Goal: Transaction & Acquisition: Purchase product/service

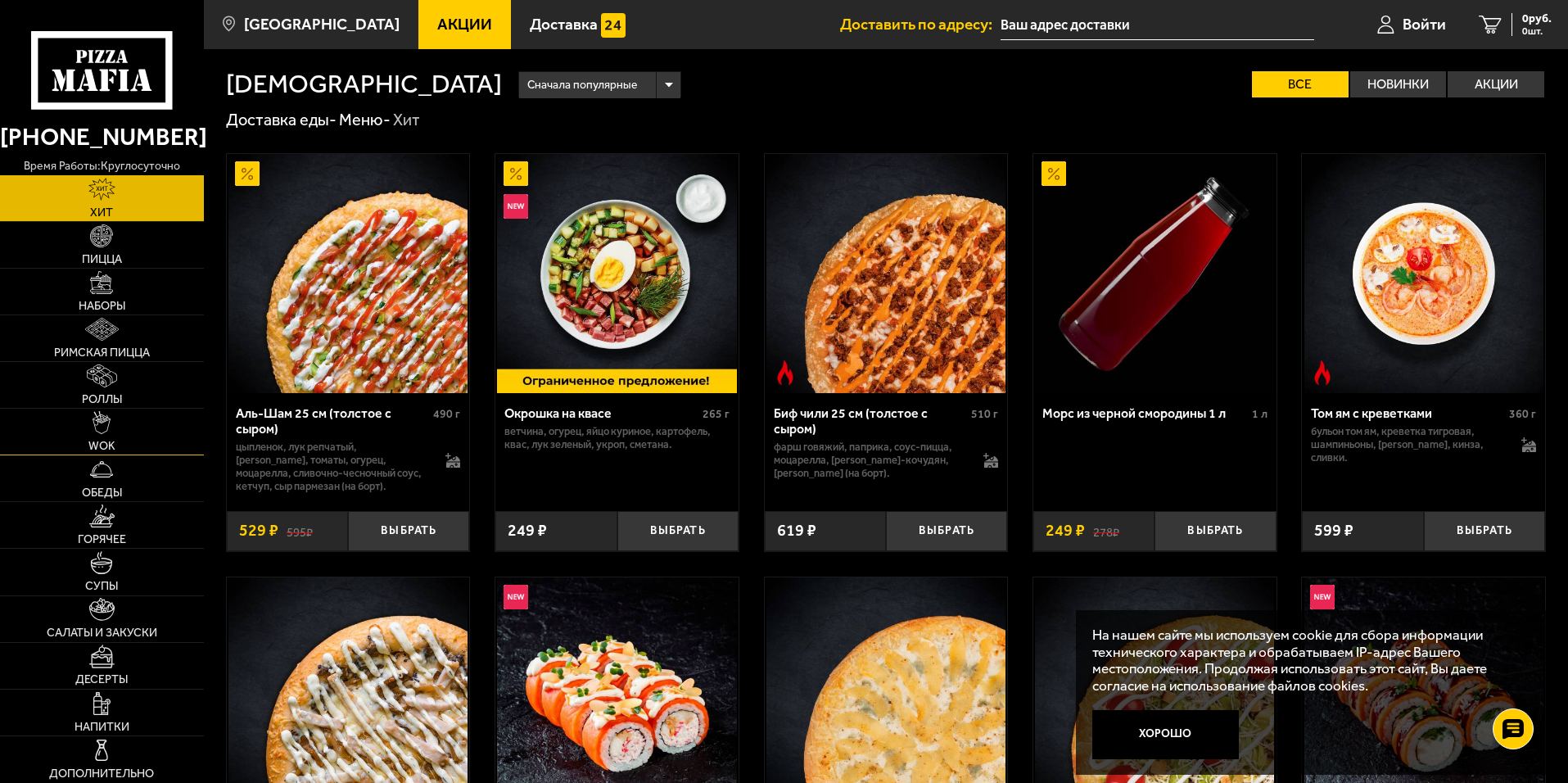
click at [120, 430] on link "WOK" at bounding box center [101, 431] width 204 height 46
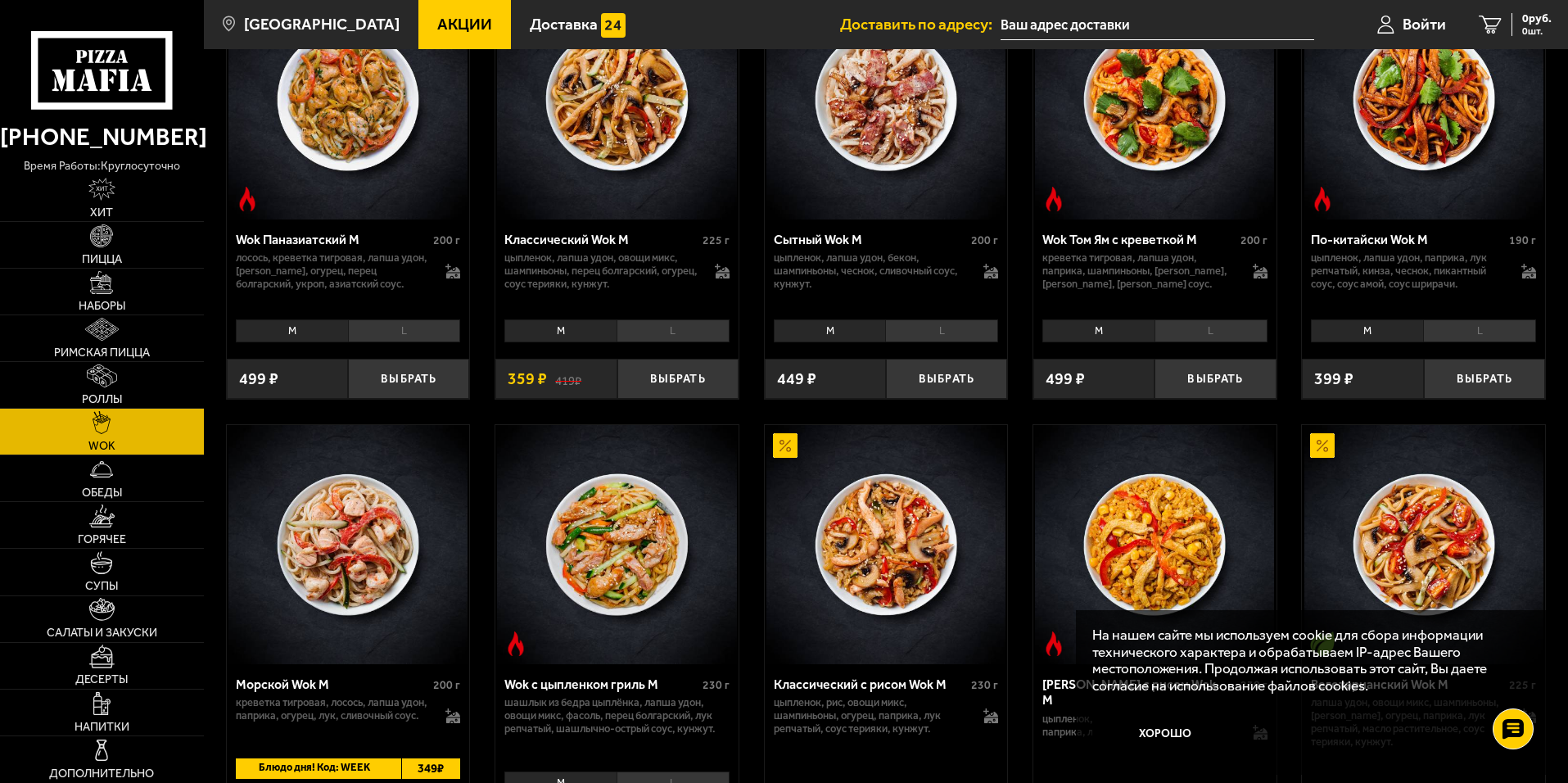
scroll to position [655, 0]
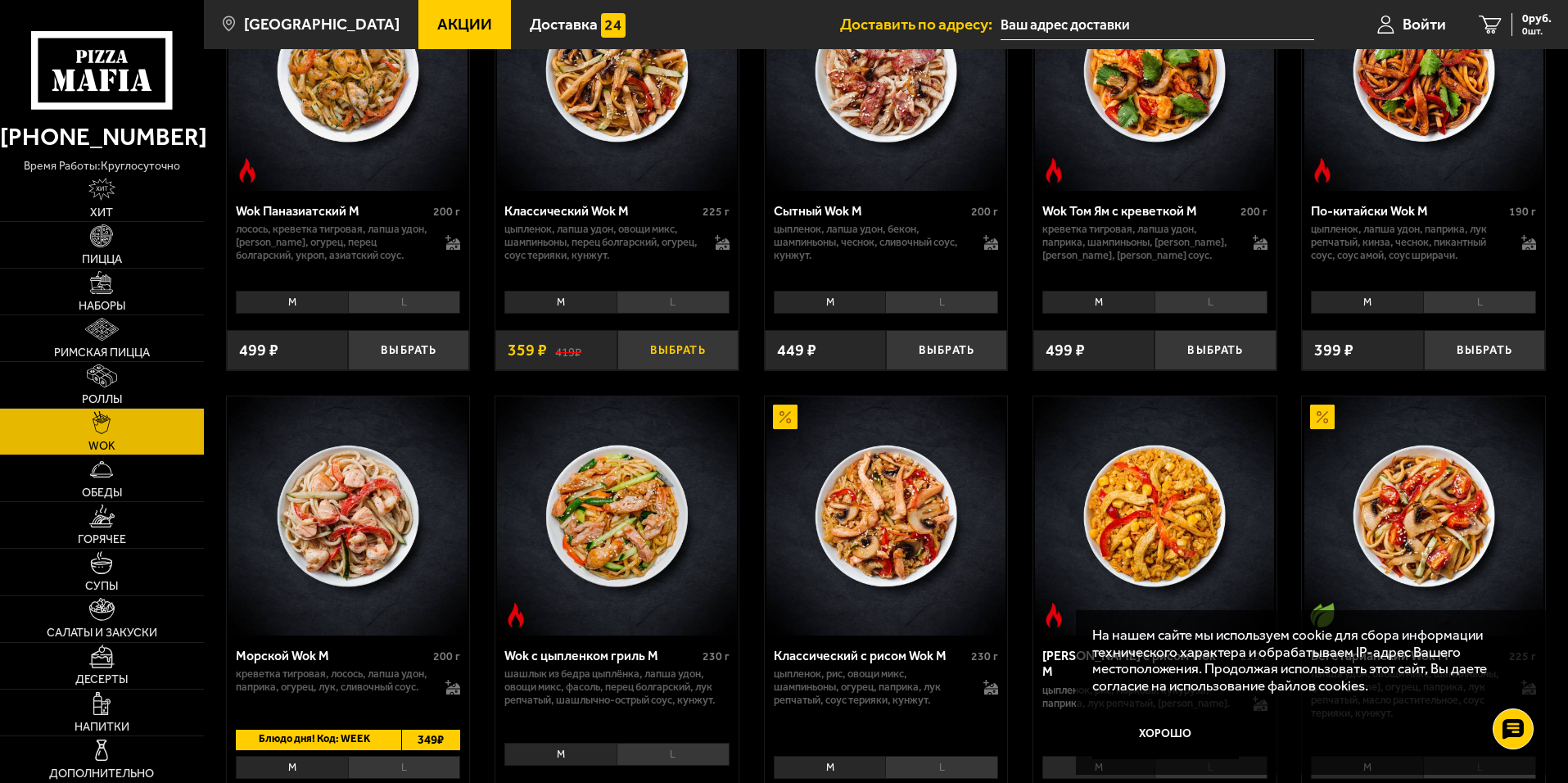
click at [687, 344] on button "Выбрать" at bounding box center [677, 349] width 121 height 40
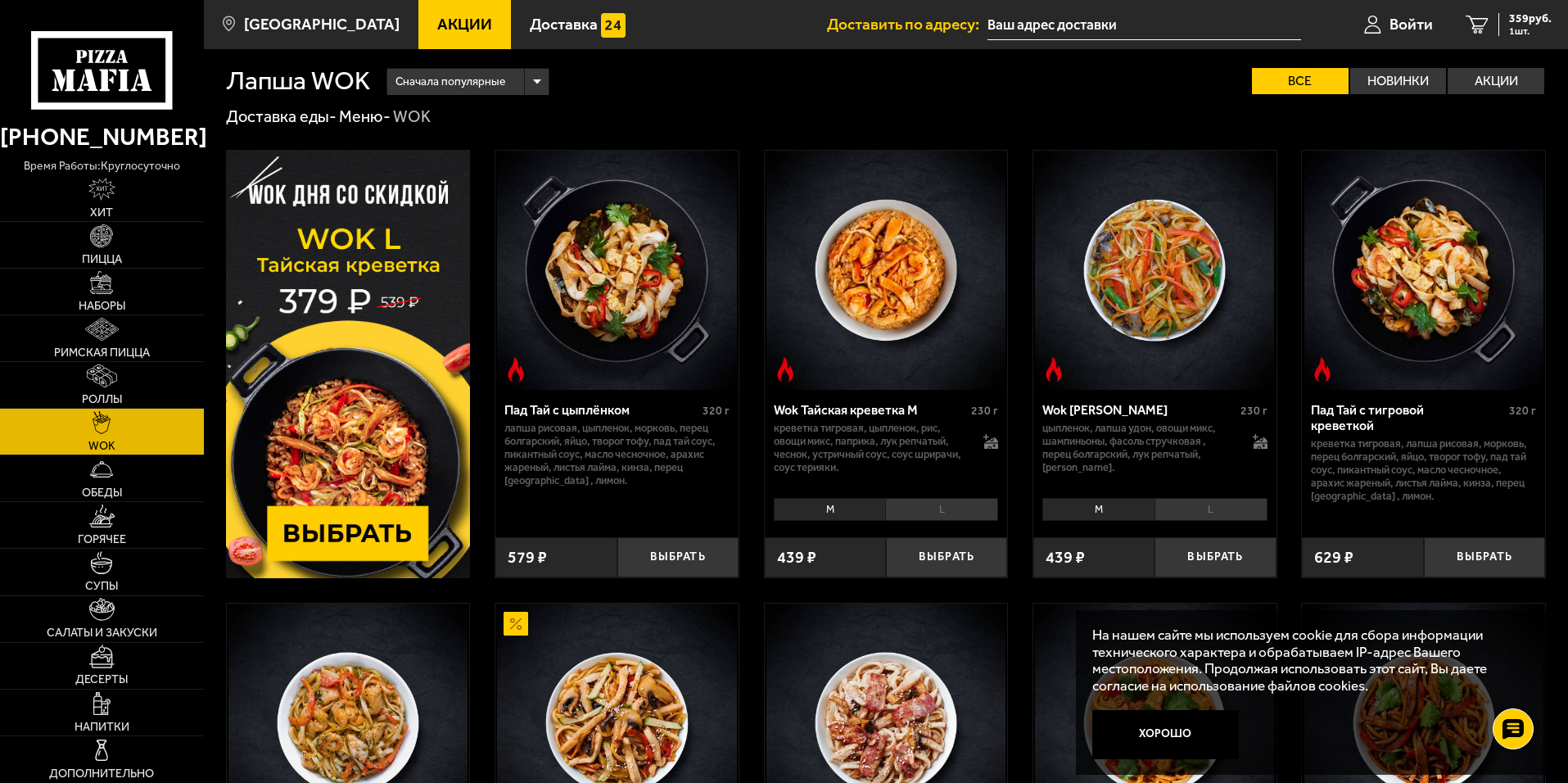
scroll to position [0, 0]
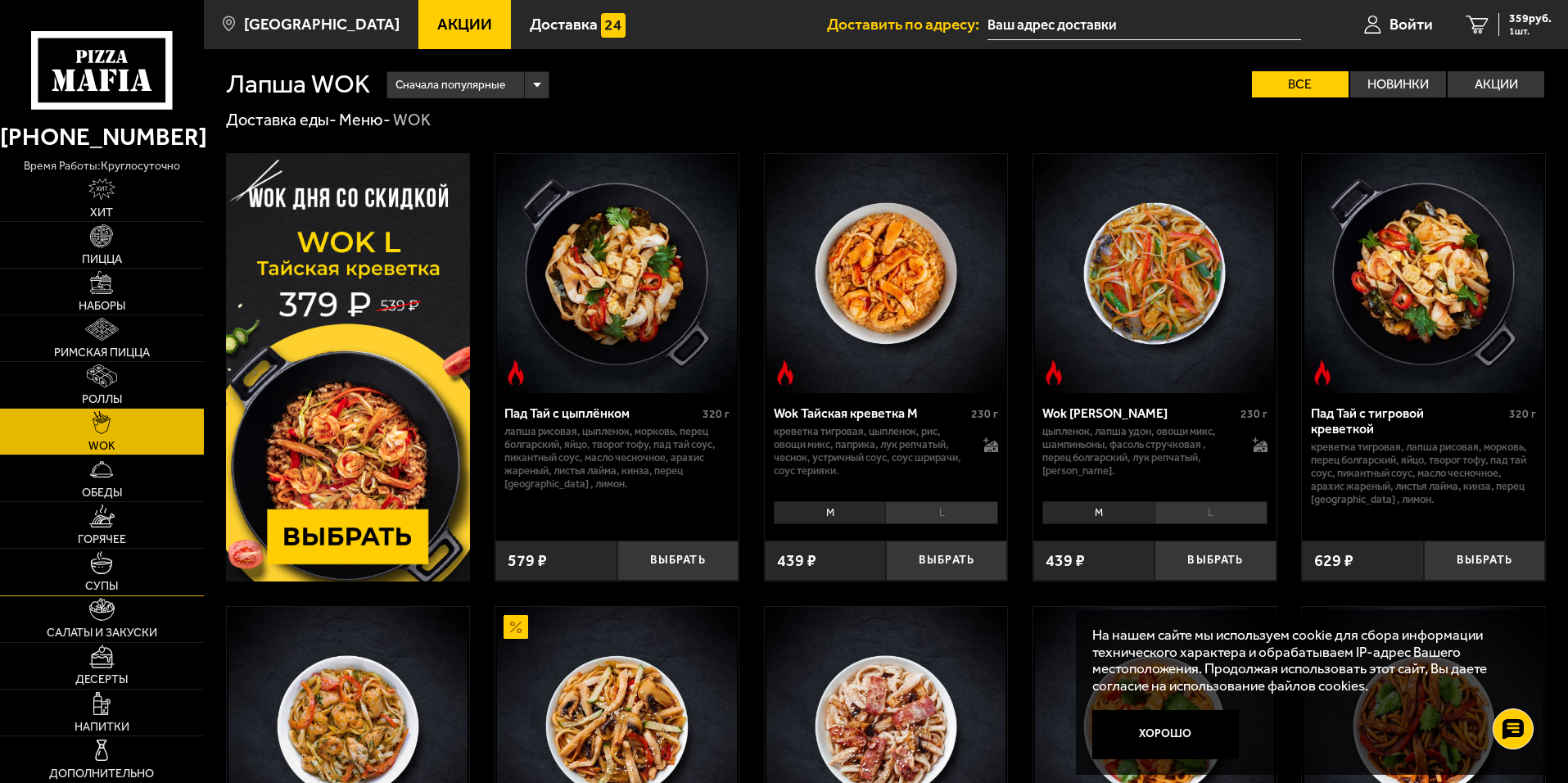
click at [115, 569] on link "Супы" at bounding box center [101, 571] width 204 height 46
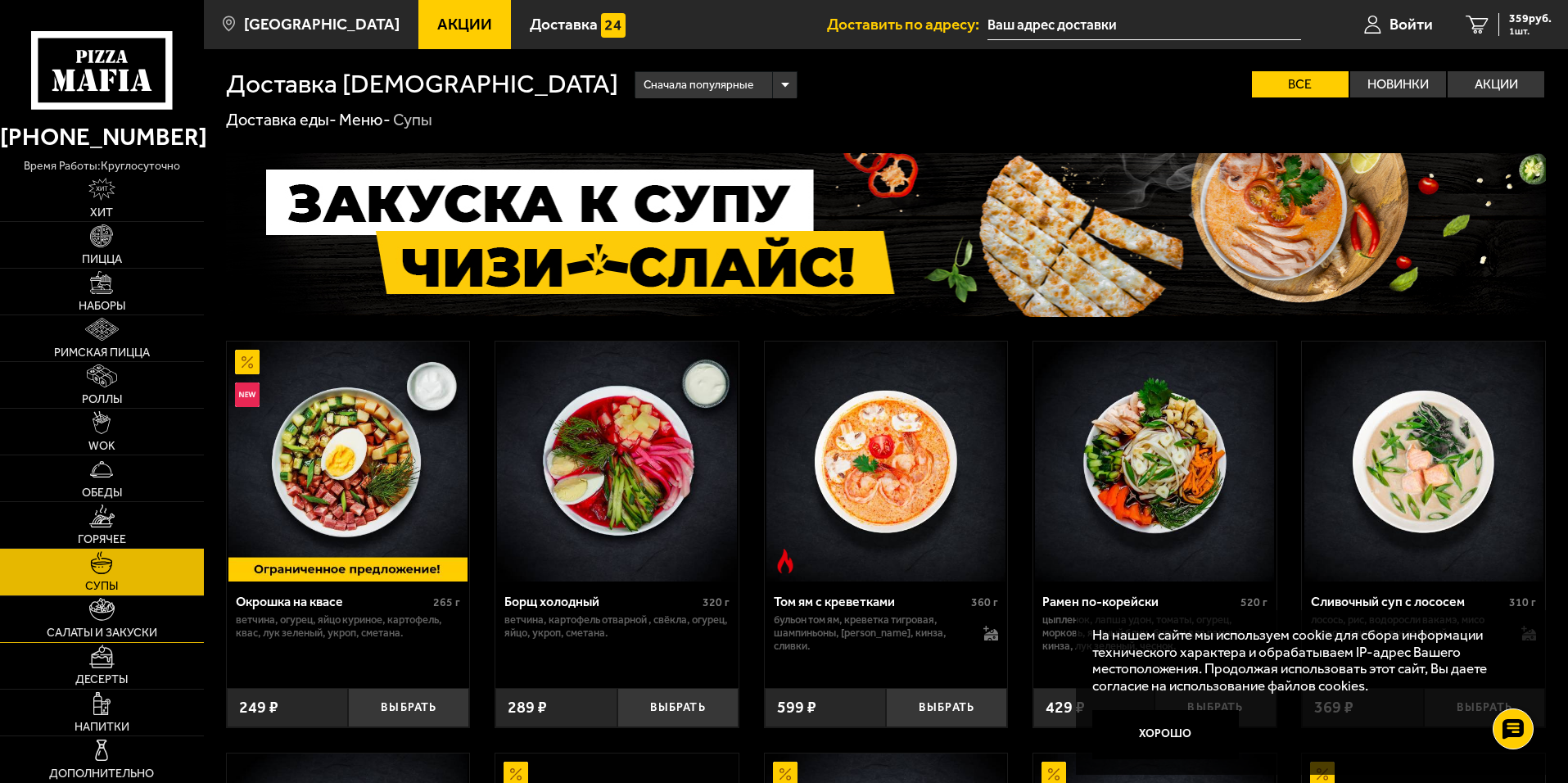
click at [128, 630] on span "Салаты и закуски" at bounding box center [102, 633] width 111 height 11
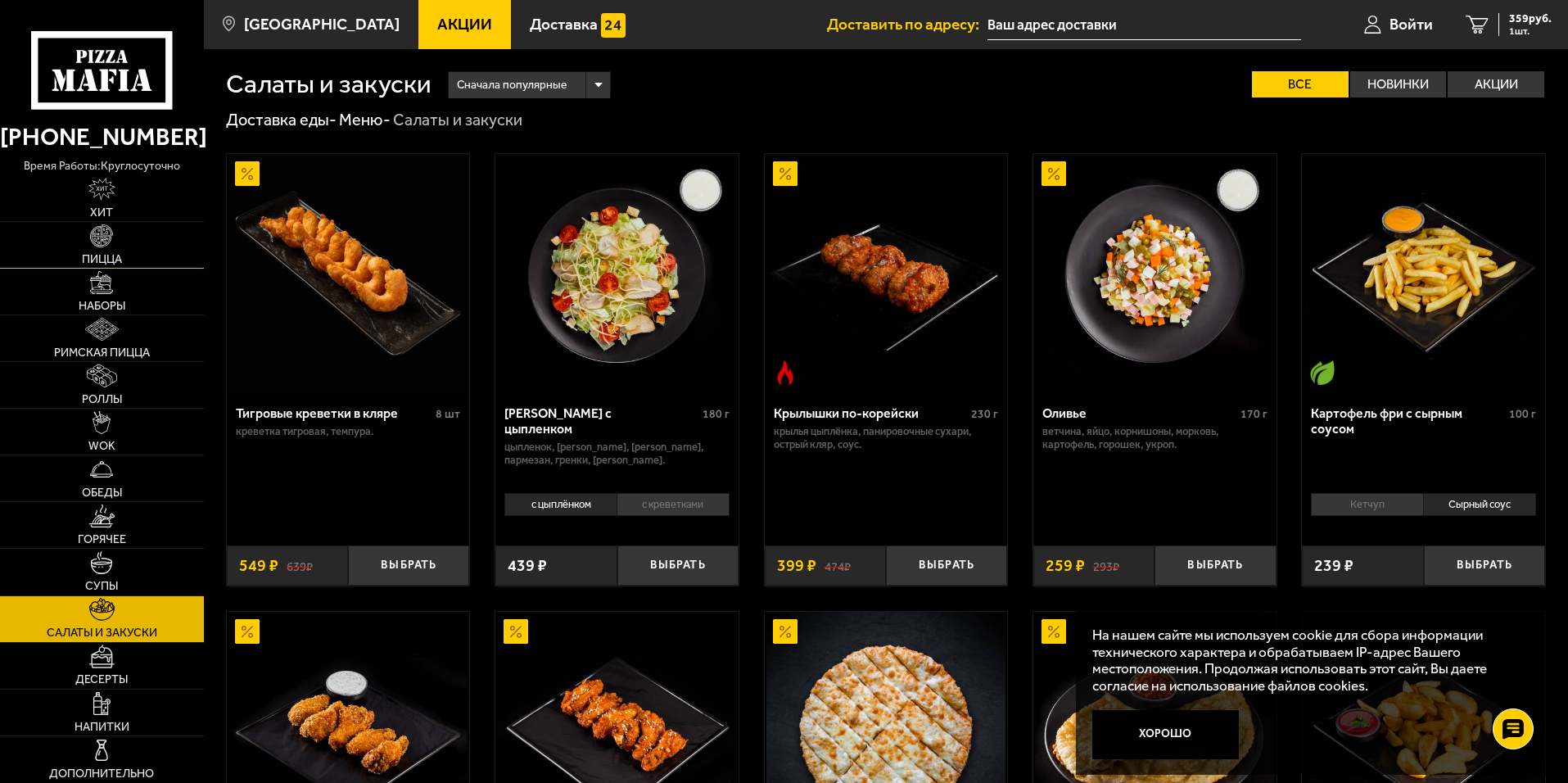
click at [102, 246] on img at bounding box center [101, 236] width 23 height 23
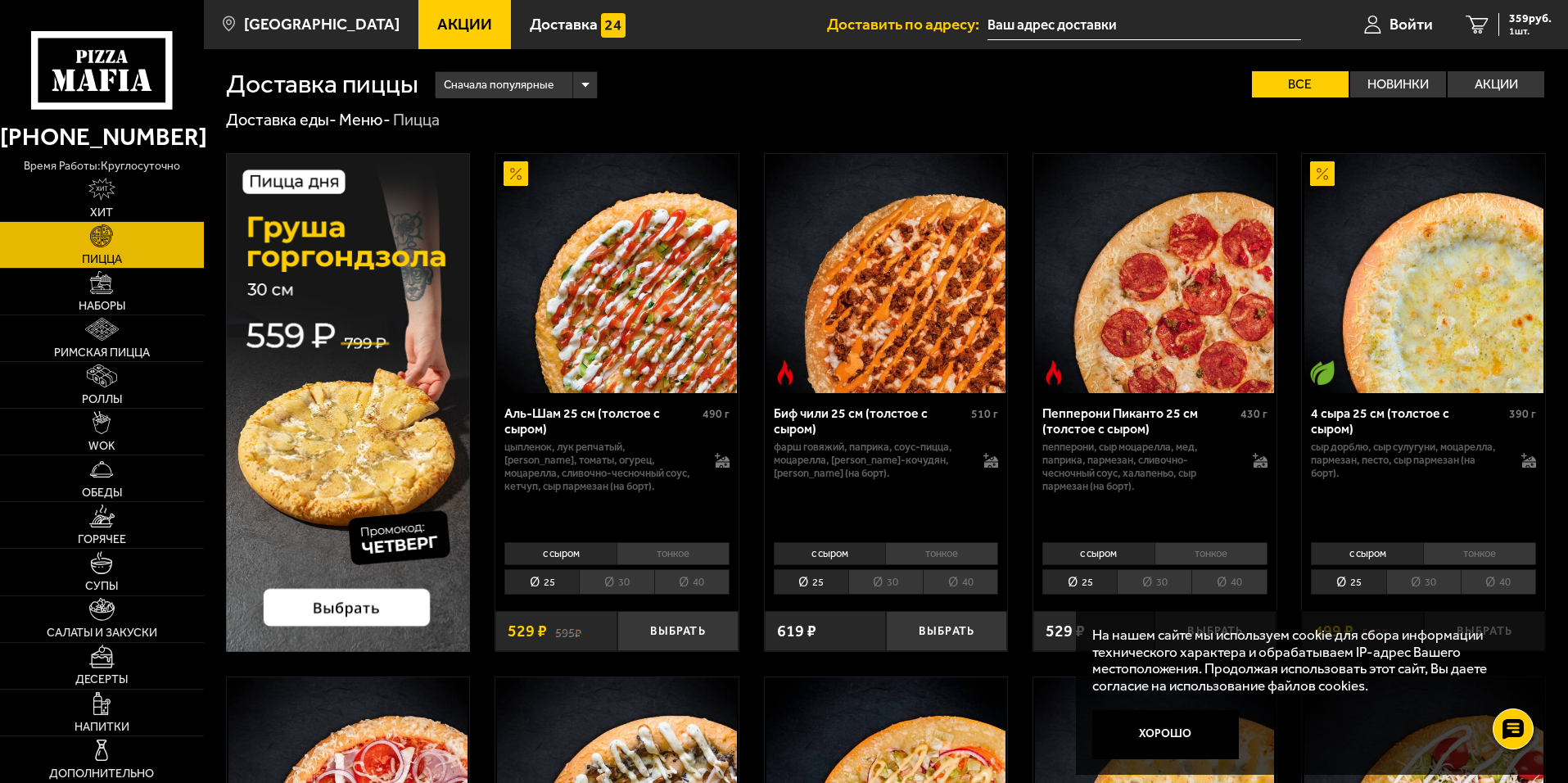
click at [585, 87] on div "Сначала популярные" at bounding box center [516, 85] width 161 height 26
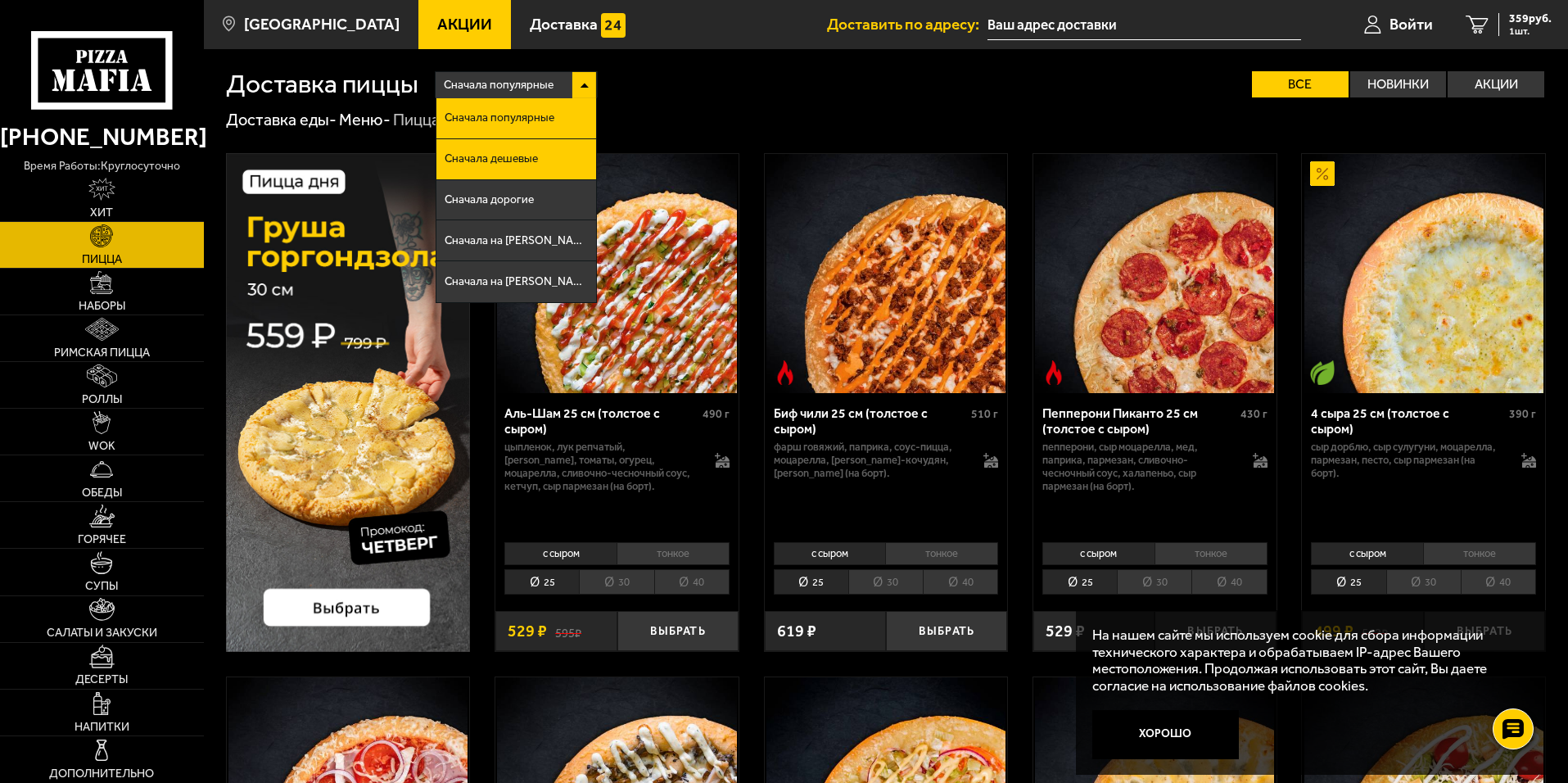
click at [548, 164] on li "Сначала дешевые" at bounding box center [516, 160] width 160 height 41
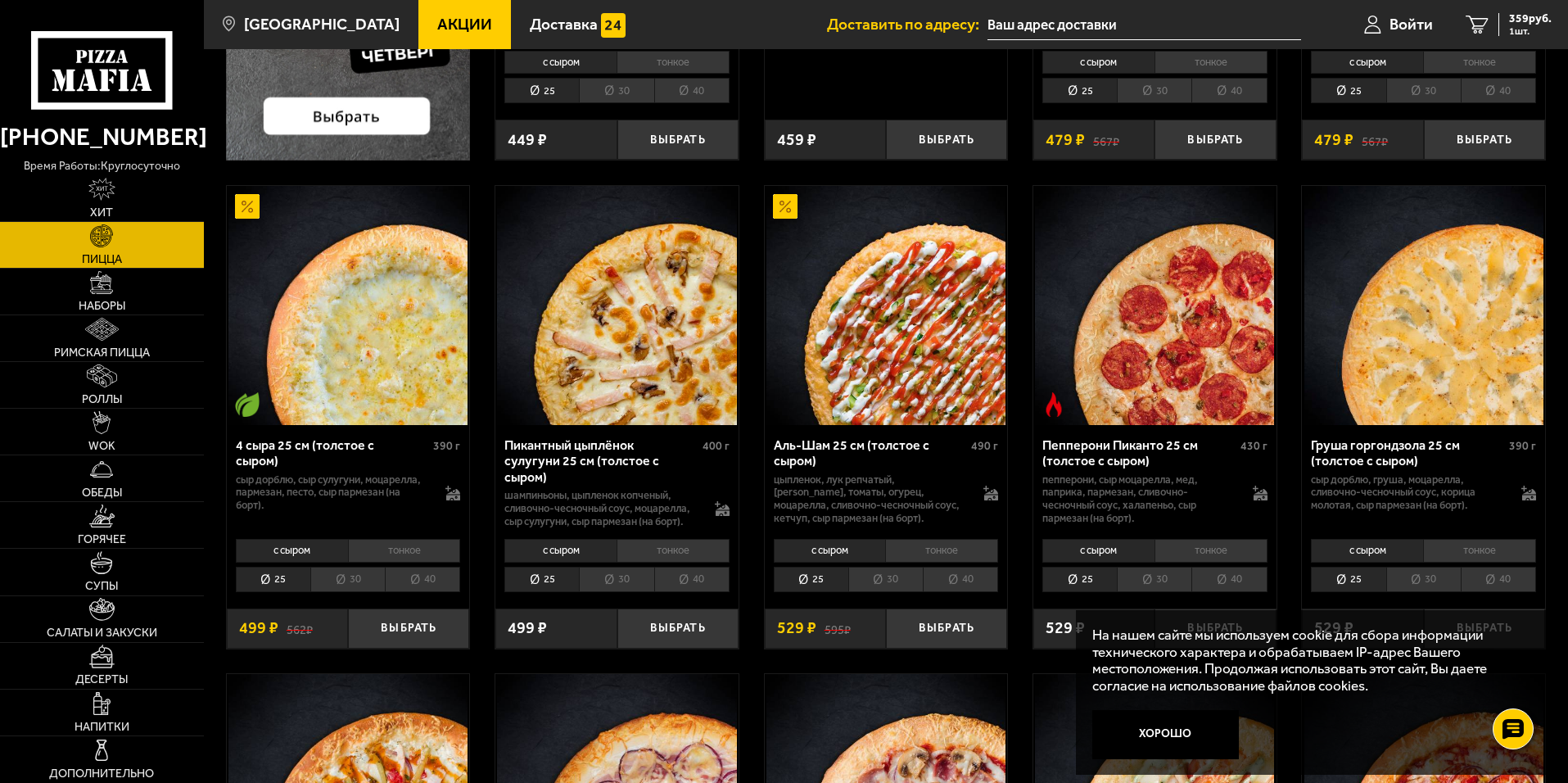
scroll to position [573, 0]
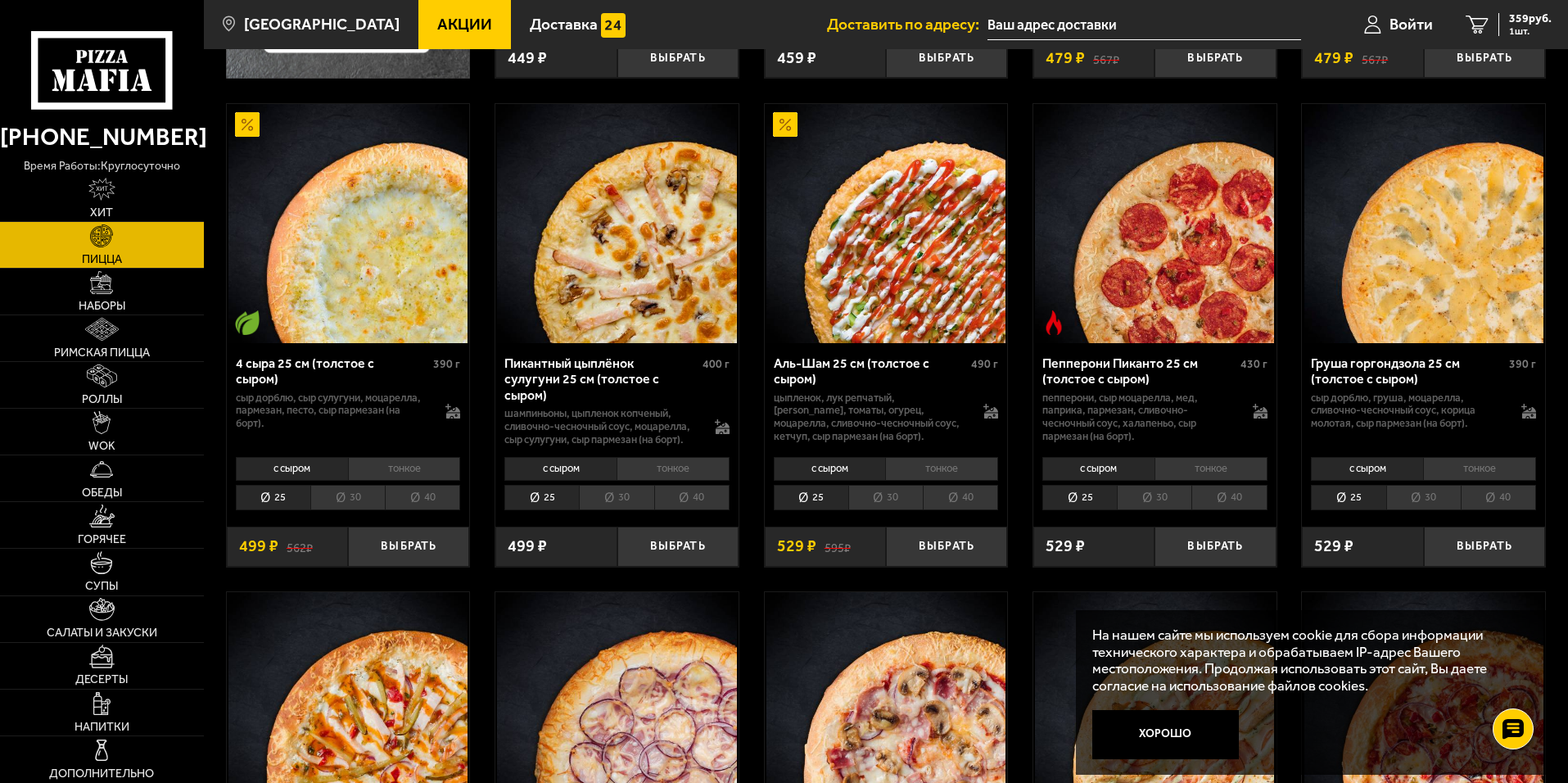
click at [343, 497] on li "30" at bounding box center [346, 497] width 74 height 25
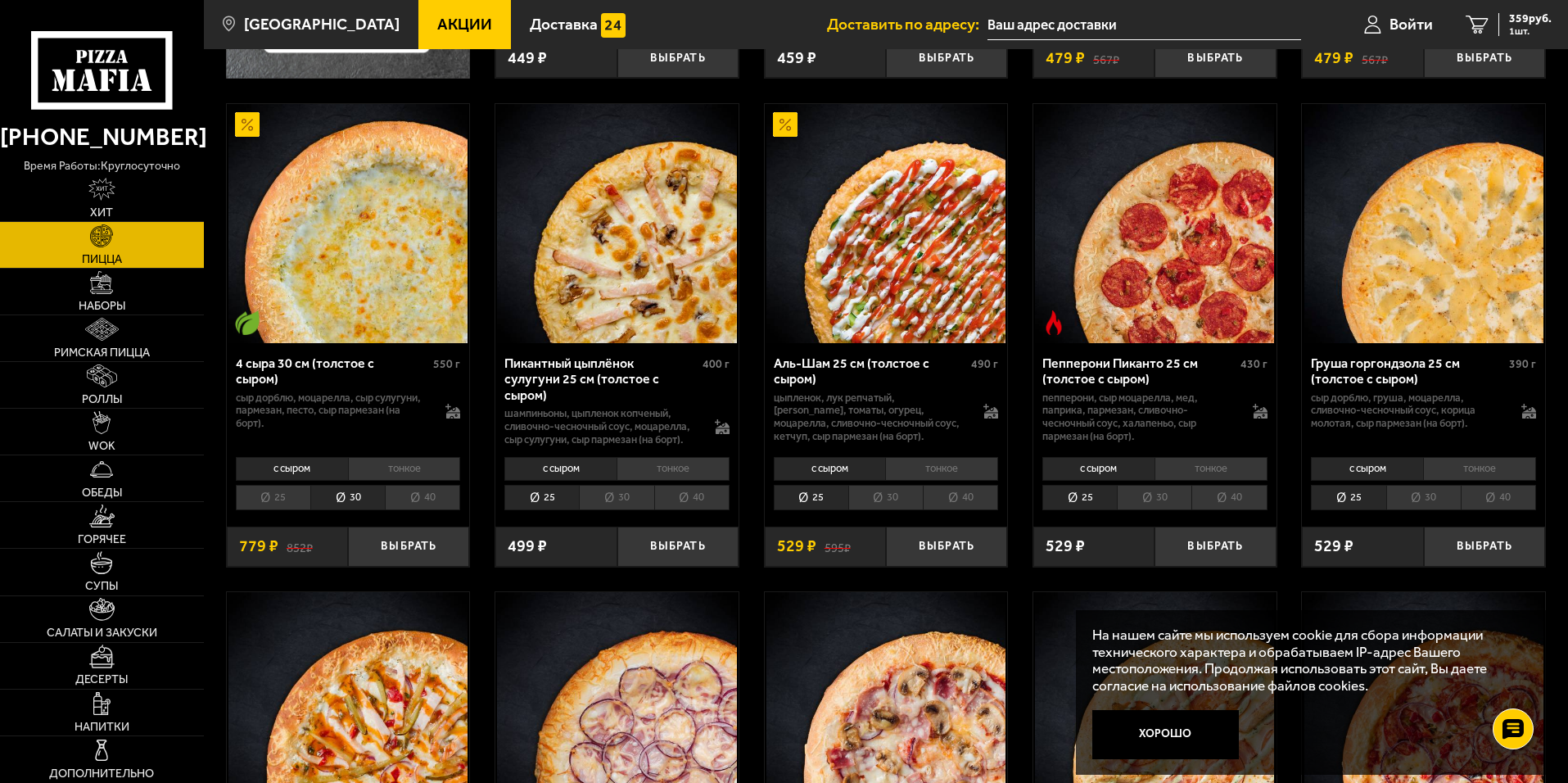
click at [440, 502] on li "40" at bounding box center [423, 497] width 75 height 25
click at [286, 508] on li "25" at bounding box center [272, 497] width 74 height 25
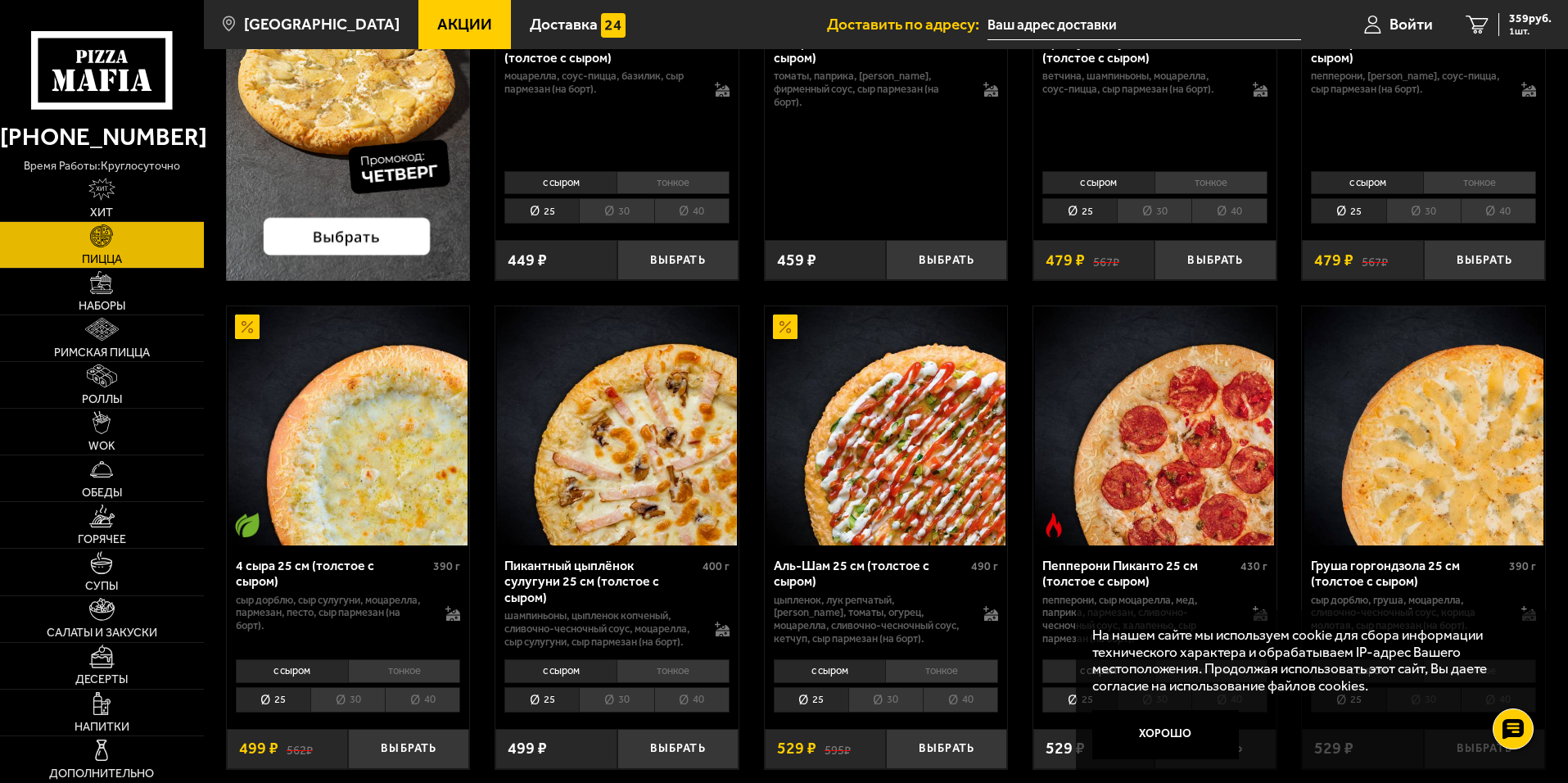
scroll to position [328, 0]
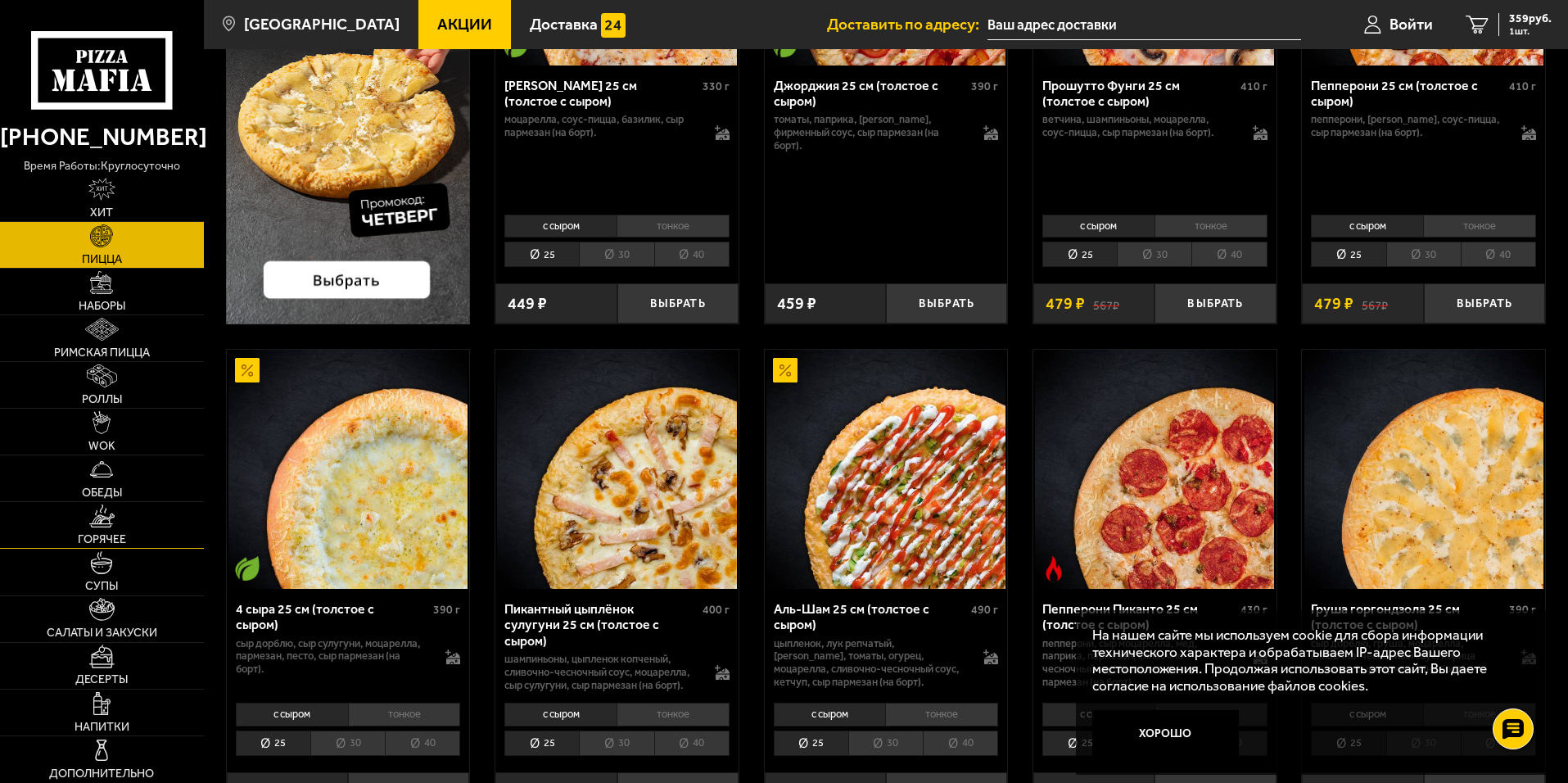
click at [111, 520] on img at bounding box center [101, 515] width 25 height 23
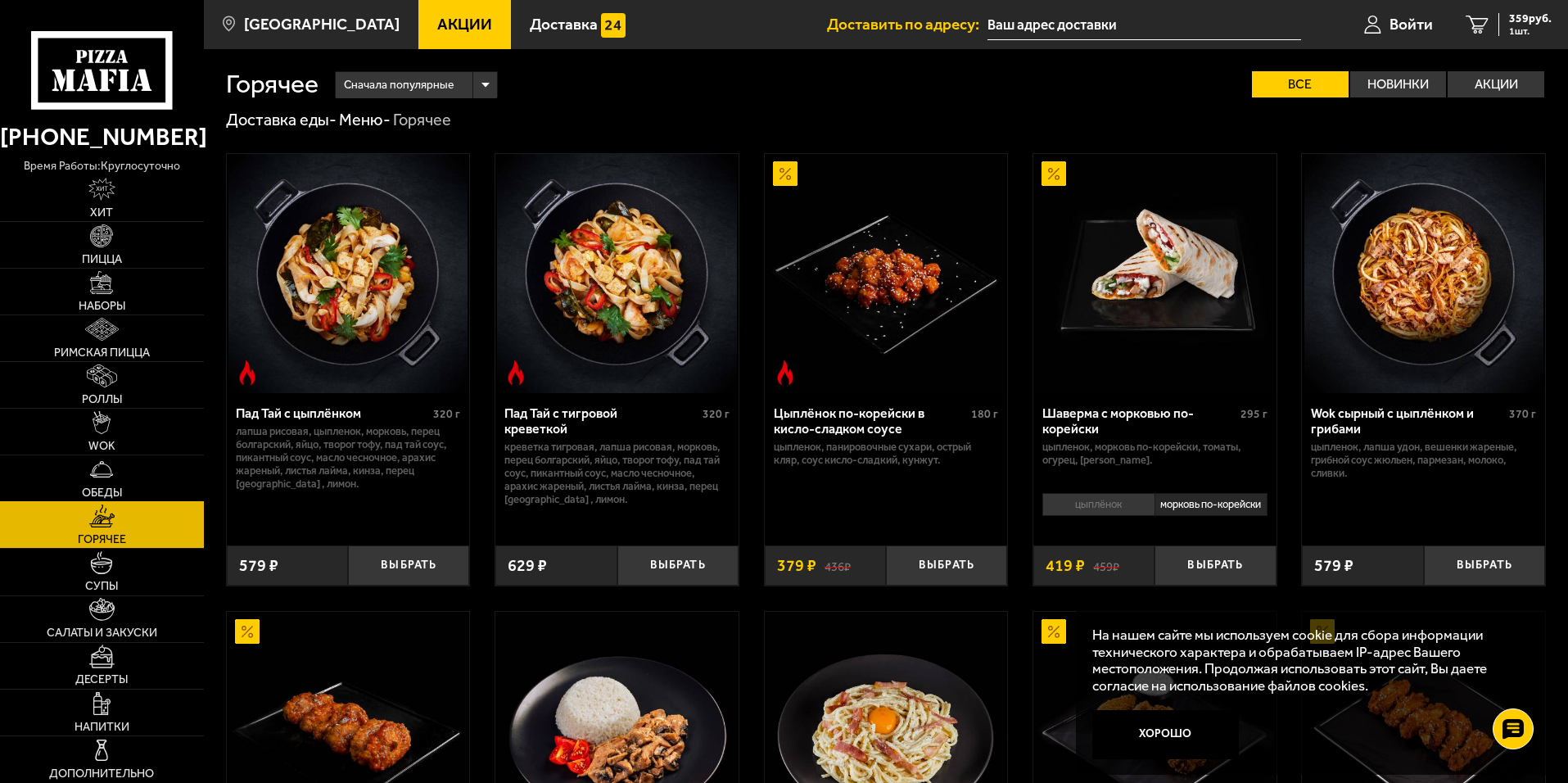
click at [94, 467] on img at bounding box center [101, 468] width 23 height 23
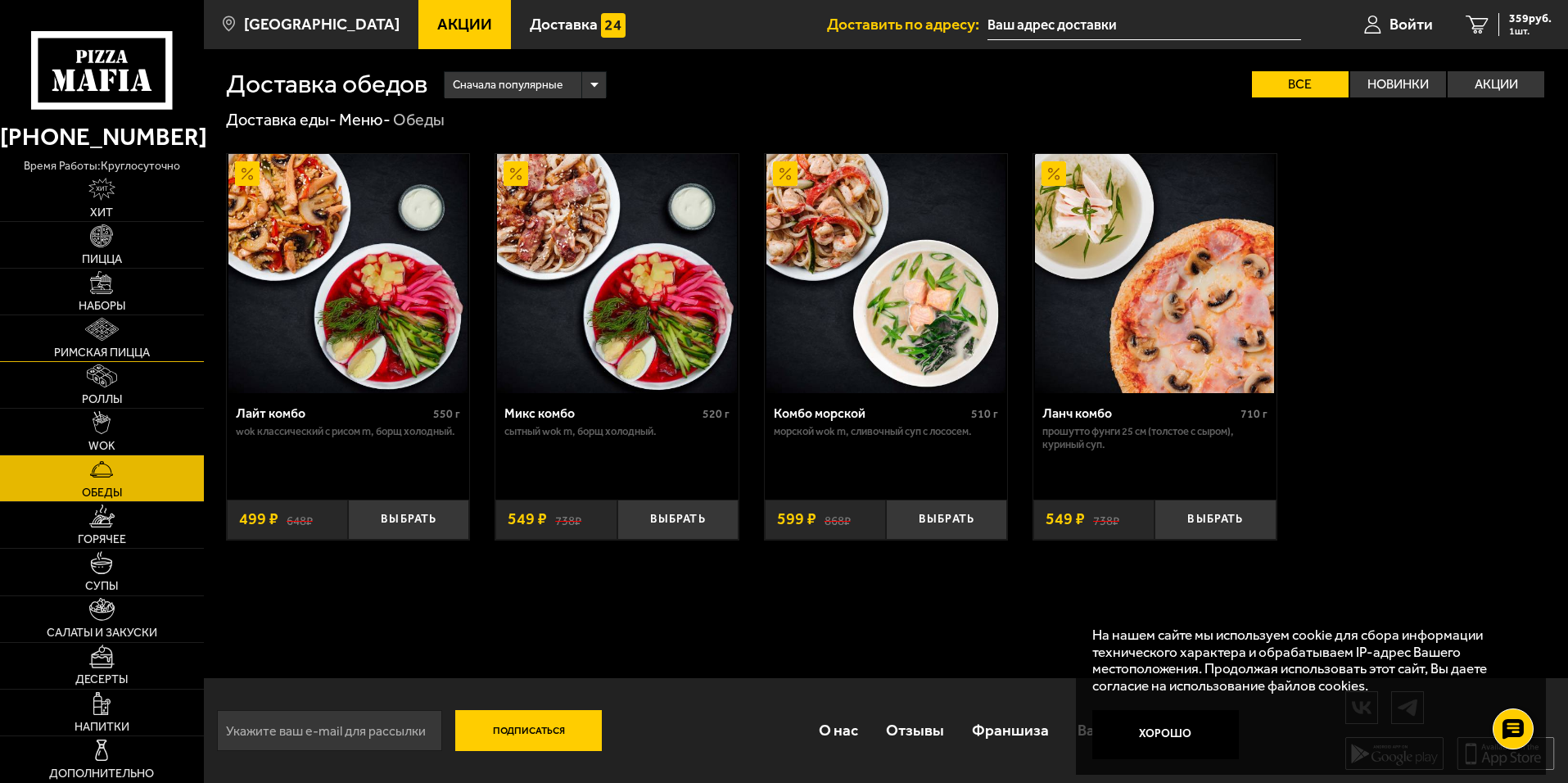
click at [92, 340] on img at bounding box center [101, 329] width 33 height 23
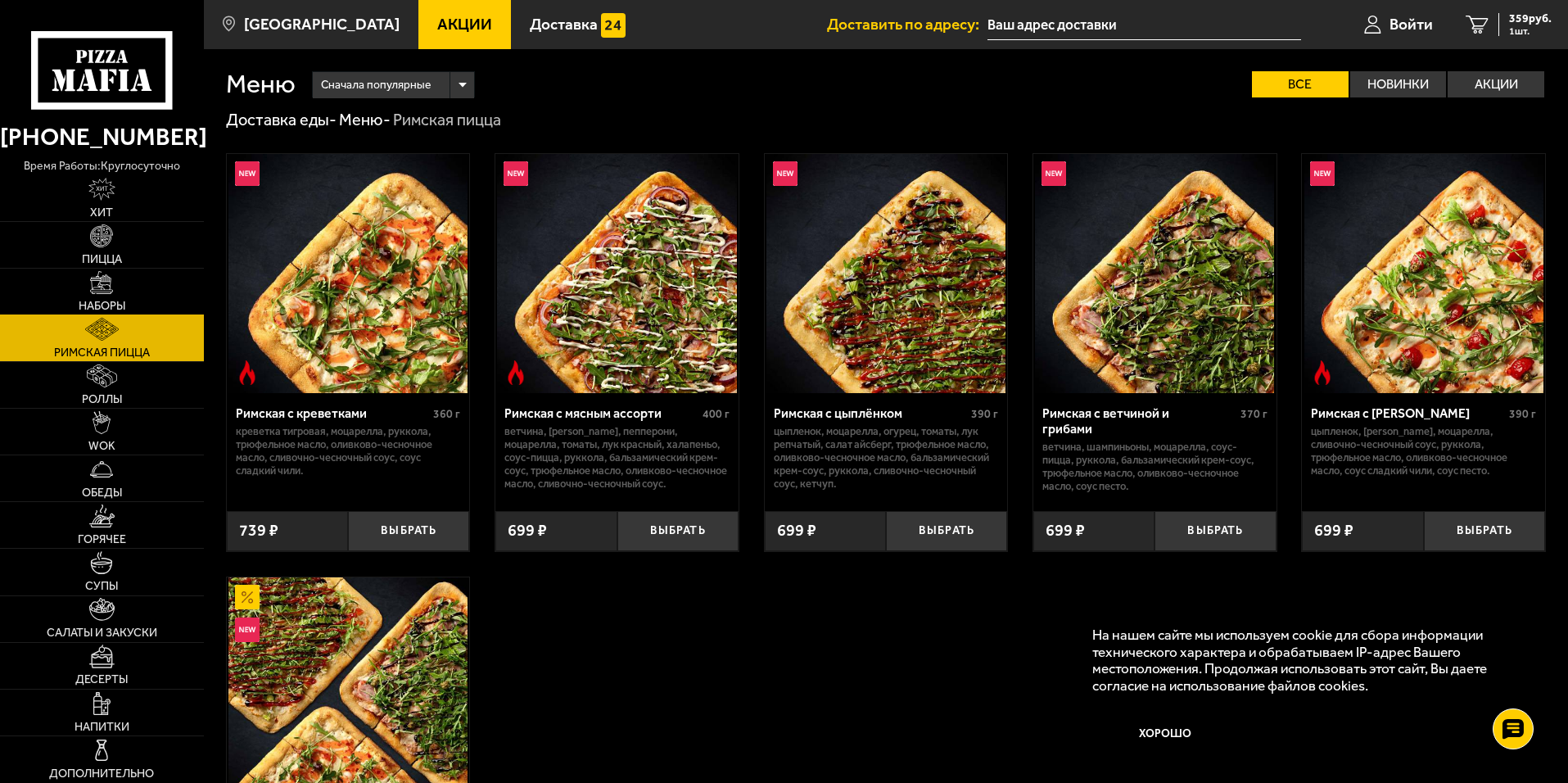
click at [99, 296] on link "Наборы" at bounding box center [101, 291] width 204 height 46
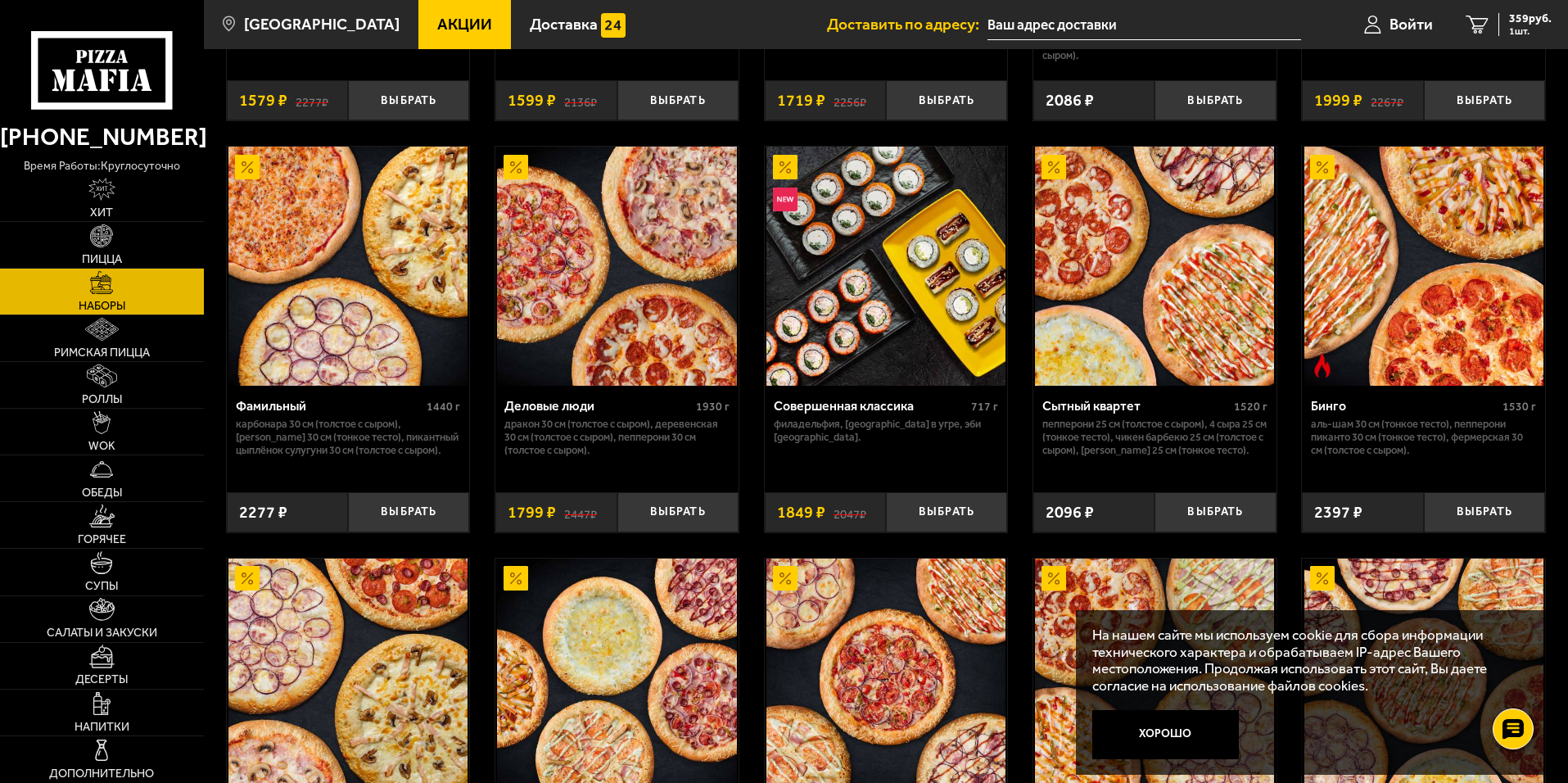
scroll to position [1637, 0]
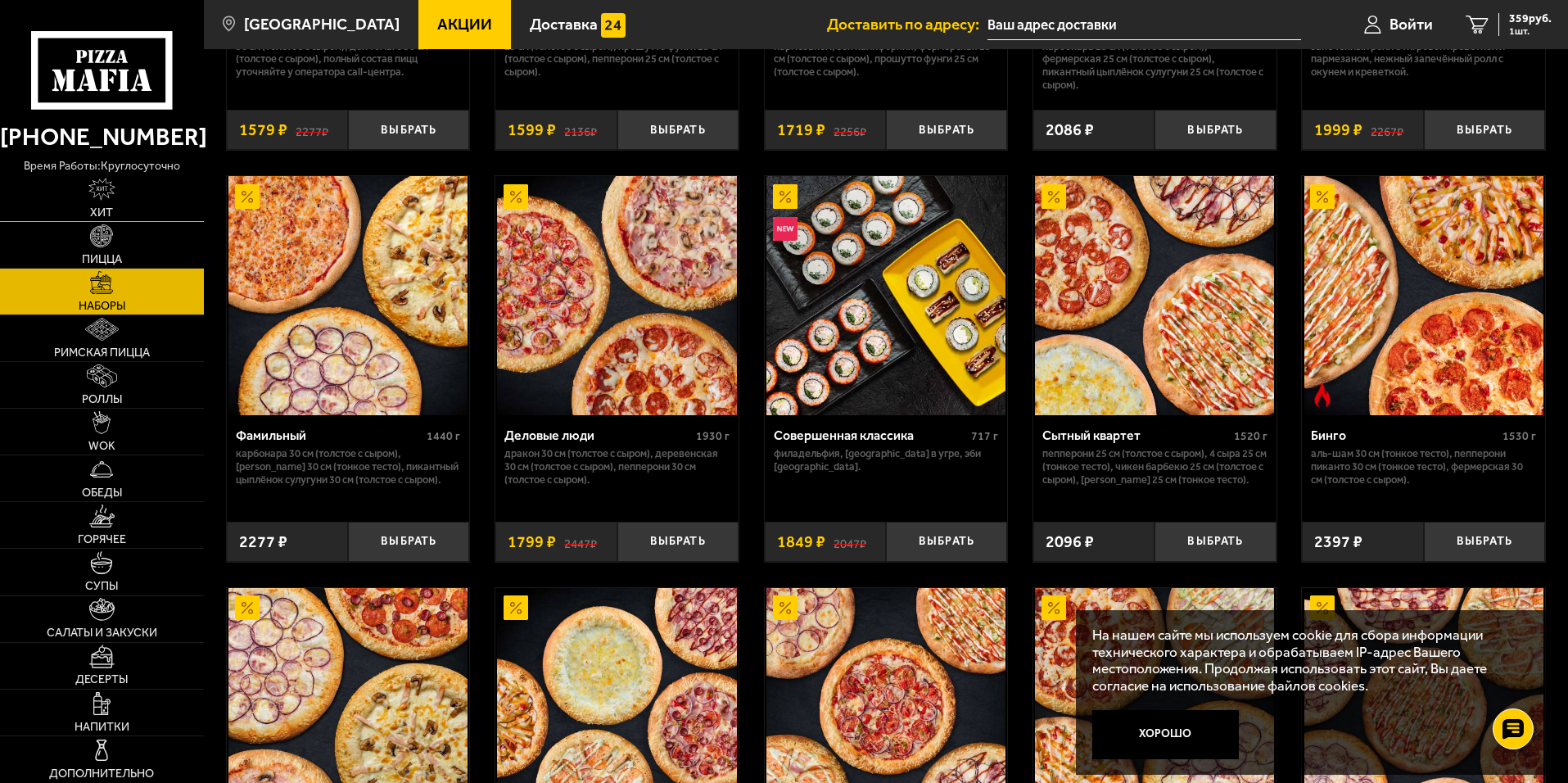
click at [101, 192] on img at bounding box center [102, 189] width 28 height 23
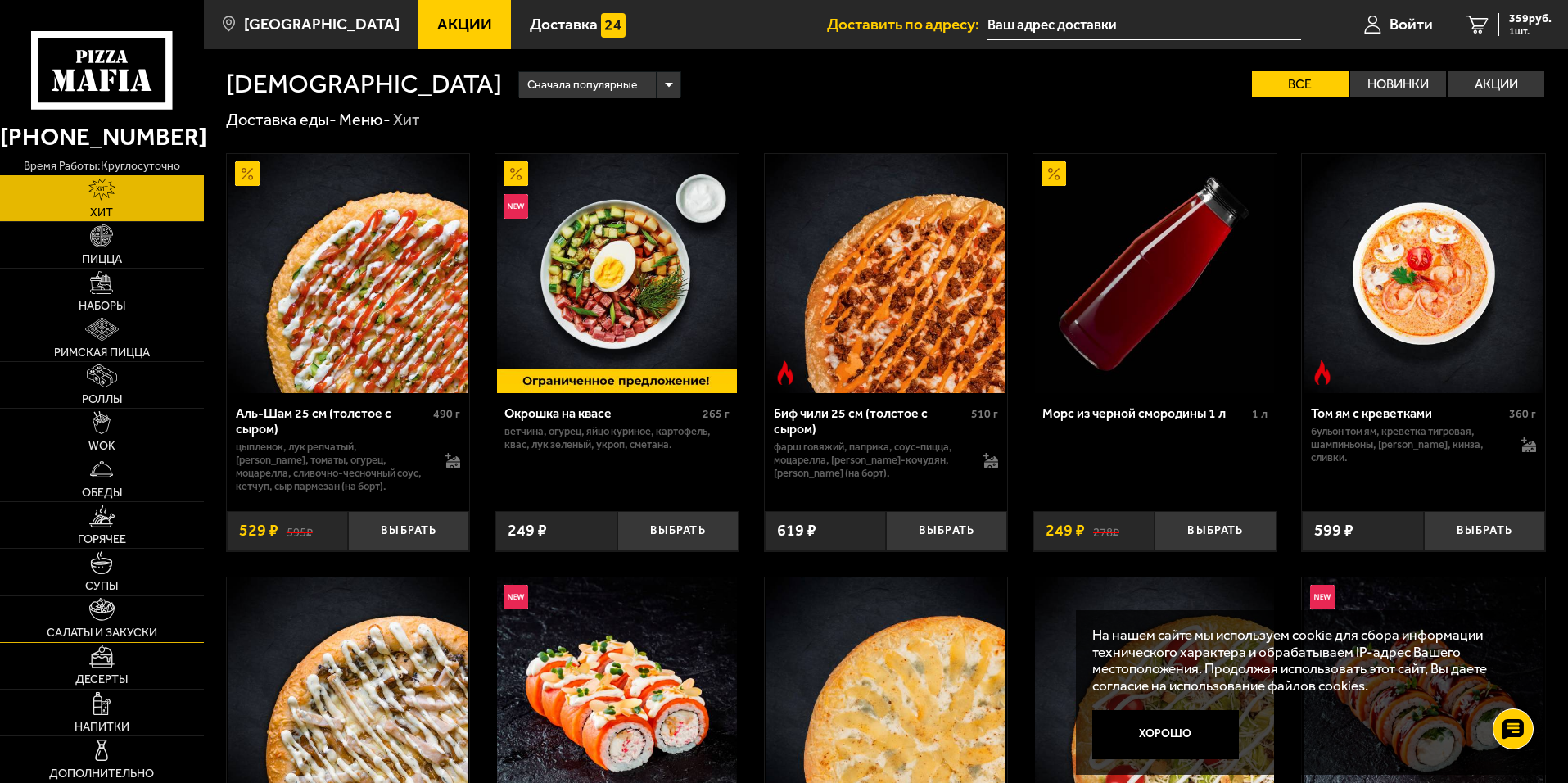
click at [118, 617] on link "Салаты и закуски" at bounding box center [101, 619] width 204 height 46
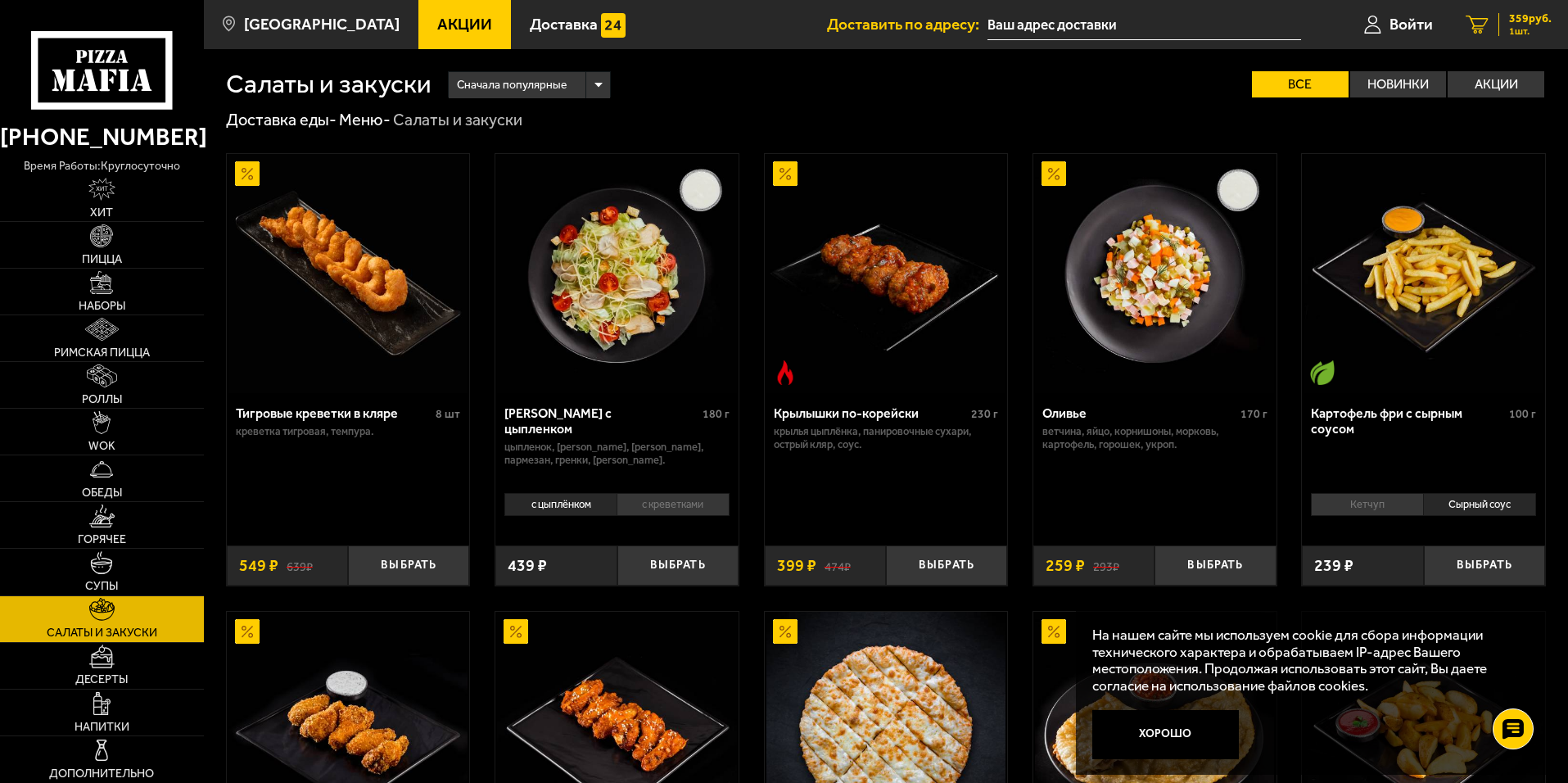
click at [1526, 29] on span "1 шт." at bounding box center [1530, 31] width 42 height 9
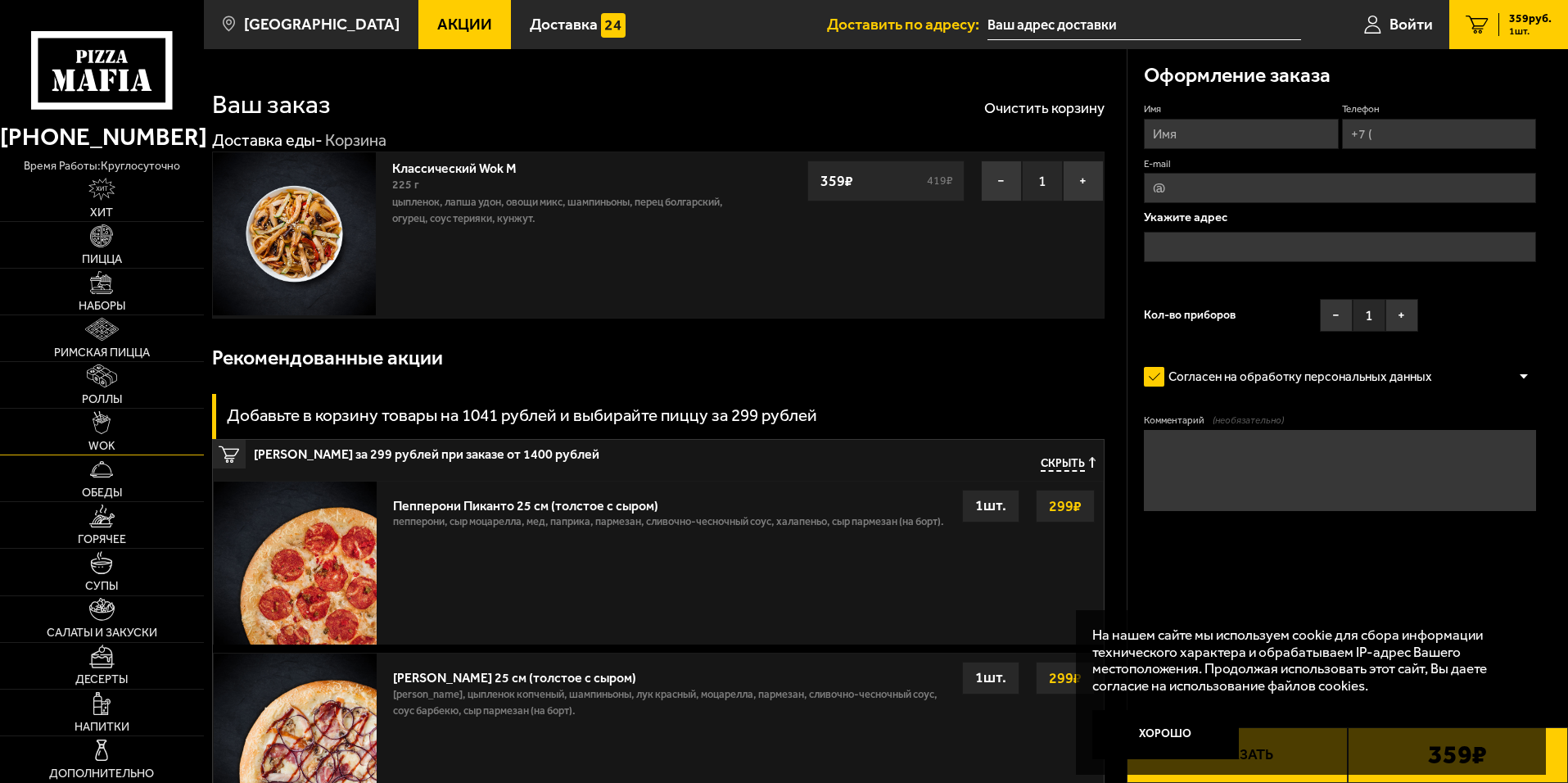
click at [90, 436] on link "WOK" at bounding box center [101, 431] width 204 height 46
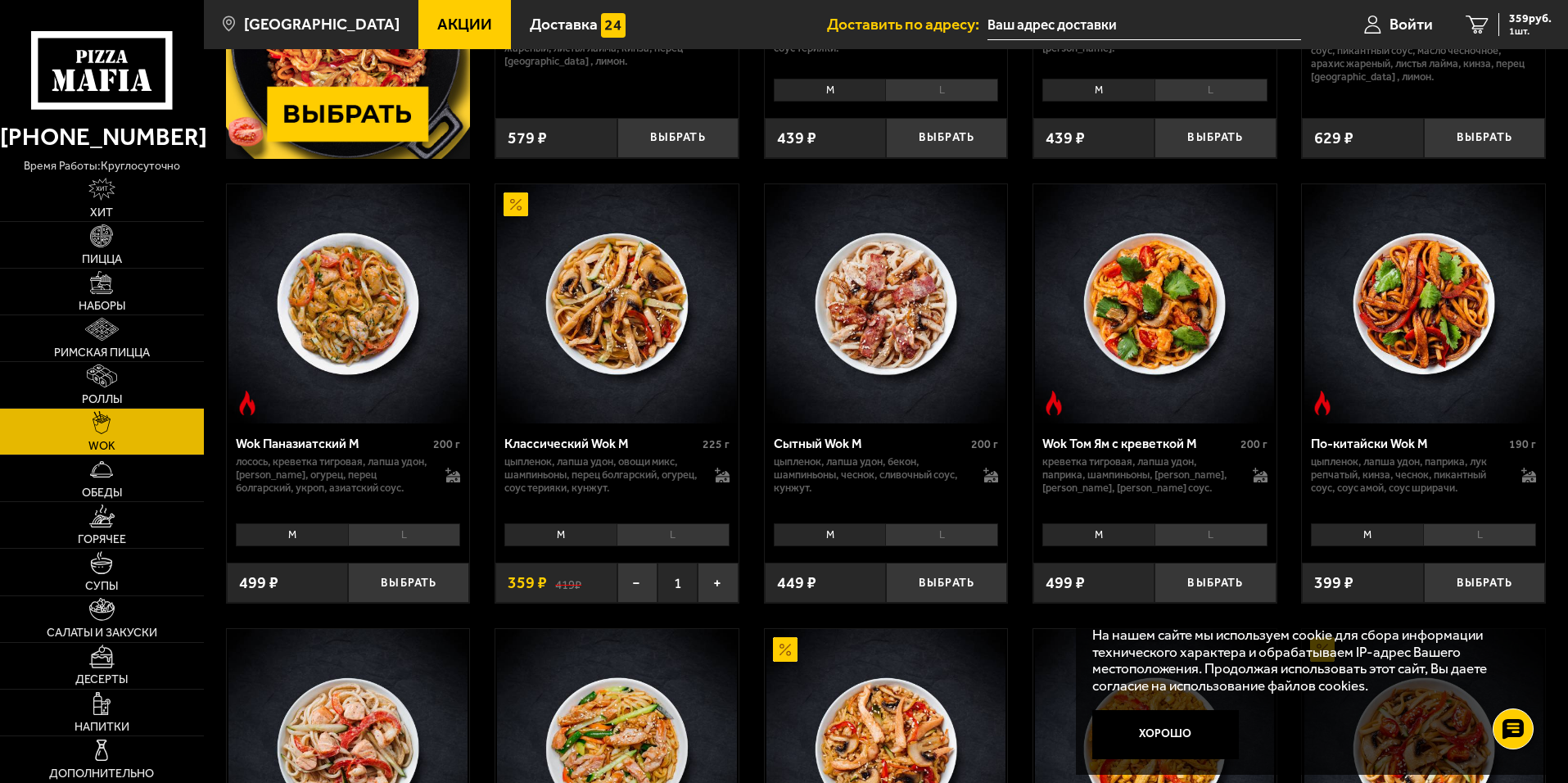
scroll to position [409, 0]
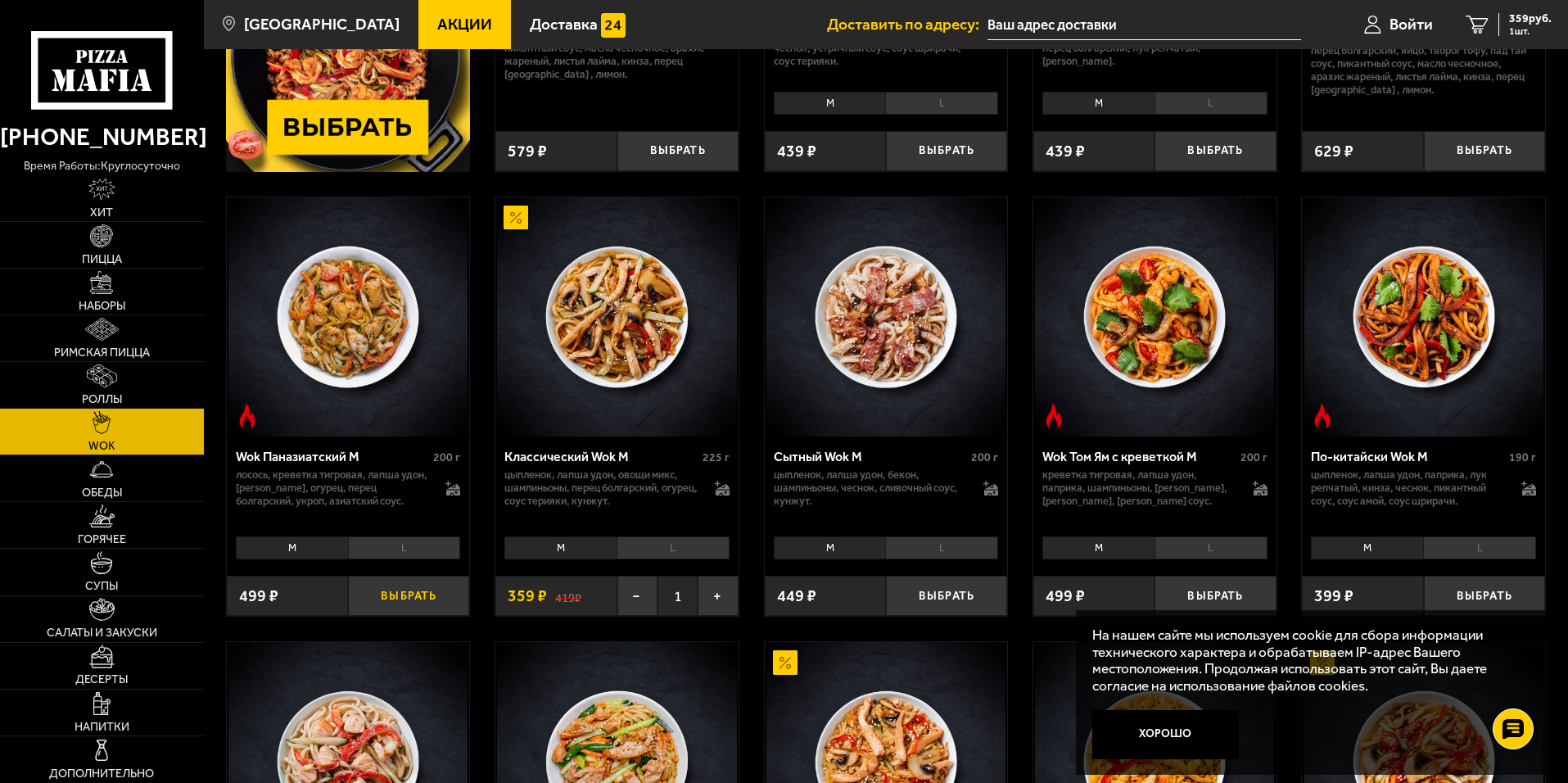
click at [399, 598] on button "Выбрать" at bounding box center [408, 595] width 121 height 40
click at [314, 545] on li "M" at bounding box center [291, 547] width 112 height 23
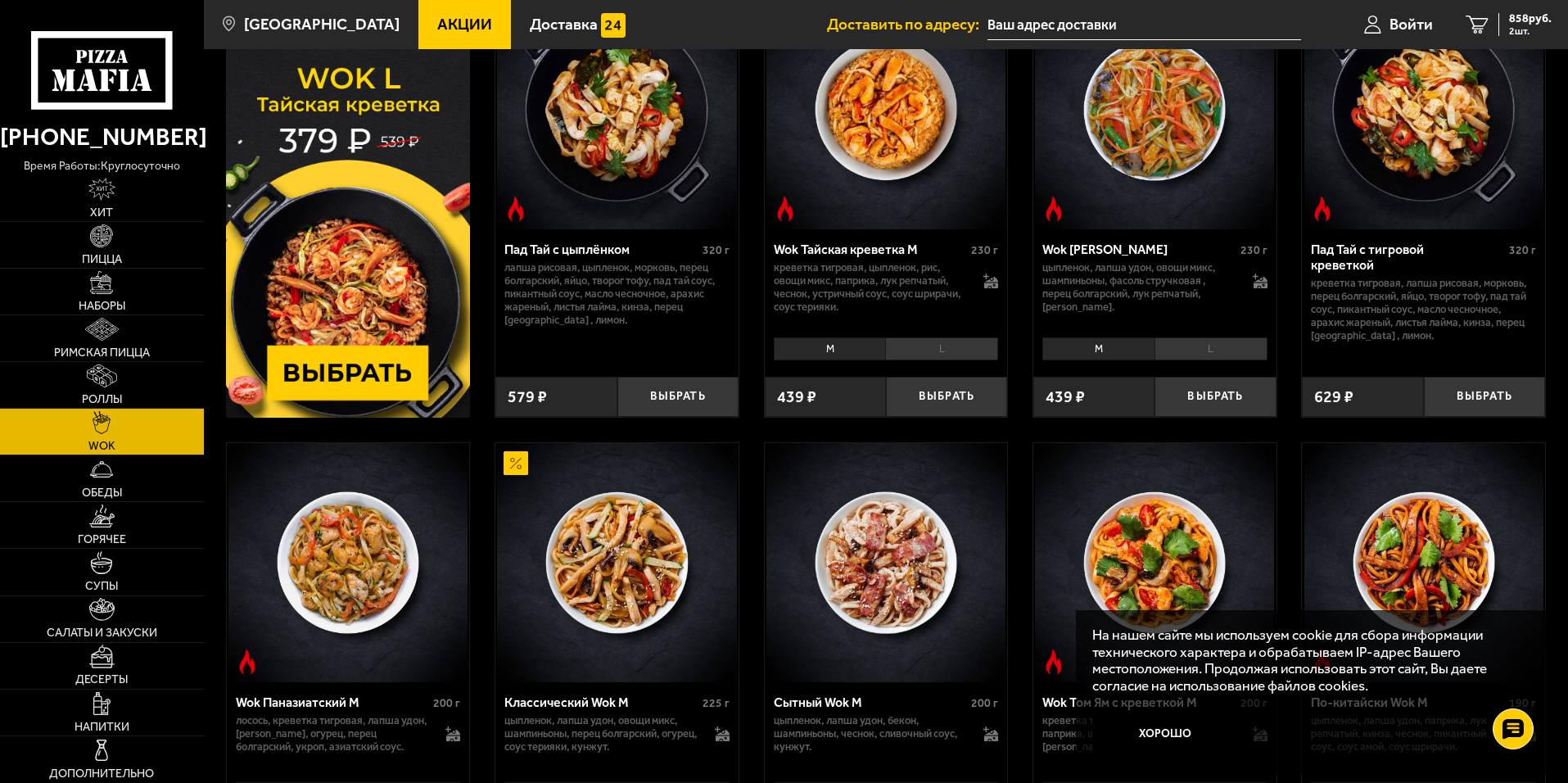
scroll to position [0, 0]
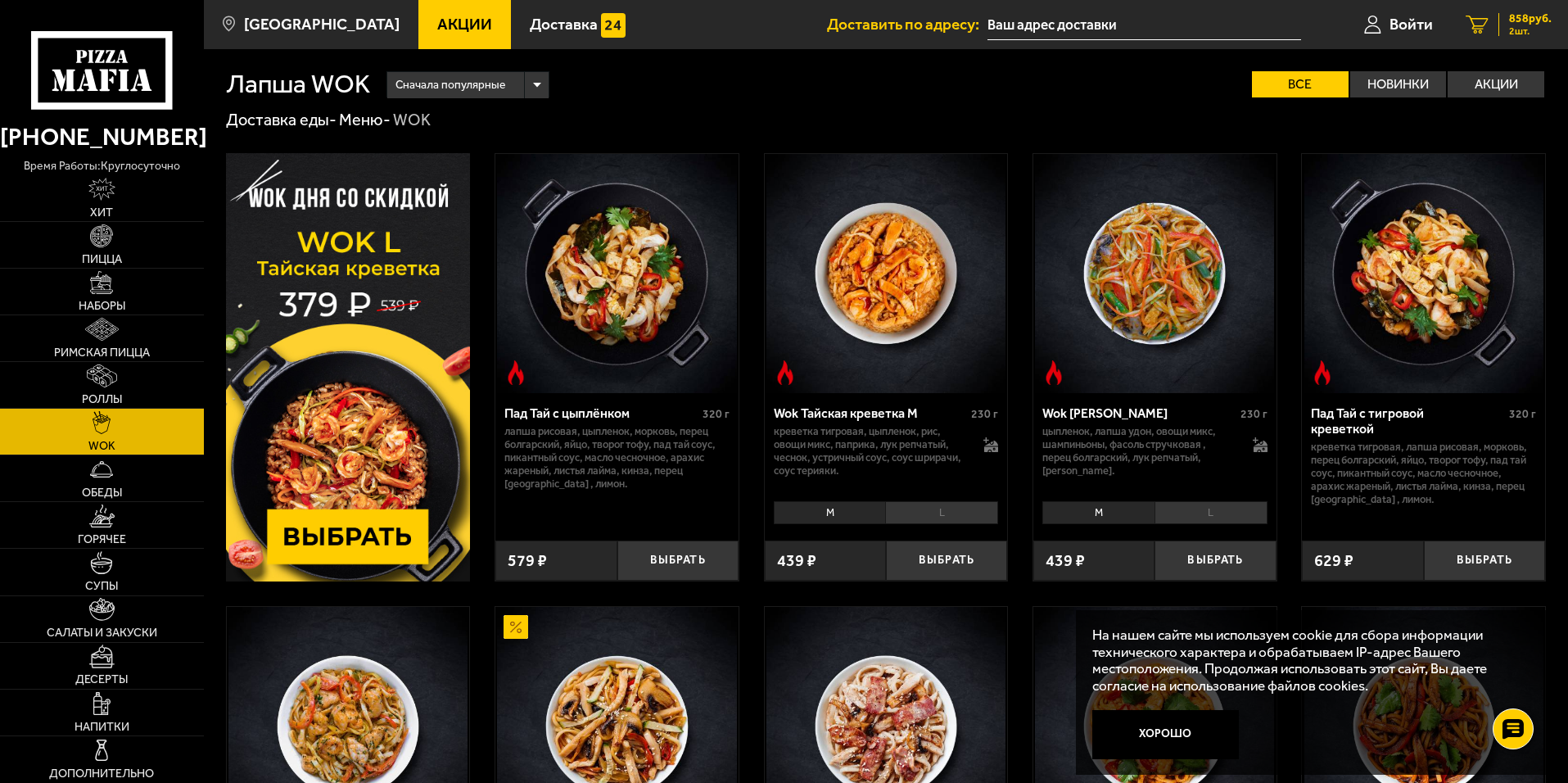
click at [1517, 23] on span "858 руб." at bounding box center [1530, 19] width 42 height 11
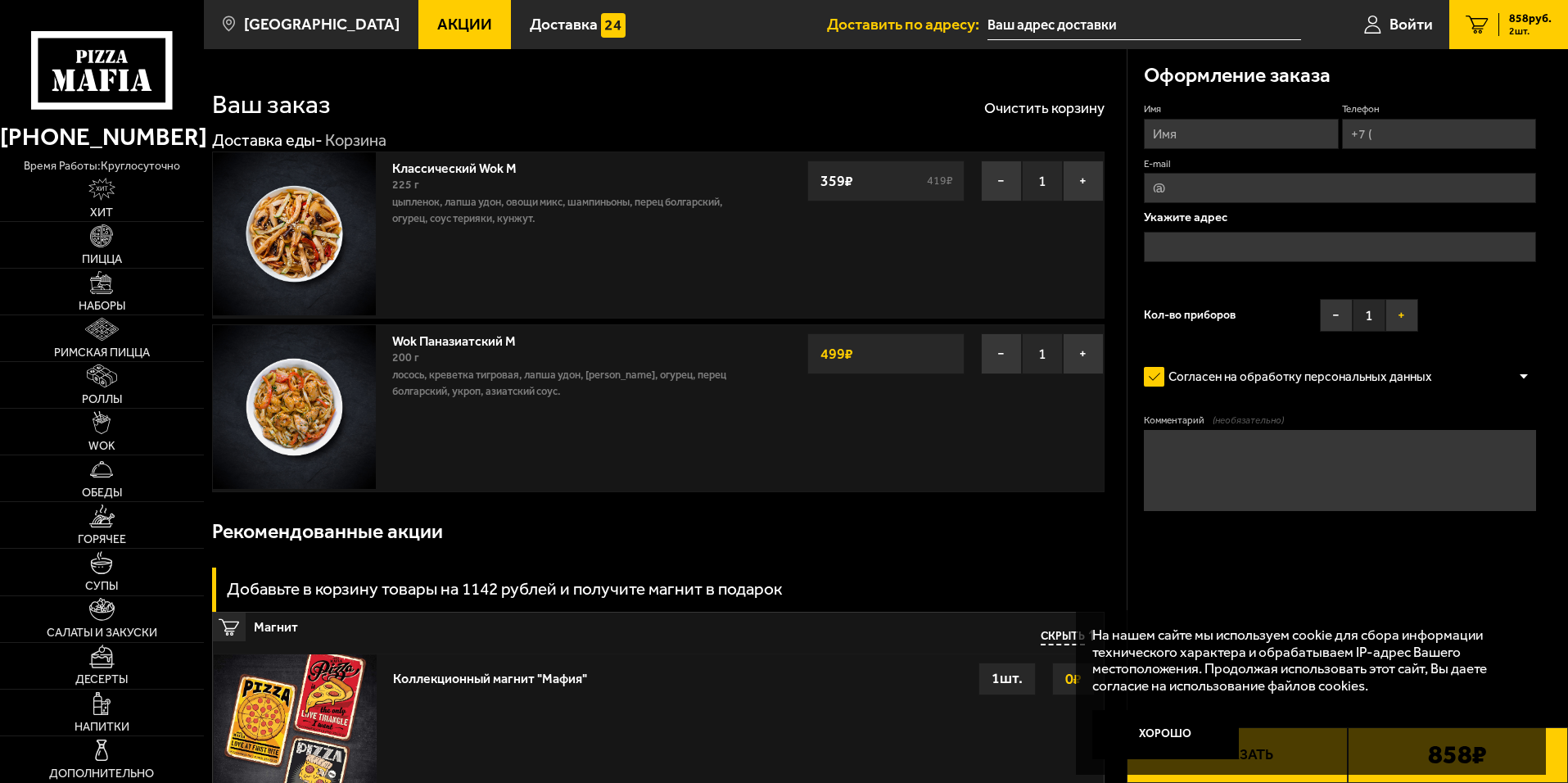
click at [1414, 310] on button "+" at bounding box center [1401, 315] width 33 height 33
click at [1247, 256] on input "text" at bounding box center [1340, 247] width 392 height 30
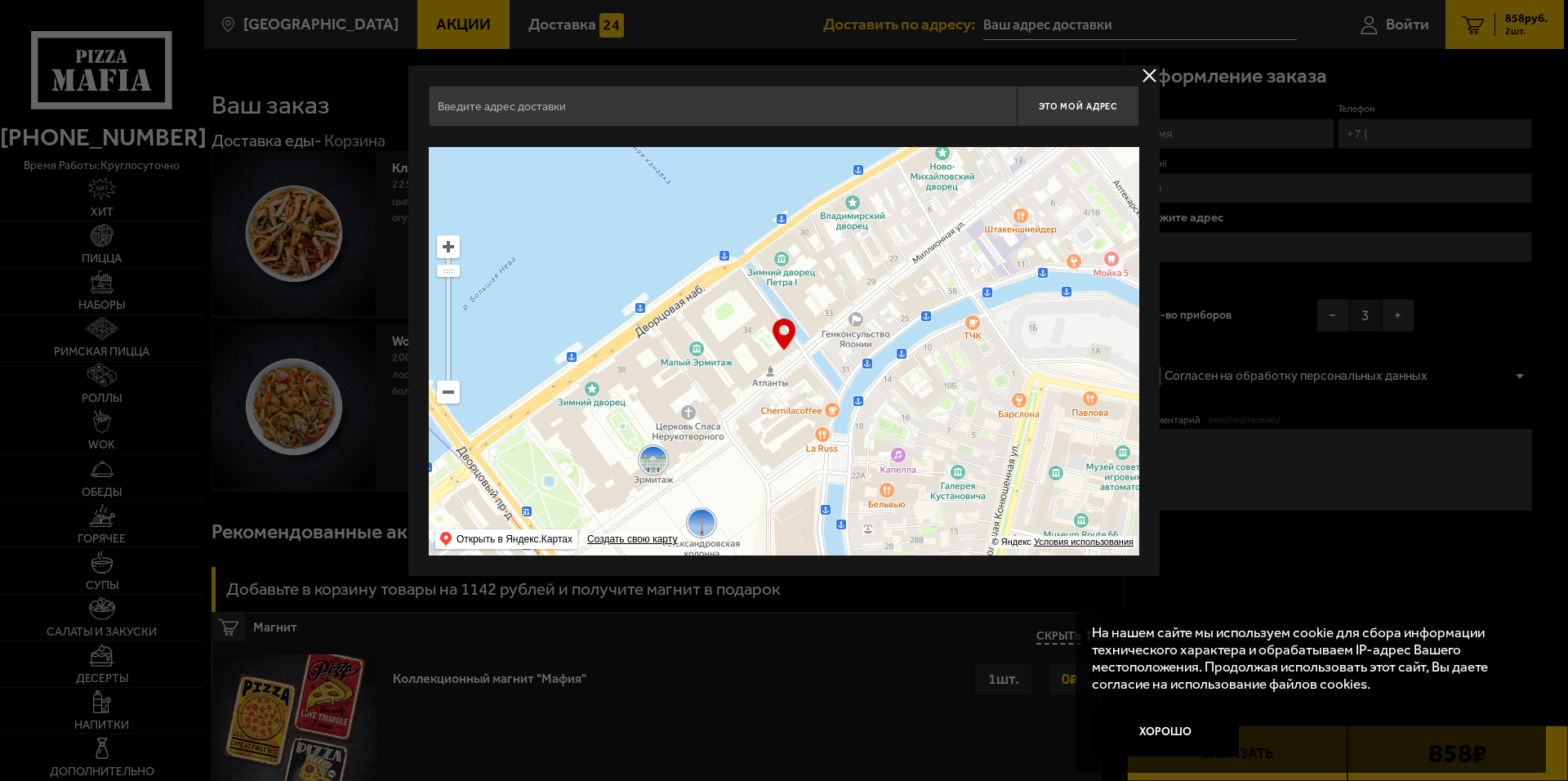
drag, startPoint x: 850, startPoint y: 348, endPoint x: 762, endPoint y: 551, distance: 221.3
click at [762, 551] on ymaps at bounding box center [784, 351] width 711 height 408
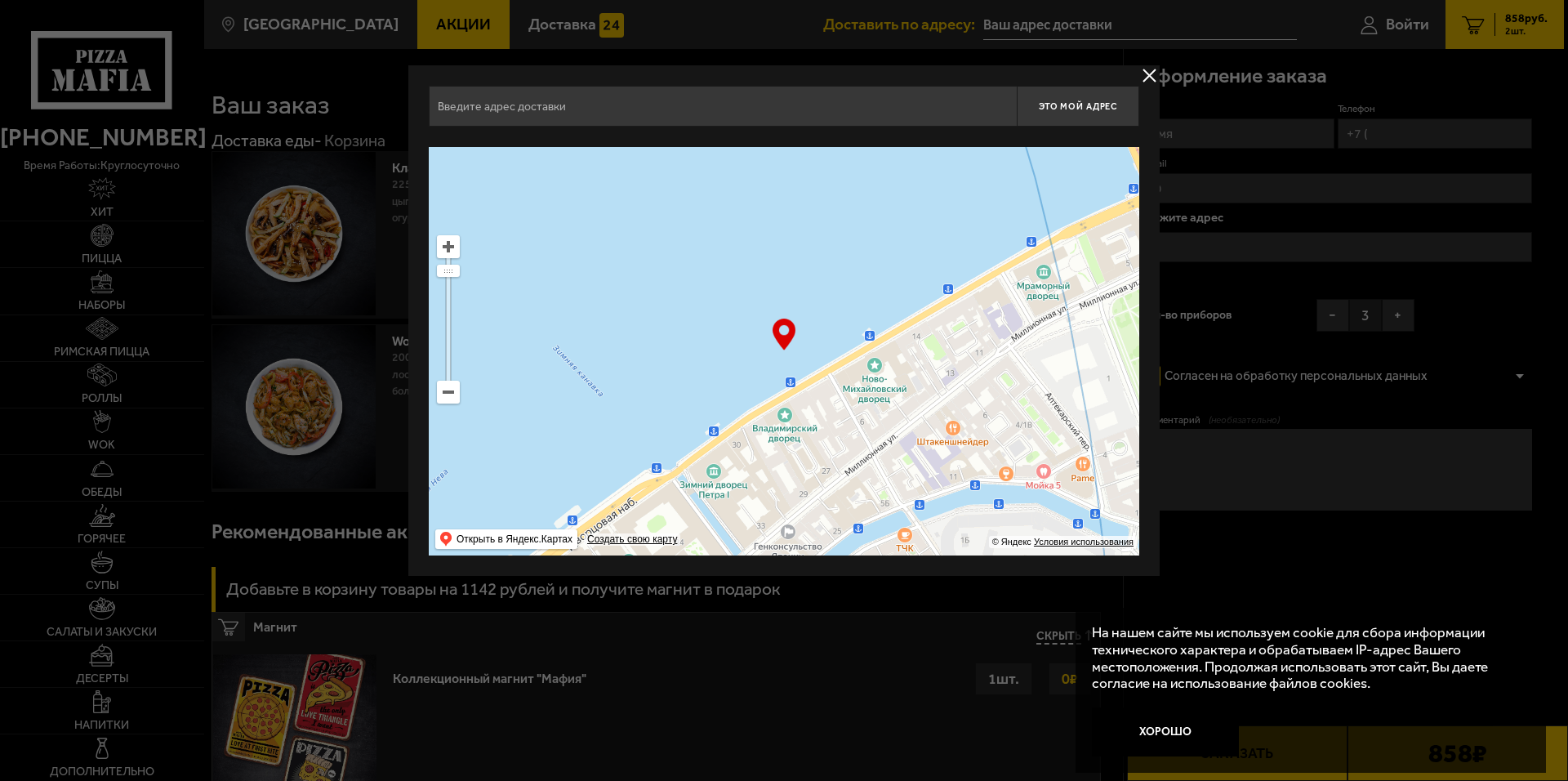
click at [455, 380] on ymaps at bounding box center [449, 391] width 22 height 22
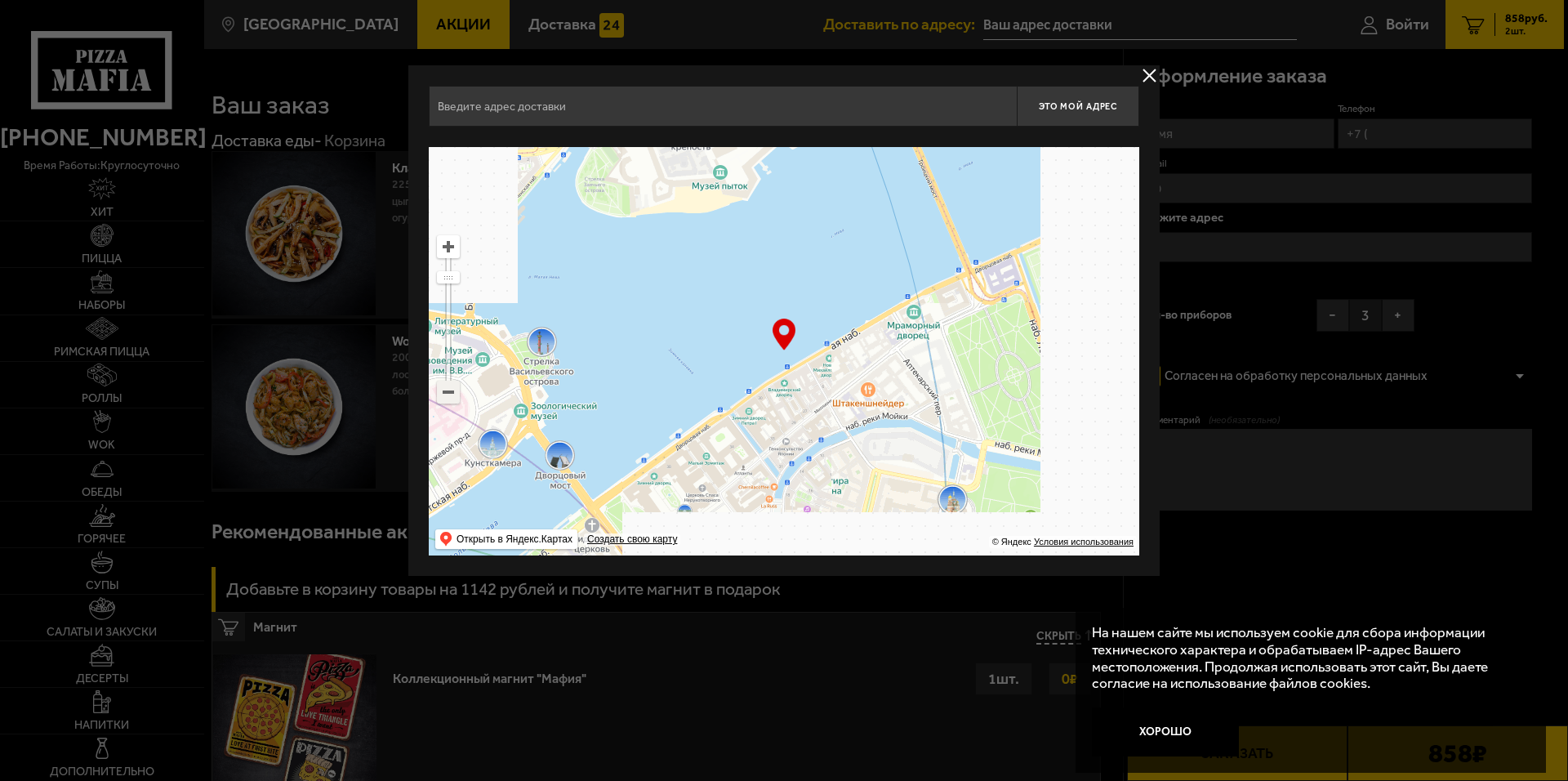
click at [454, 391] on ymaps at bounding box center [448, 391] width 22 height 22
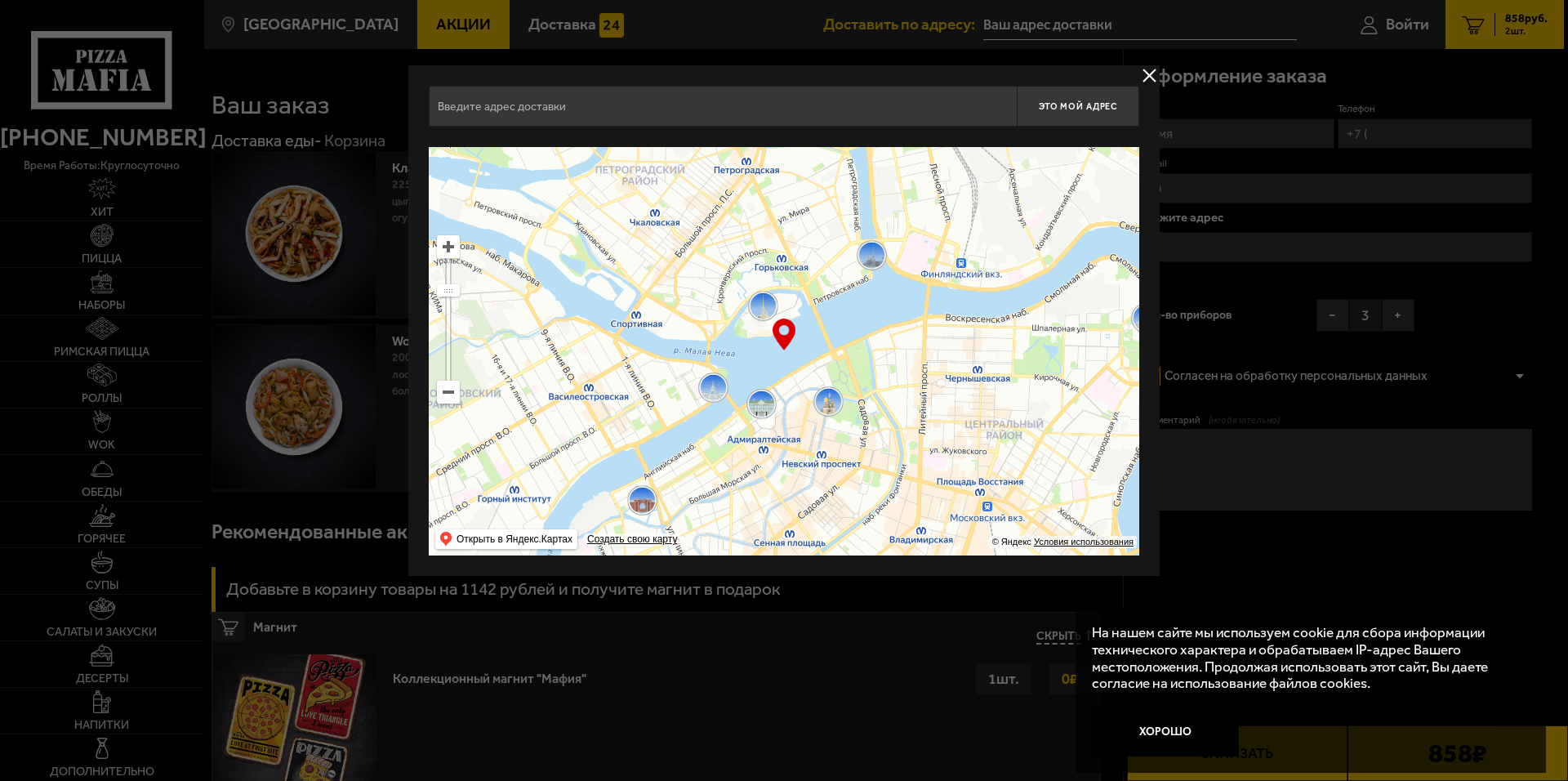
drag, startPoint x: 745, startPoint y: 267, endPoint x: 654, endPoint y: 508, distance: 257.6
click at [654, 508] on ymaps at bounding box center [784, 351] width 711 height 408
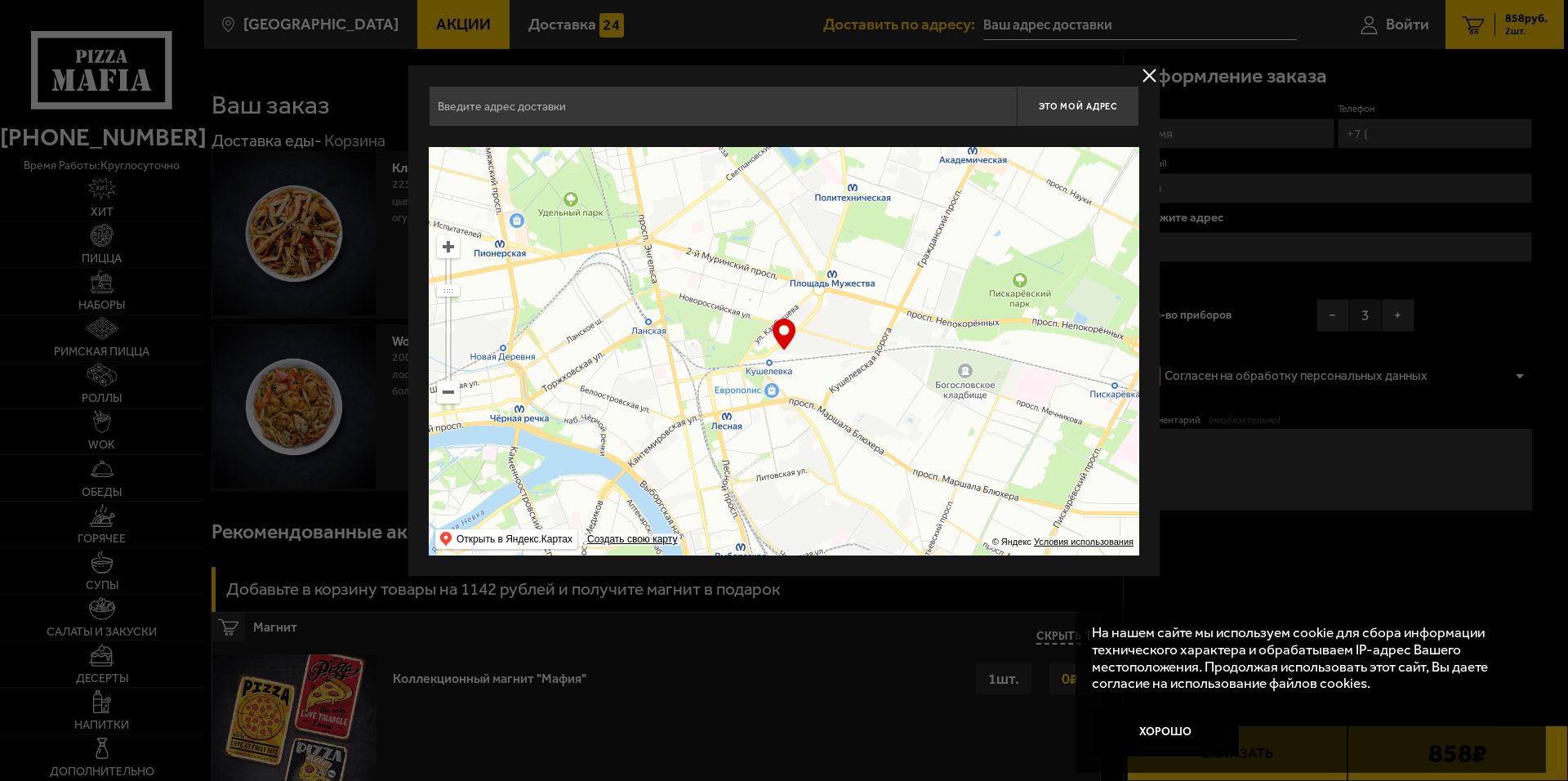
type input "[STREET_ADDRESS]"
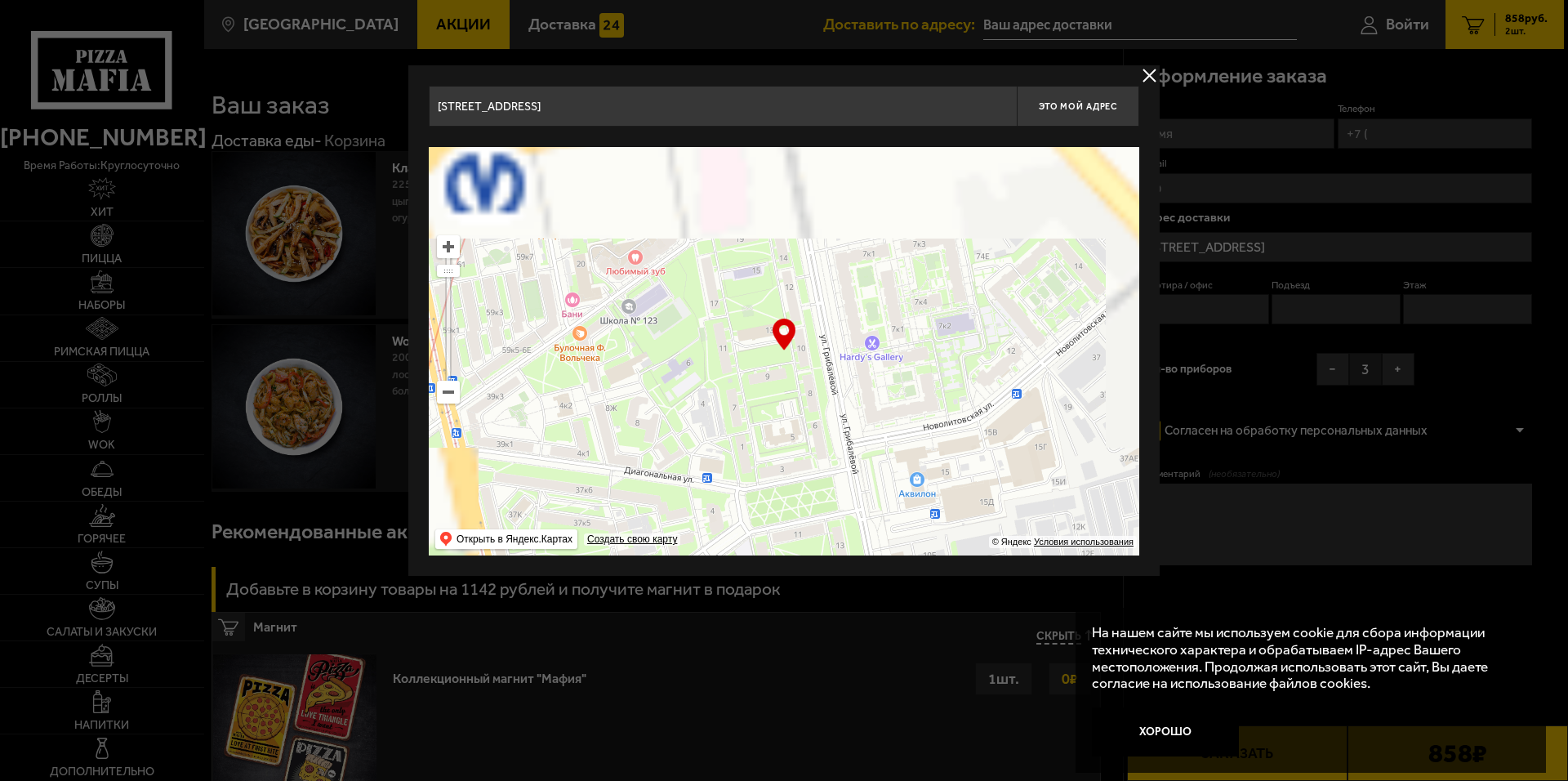
drag, startPoint x: 912, startPoint y: 284, endPoint x: 889, endPoint y: 420, distance: 137.9
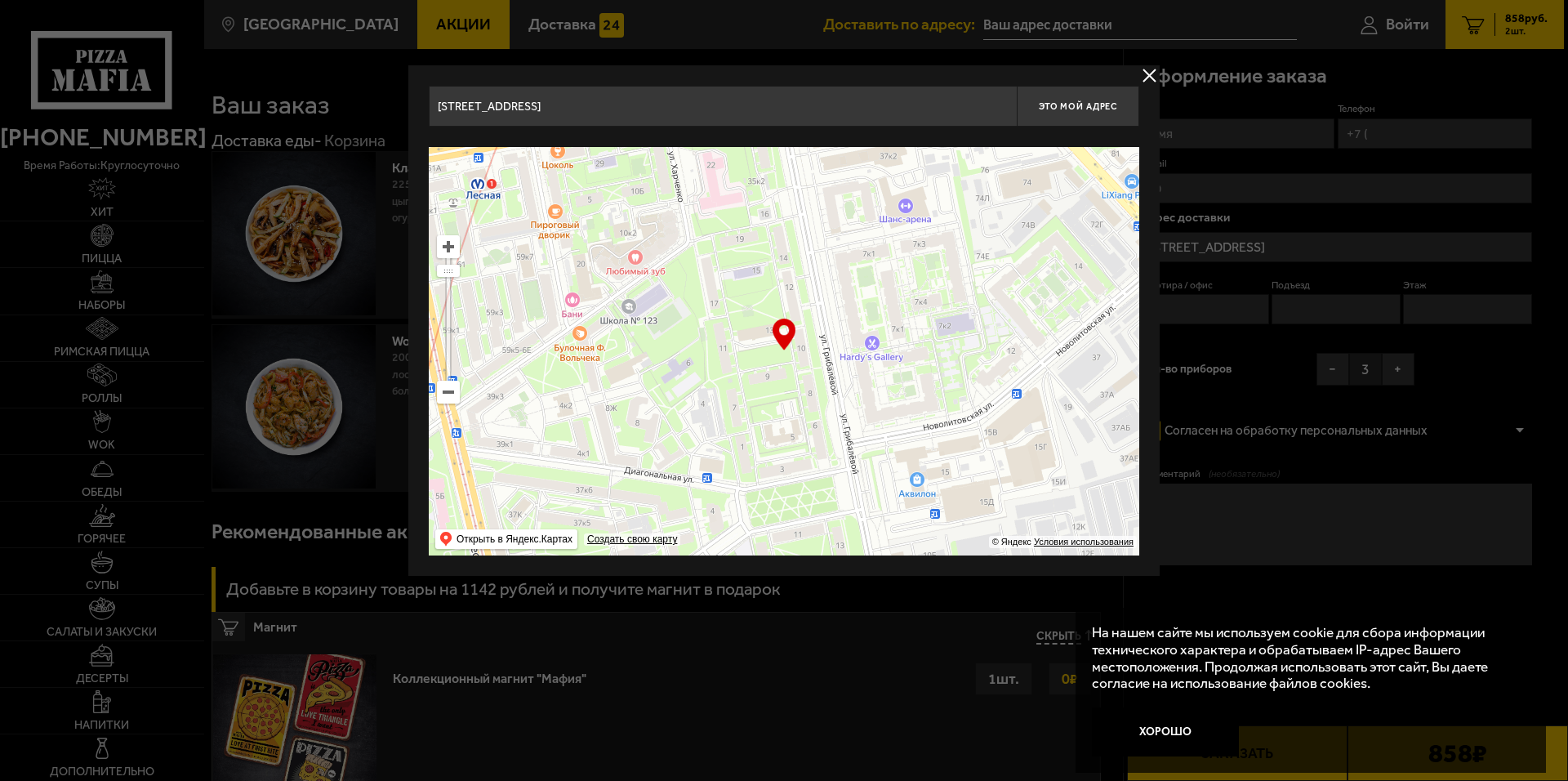
click at [895, 424] on ymaps at bounding box center [784, 351] width 711 height 408
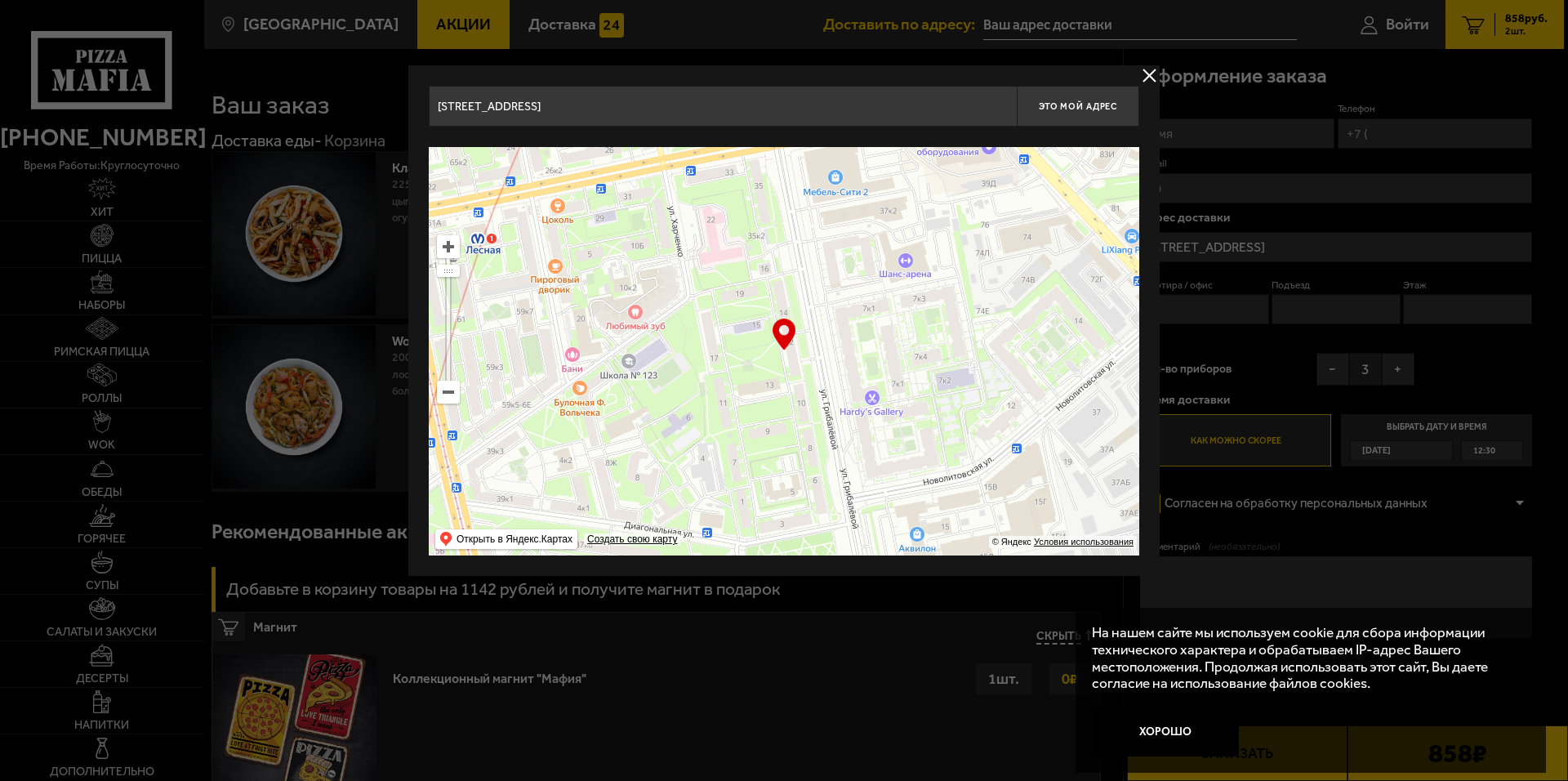
type input "[STREET_ADDRESS]"
click at [449, 399] on ymaps at bounding box center [448, 391] width 22 height 22
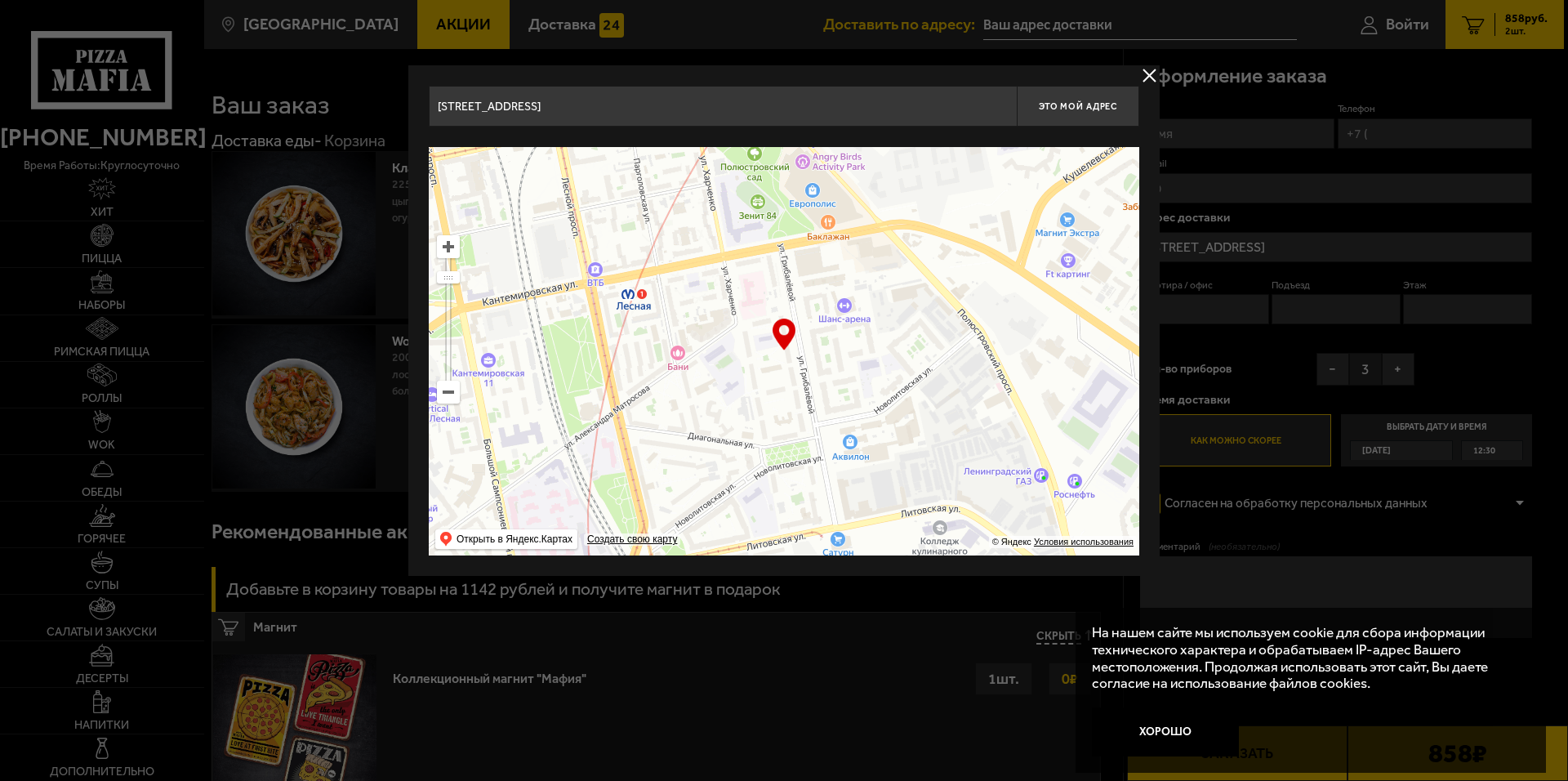
click at [448, 396] on ymaps at bounding box center [448, 391] width 22 height 22
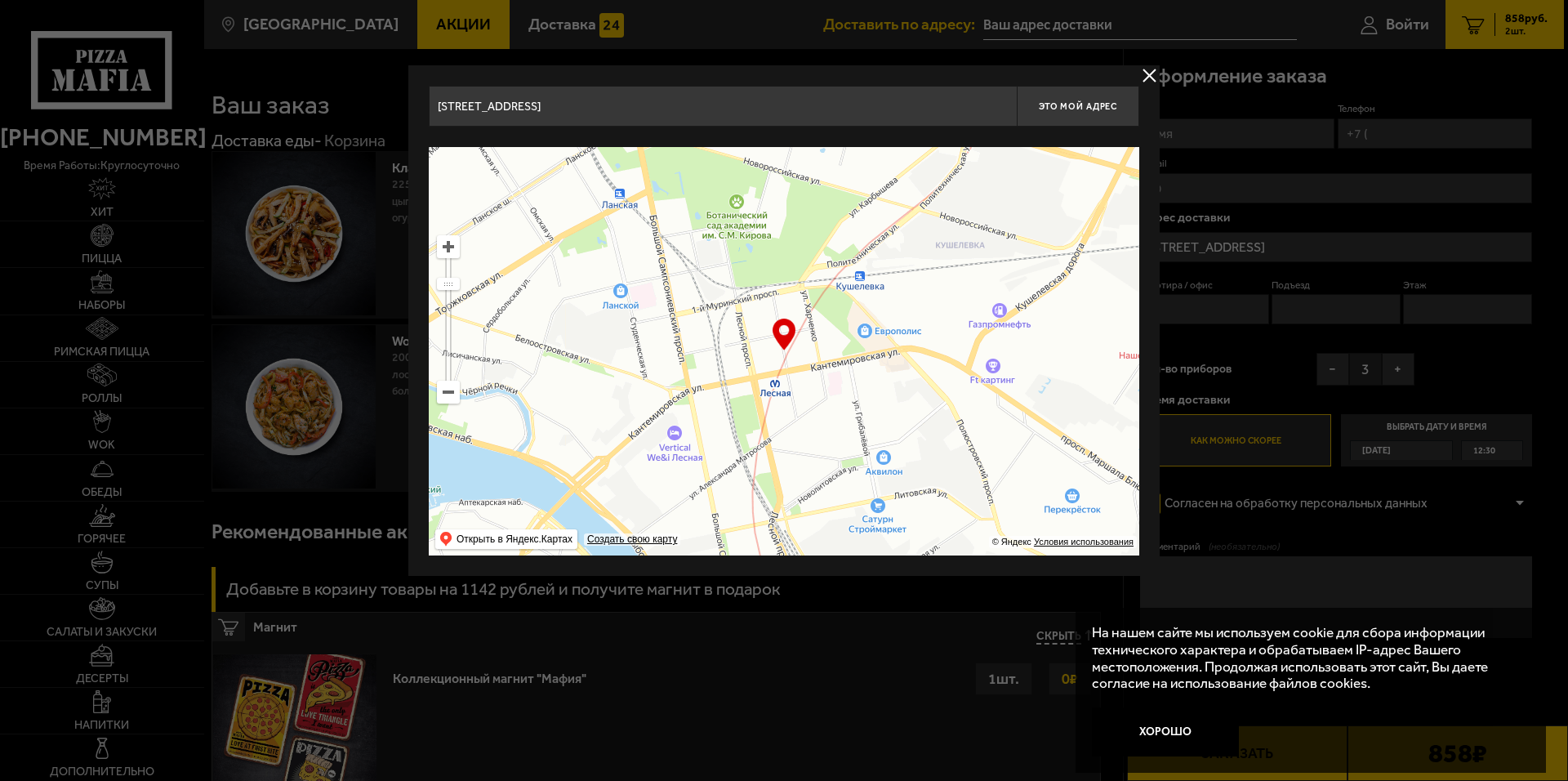
drag, startPoint x: 680, startPoint y: 419, endPoint x: 730, endPoint y: 444, distance: 55.9
click at [726, 494] on ymaps at bounding box center [784, 351] width 711 height 408
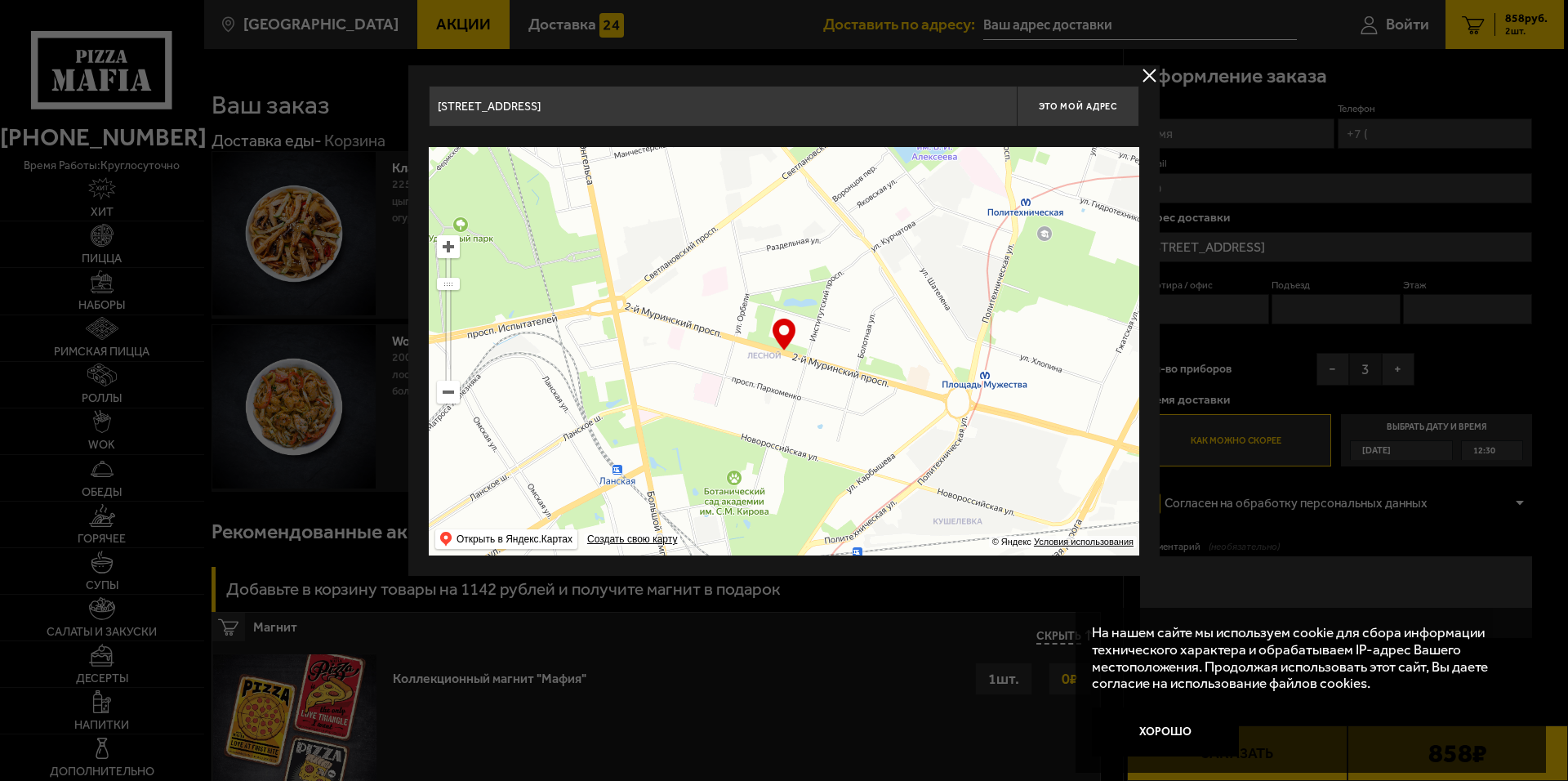
drag, startPoint x: 747, startPoint y: 361, endPoint x: 755, endPoint y: 408, distance: 47.7
click at [686, 459] on ymaps at bounding box center [784, 351] width 711 height 408
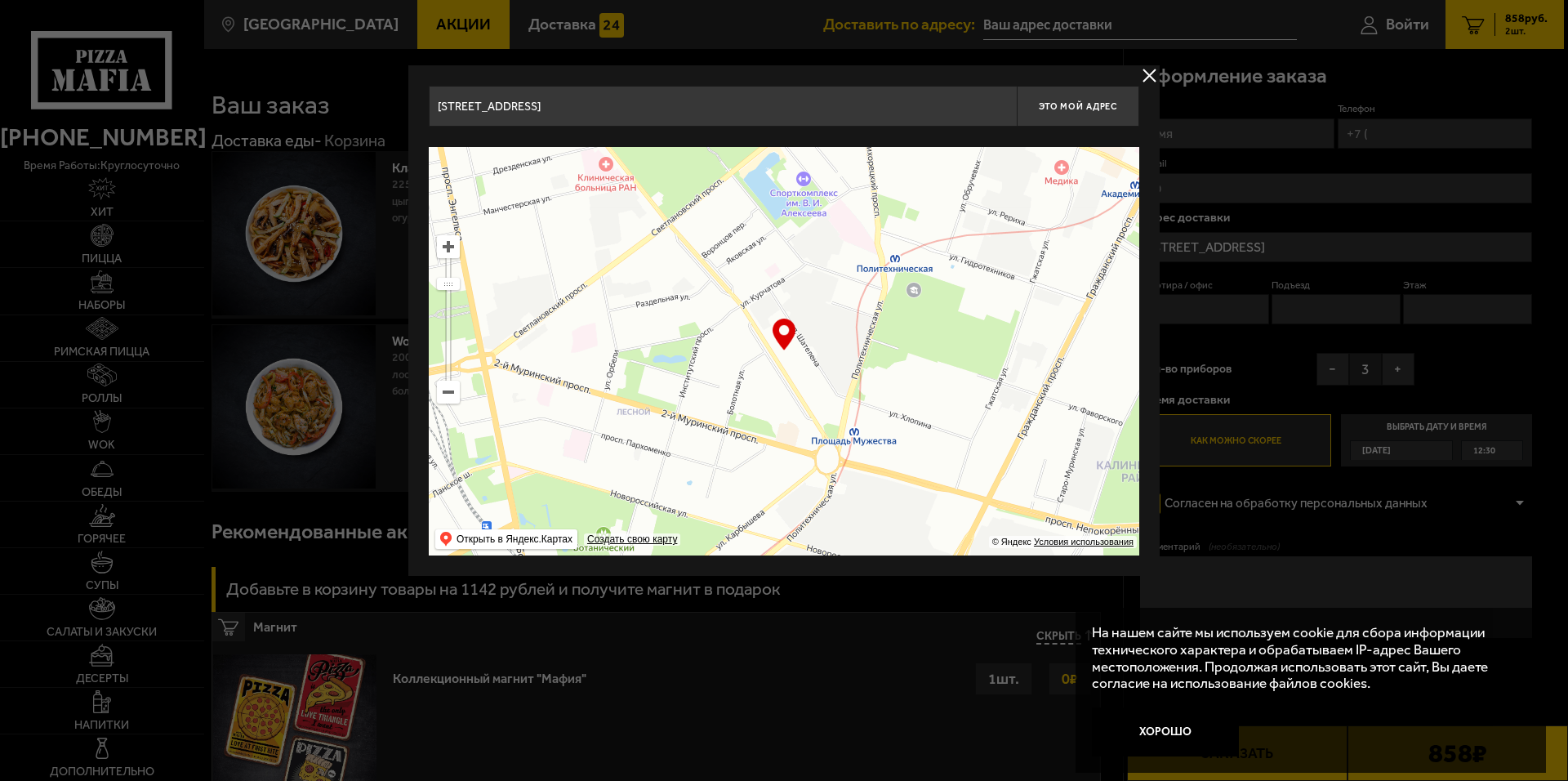
drag, startPoint x: 871, startPoint y: 294, endPoint x: 835, endPoint y: 302, distance: 36.9
click at [835, 302] on ymaps at bounding box center [784, 351] width 711 height 408
click at [447, 245] on ymaps at bounding box center [448, 246] width 22 height 22
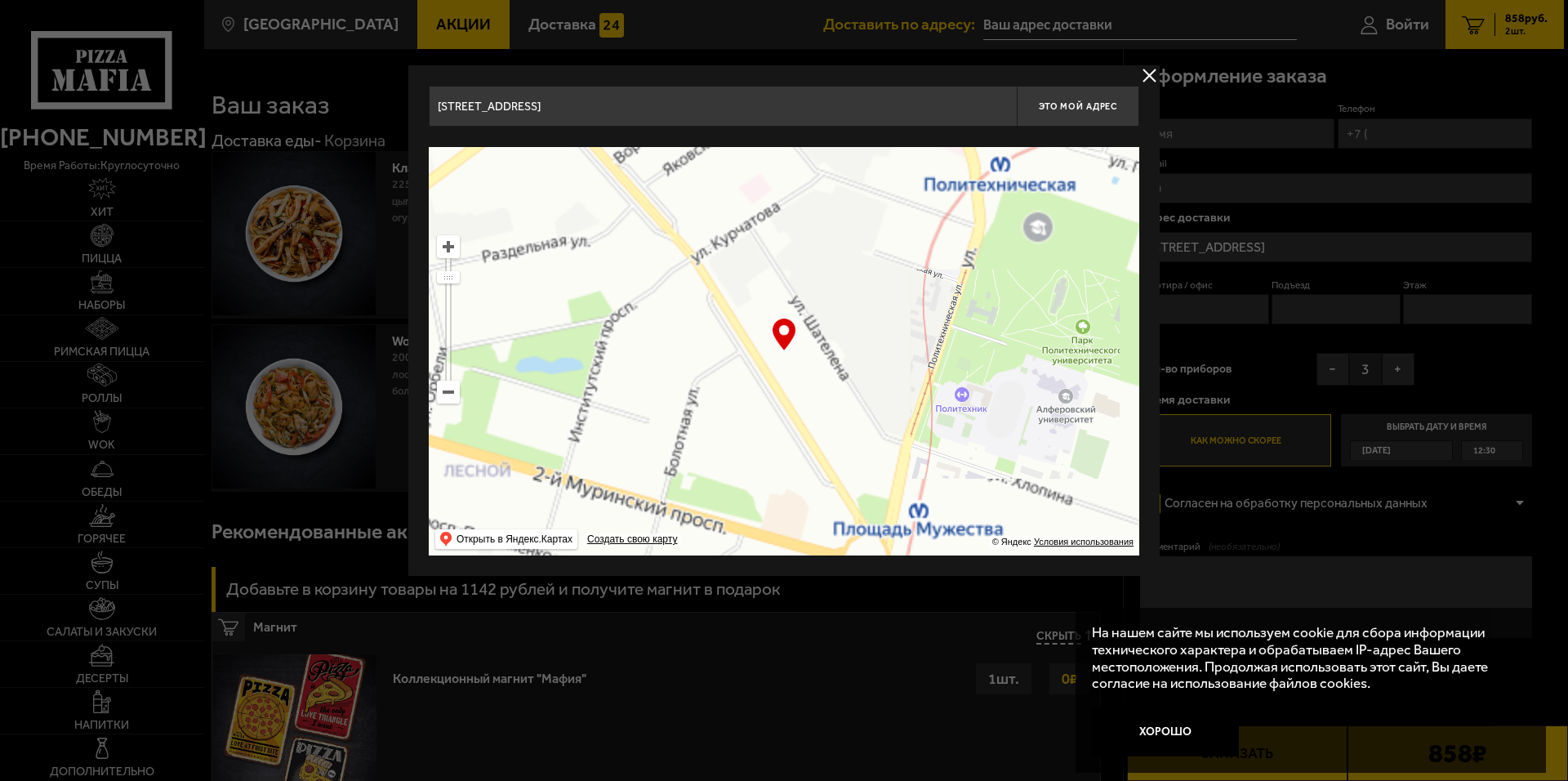
click at [447, 245] on ymaps at bounding box center [448, 246] width 22 height 22
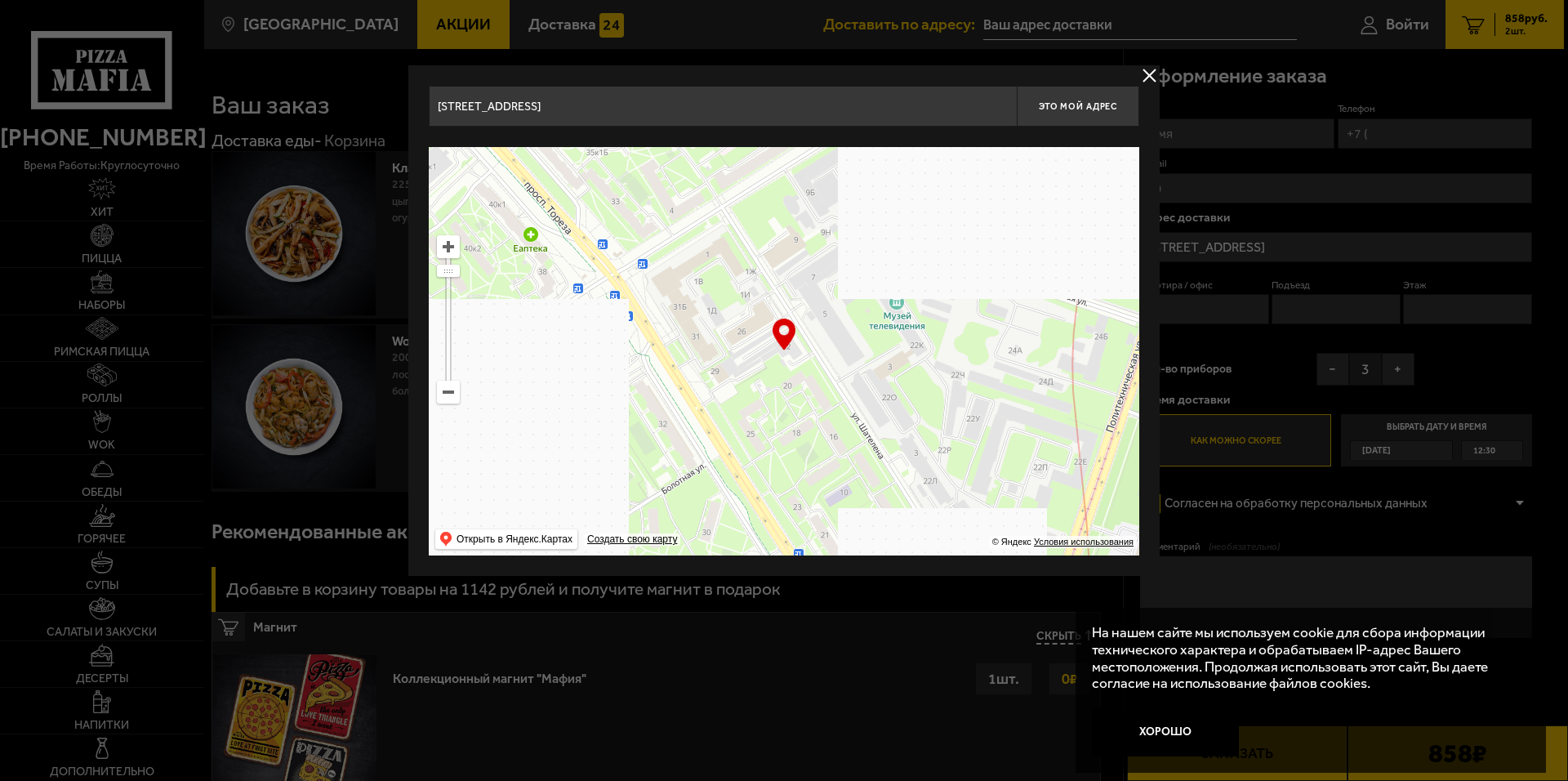
drag, startPoint x: 854, startPoint y: 247, endPoint x: 865, endPoint y: 360, distance: 113.5
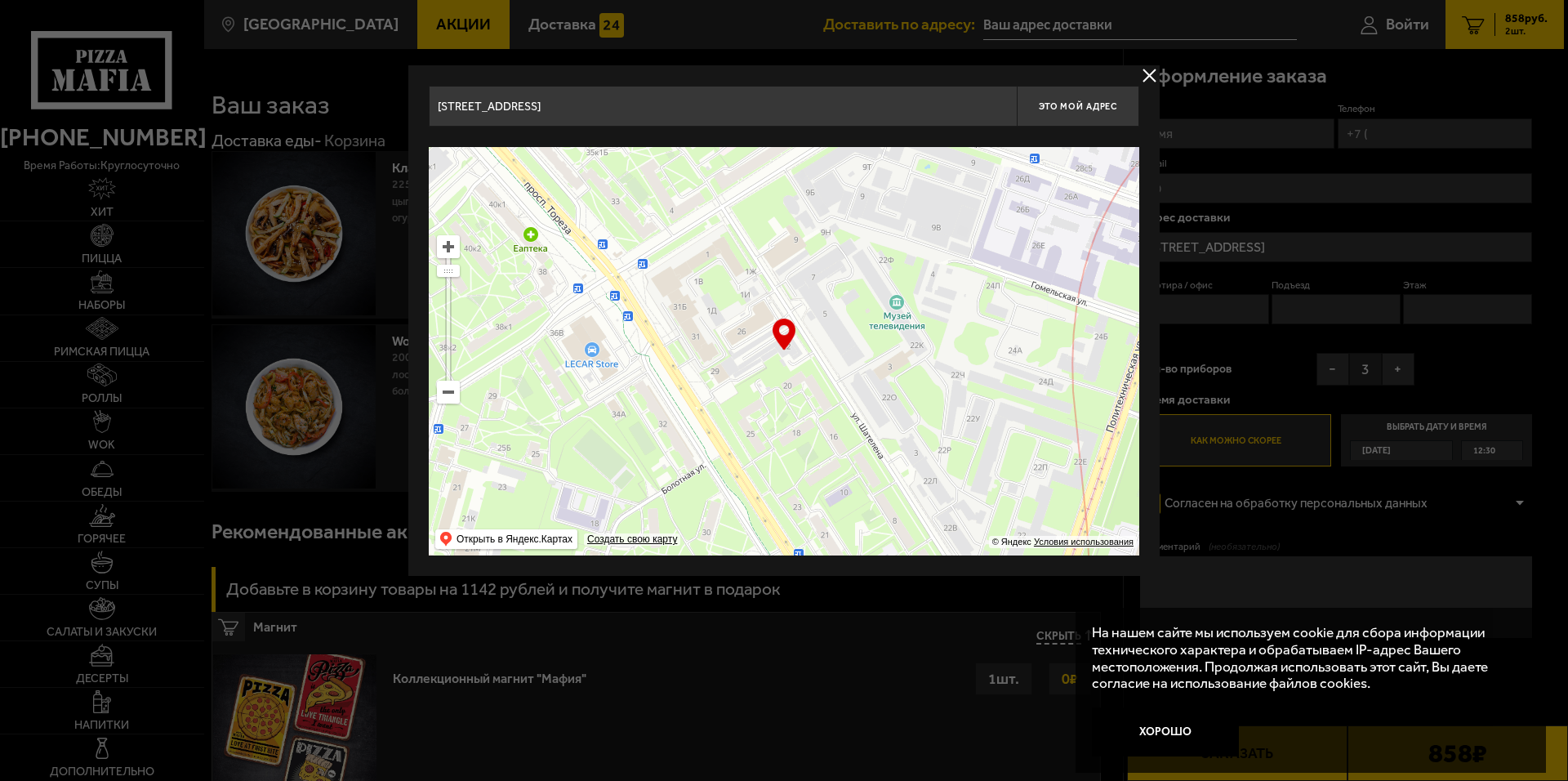
click at [865, 360] on ymaps at bounding box center [784, 351] width 711 height 408
type input "[STREET_ADDRESS]"
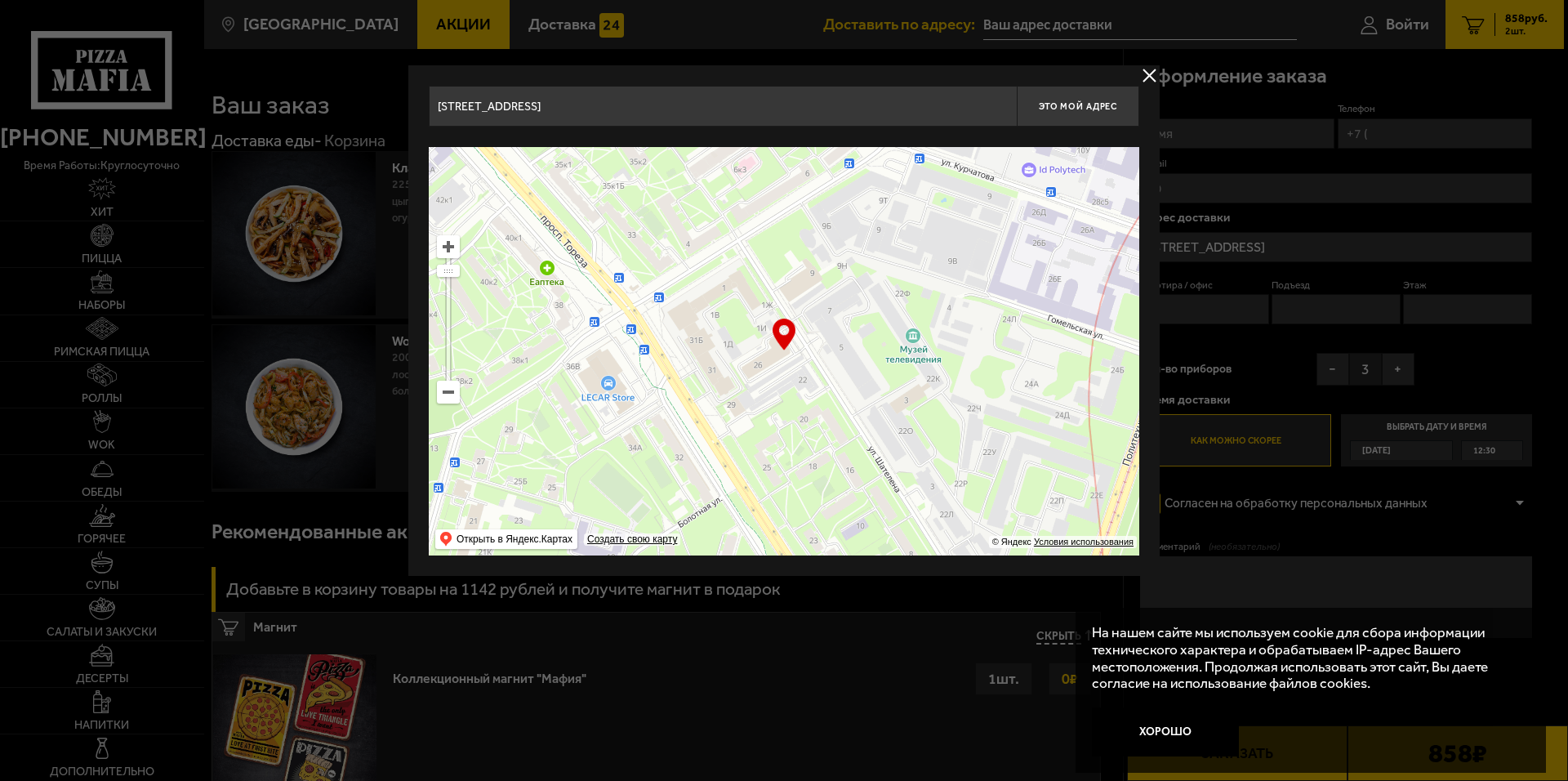
drag, startPoint x: 895, startPoint y: 354, endPoint x: 911, endPoint y: 387, distance: 36.7
click at [911, 387] on ymaps at bounding box center [784, 351] width 711 height 408
type input "[STREET_ADDRESS]"
click at [1095, 101] on span "Это мой адрес" at bounding box center [1078, 106] width 79 height 10
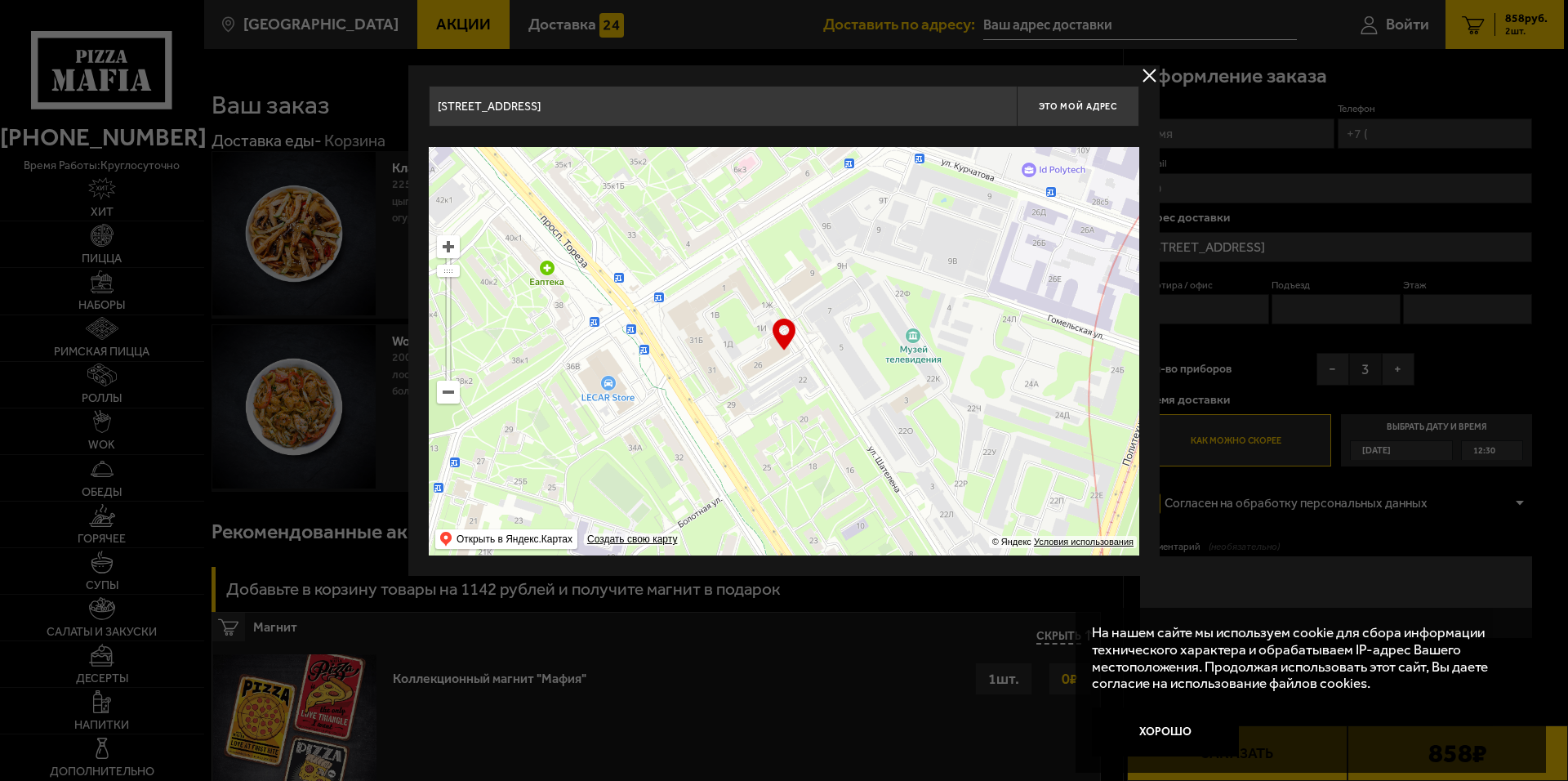
type input "[STREET_ADDRESS]"
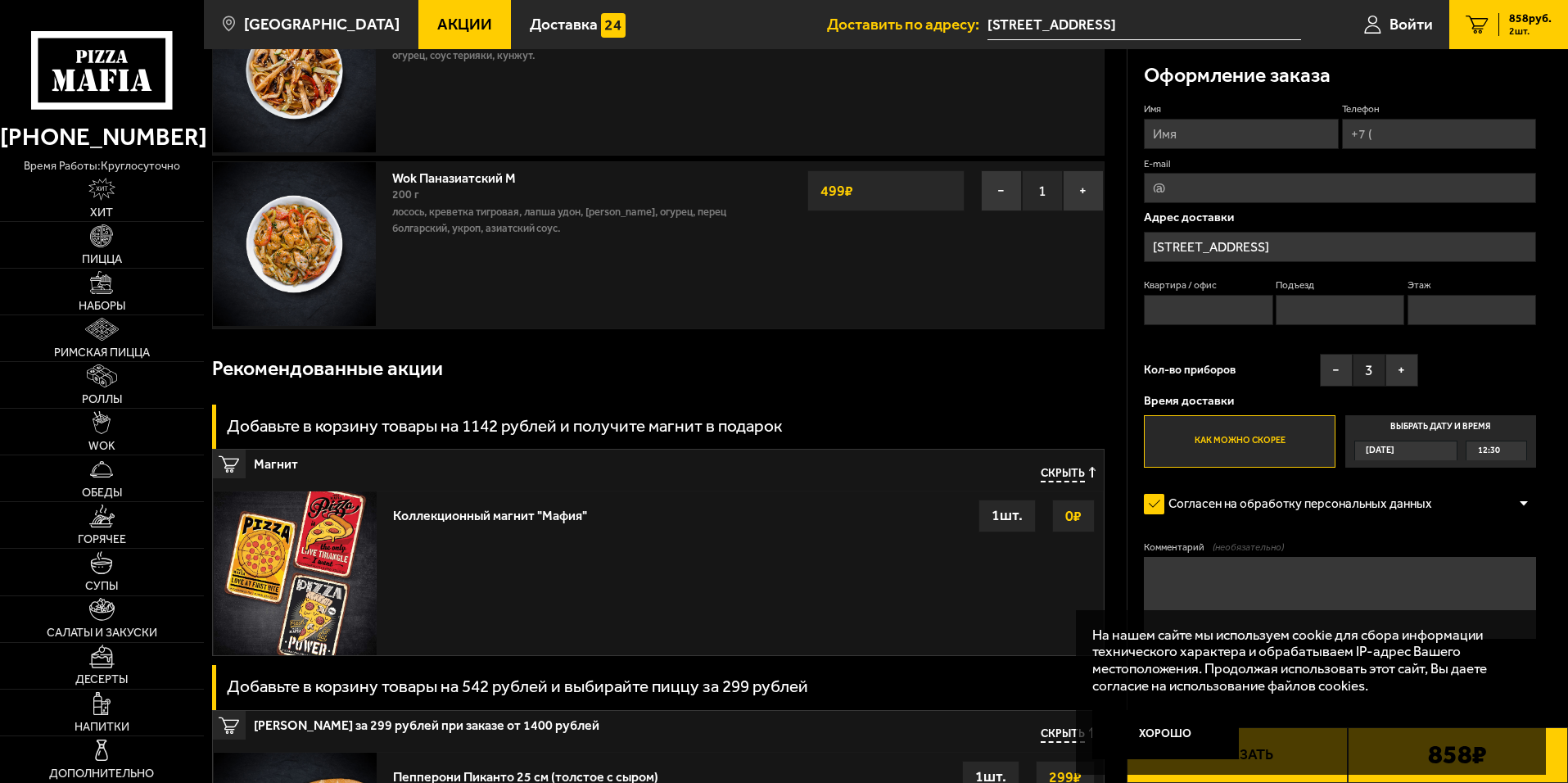
scroll to position [163, 0]
click at [1191, 563] on textarea "Комментарий (необязательно)" at bounding box center [1340, 597] width 392 height 82
type textarea "о"
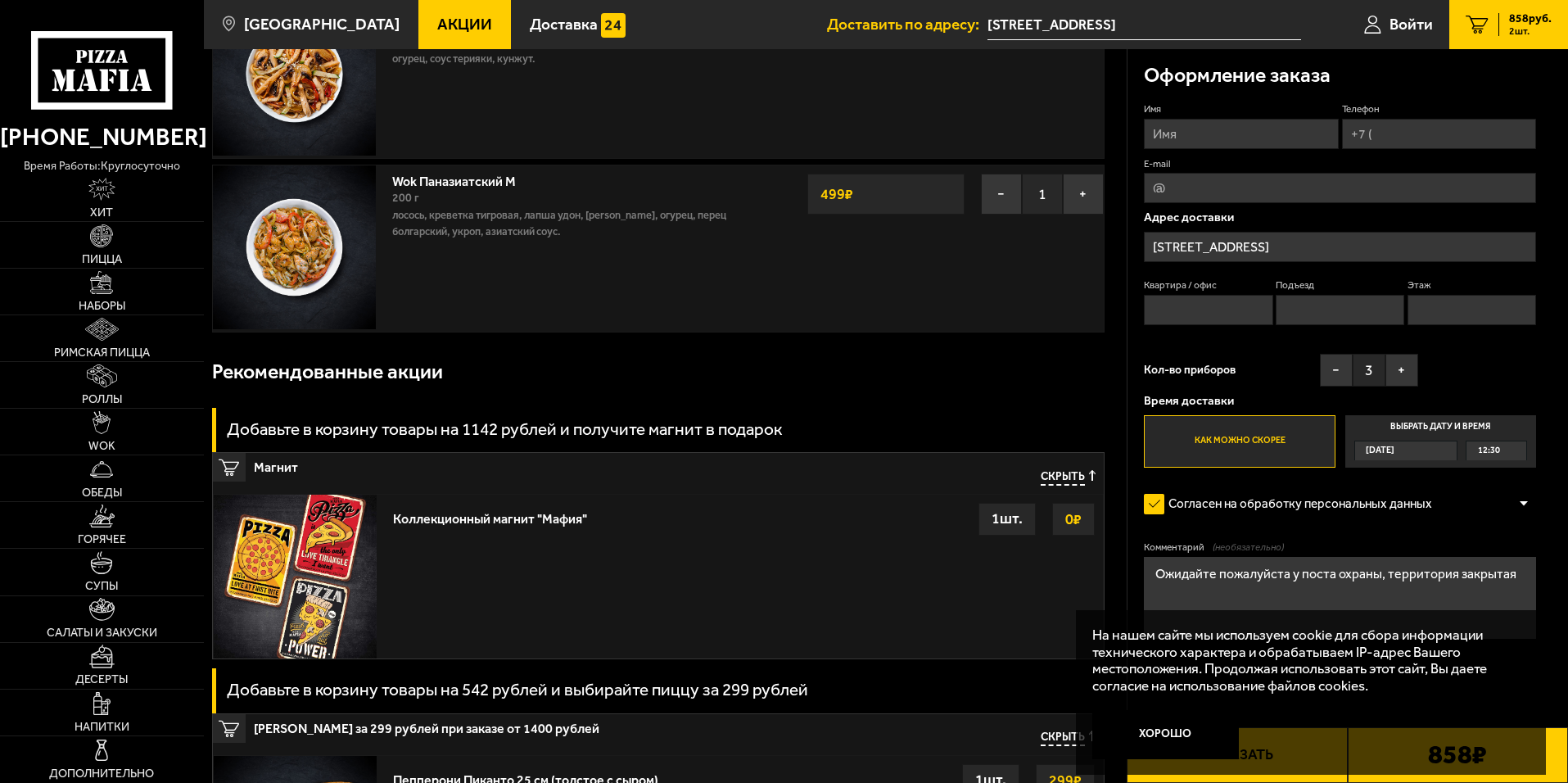
scroll to position [0, 0]
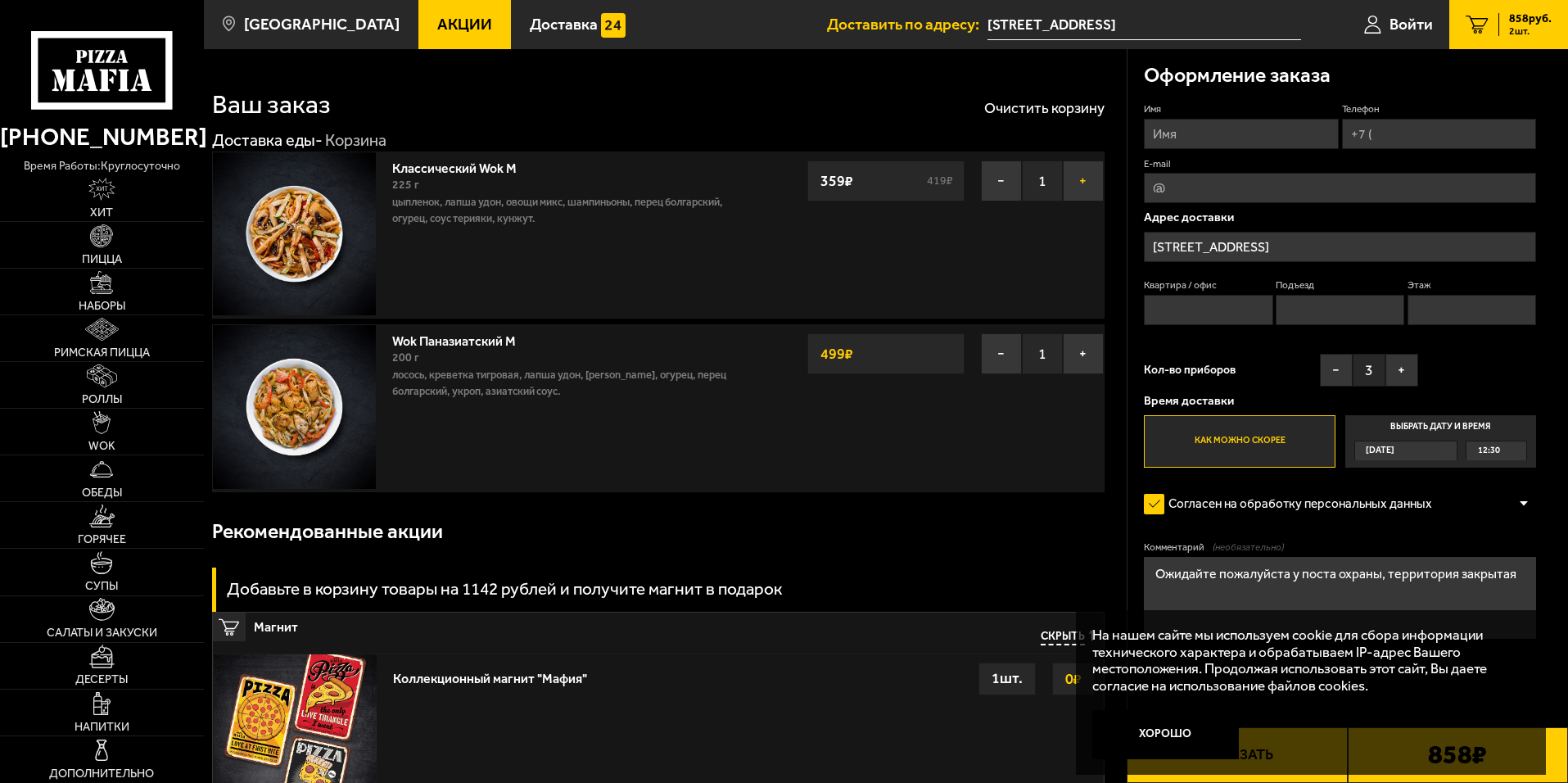
type textarea "Ожидайте пожалуйста у поста охраны, территория закрытая"
click at [1082, 177] on button "+" at bounding box center [1084, 181] width 41 height 41
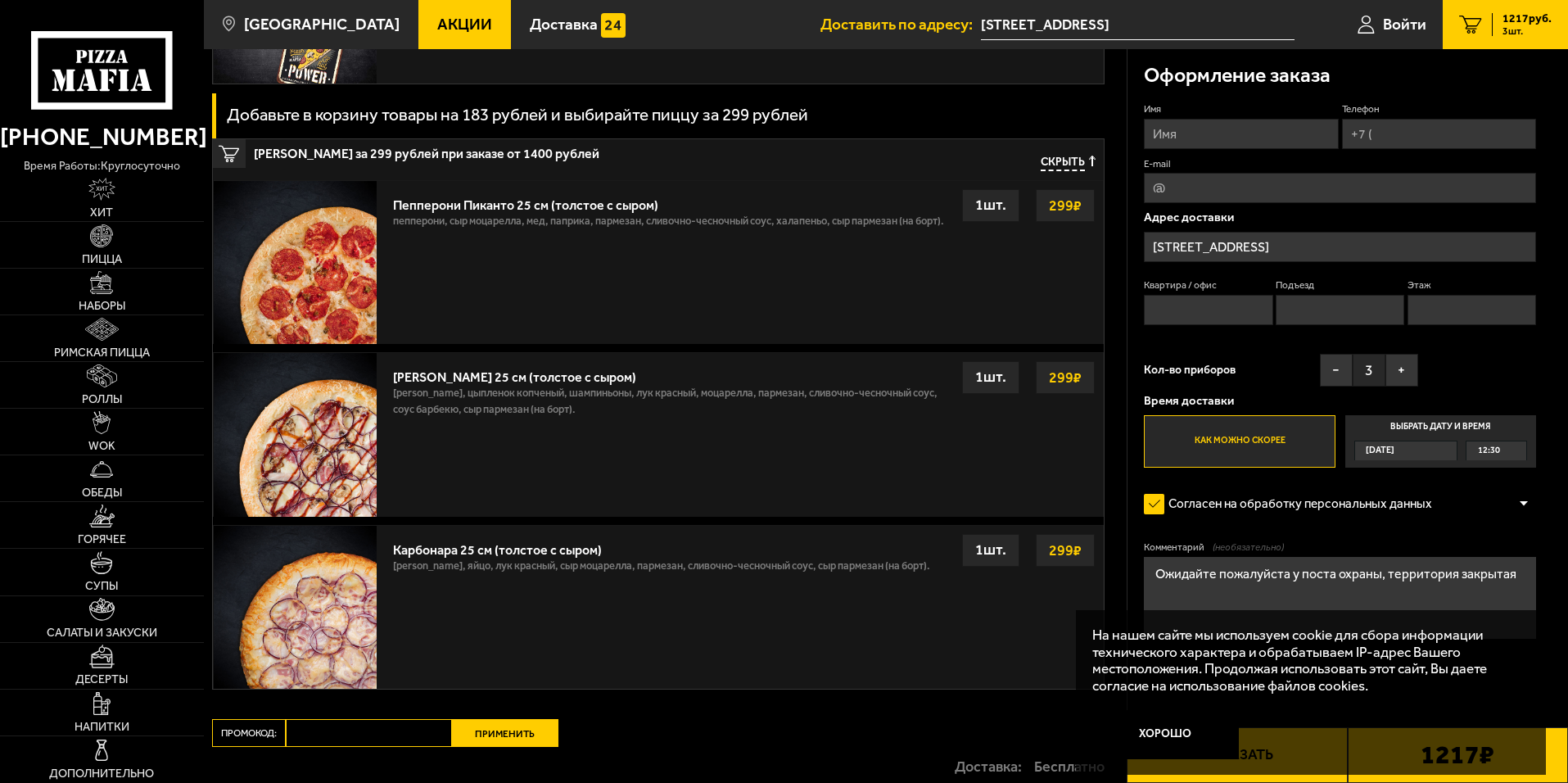
scroll to position [573, 0]
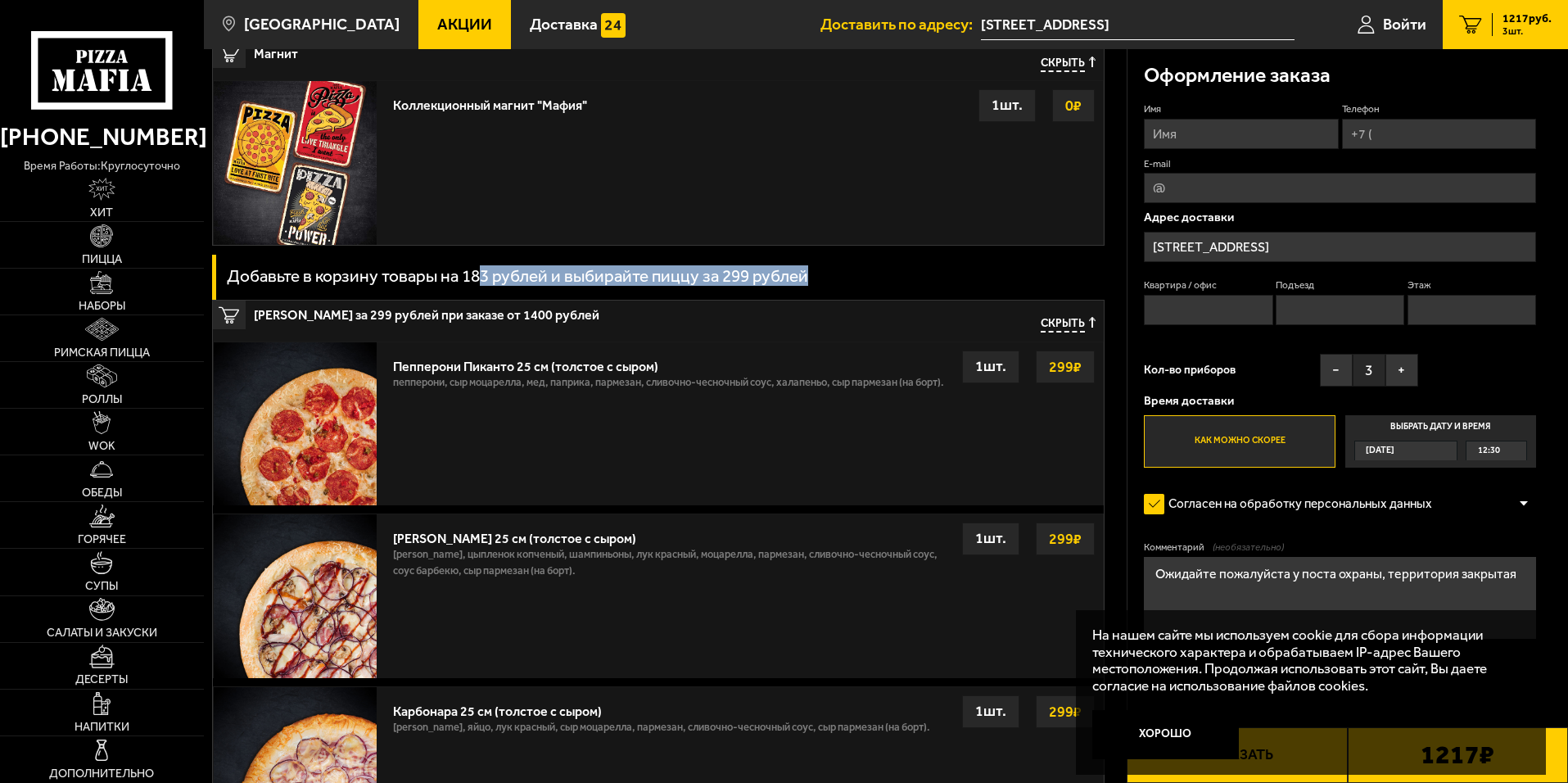
drag, startPoint x: 482, startPoint y: 284, endPoint x: 832, endPoint y: 255, distance: 351.2
click at [832, 255] on div "Рекомендованные акции Добавьте в корзину товары на 783 рублей и получите магнит…" at bounding box center [658, 392] width 892 height 918
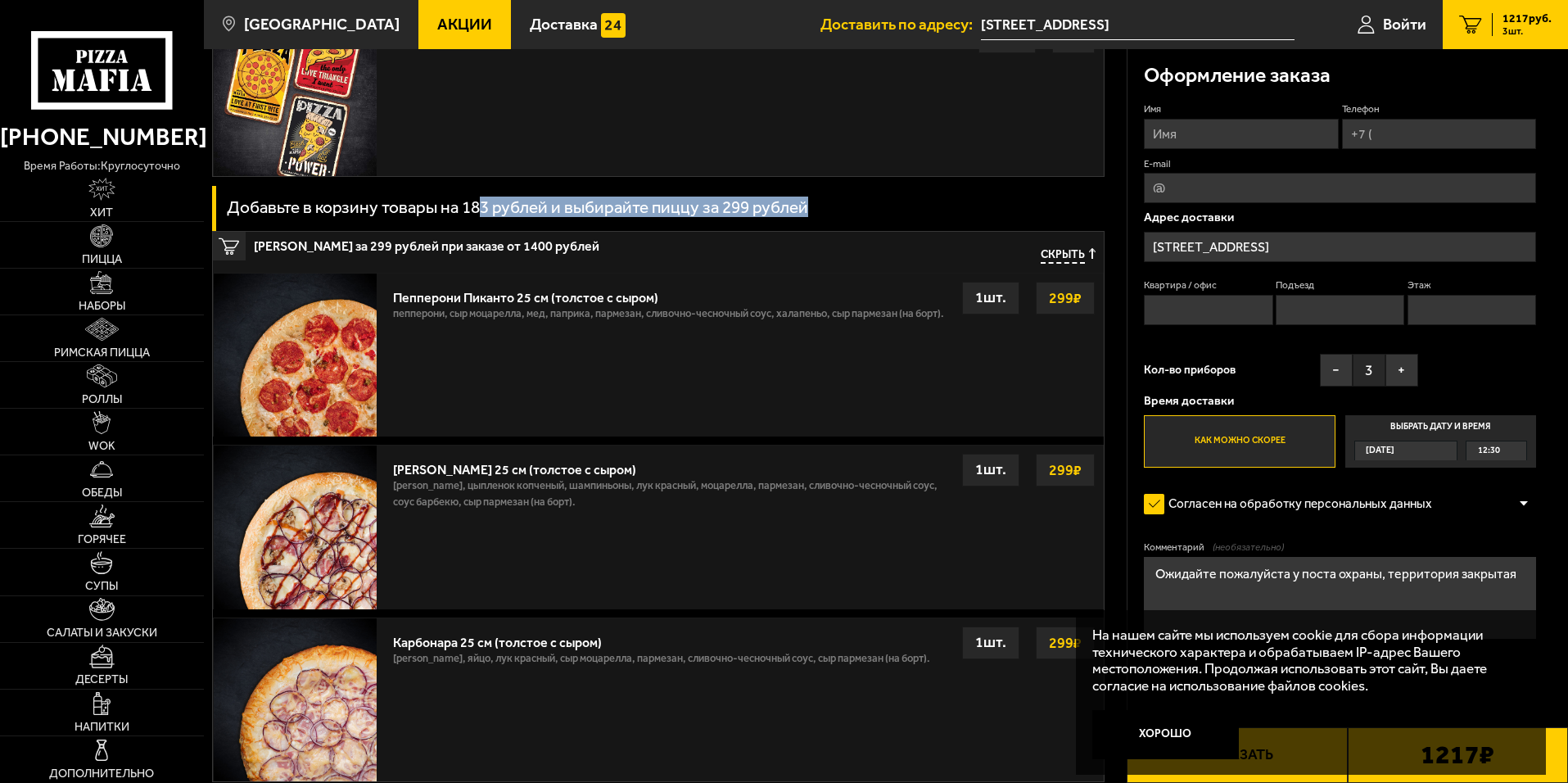
scroll to position [491, 0]
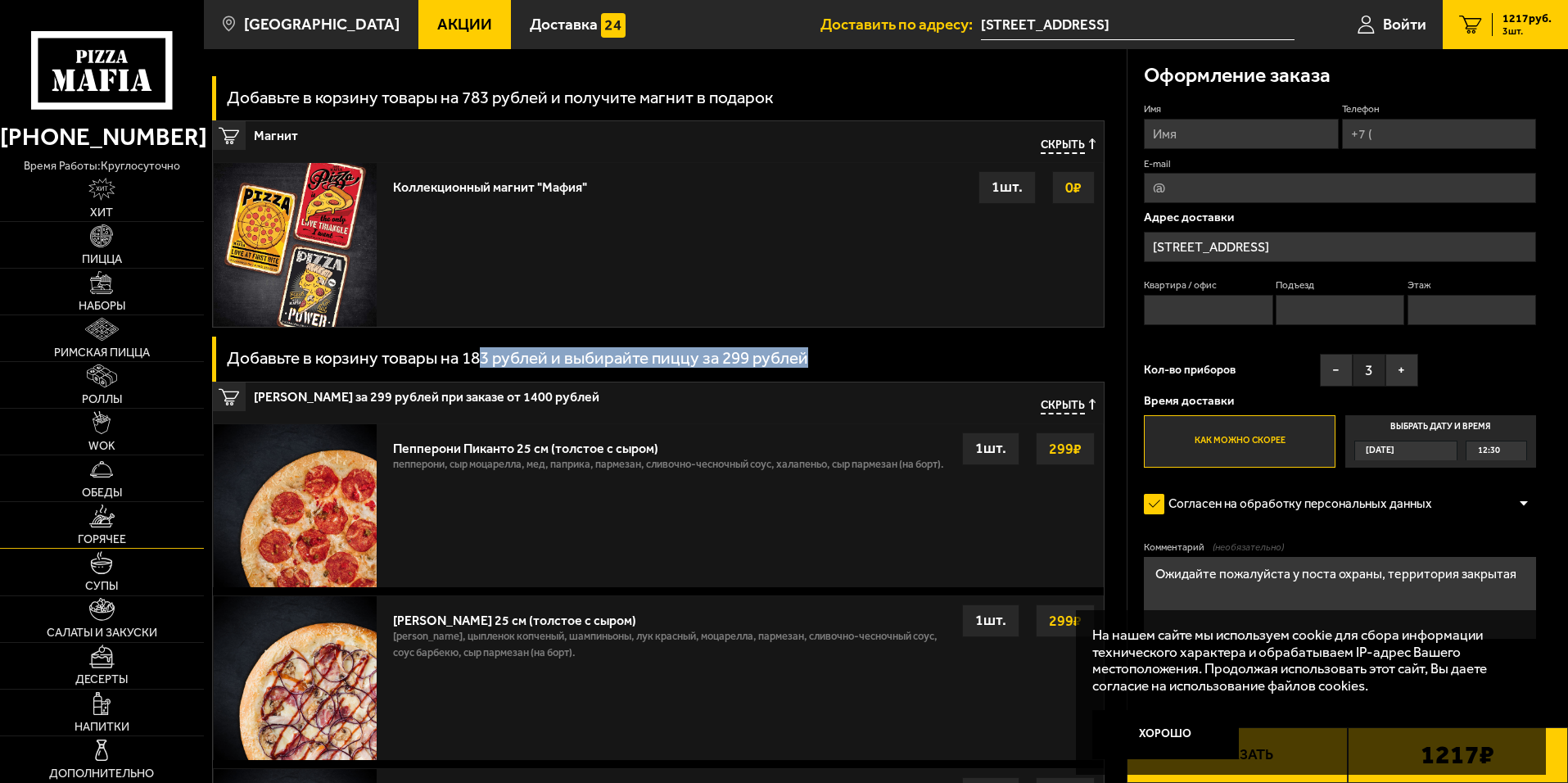
click at [151, 529] on link "Горячее" at bounding box center [101, 525] width 204 height 46
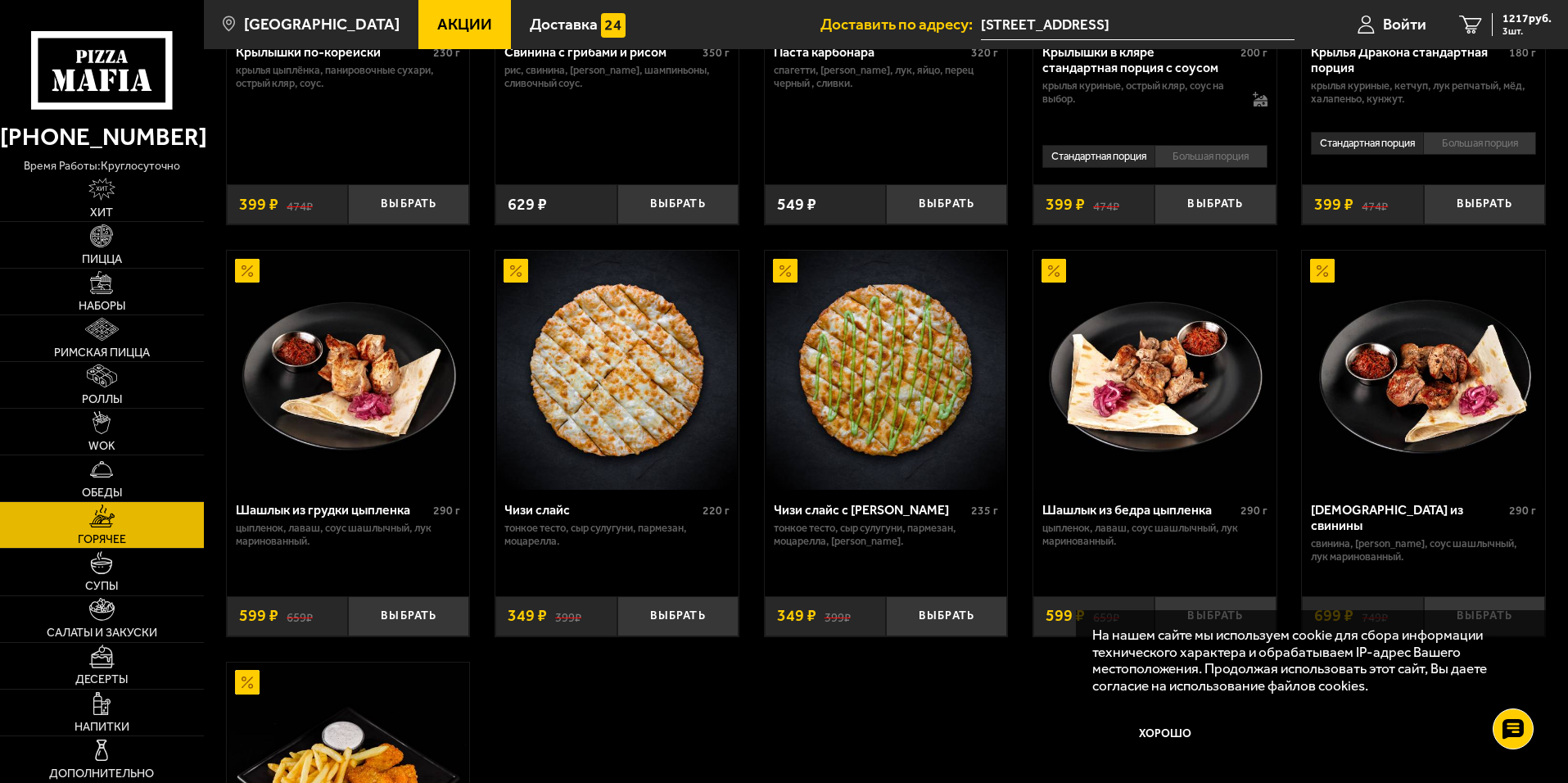
scroll to position [900, 0]
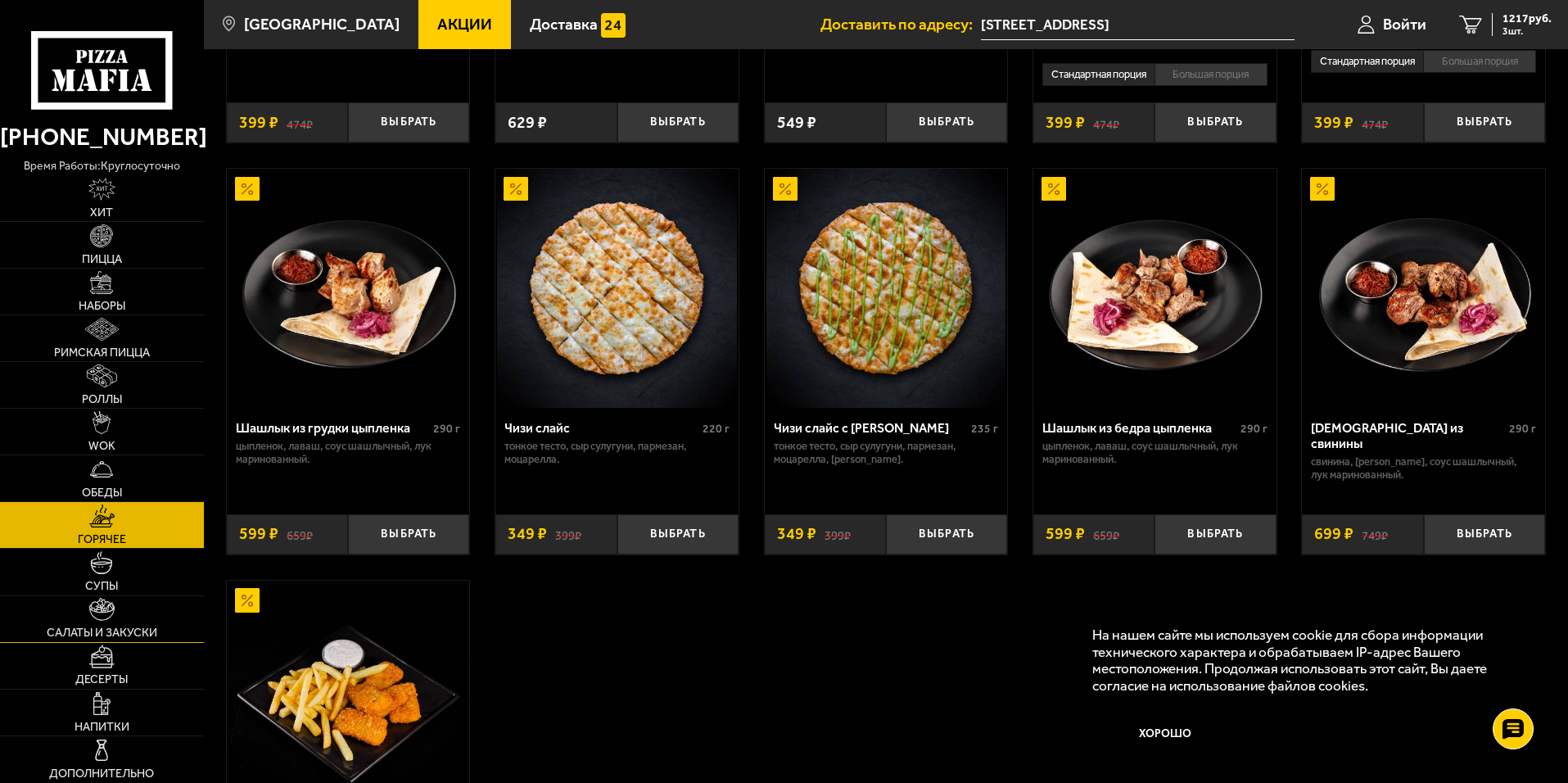
click at [128, 623] on link "Салаты и закуски" at bounding box center [101, 619] width 204 height 46
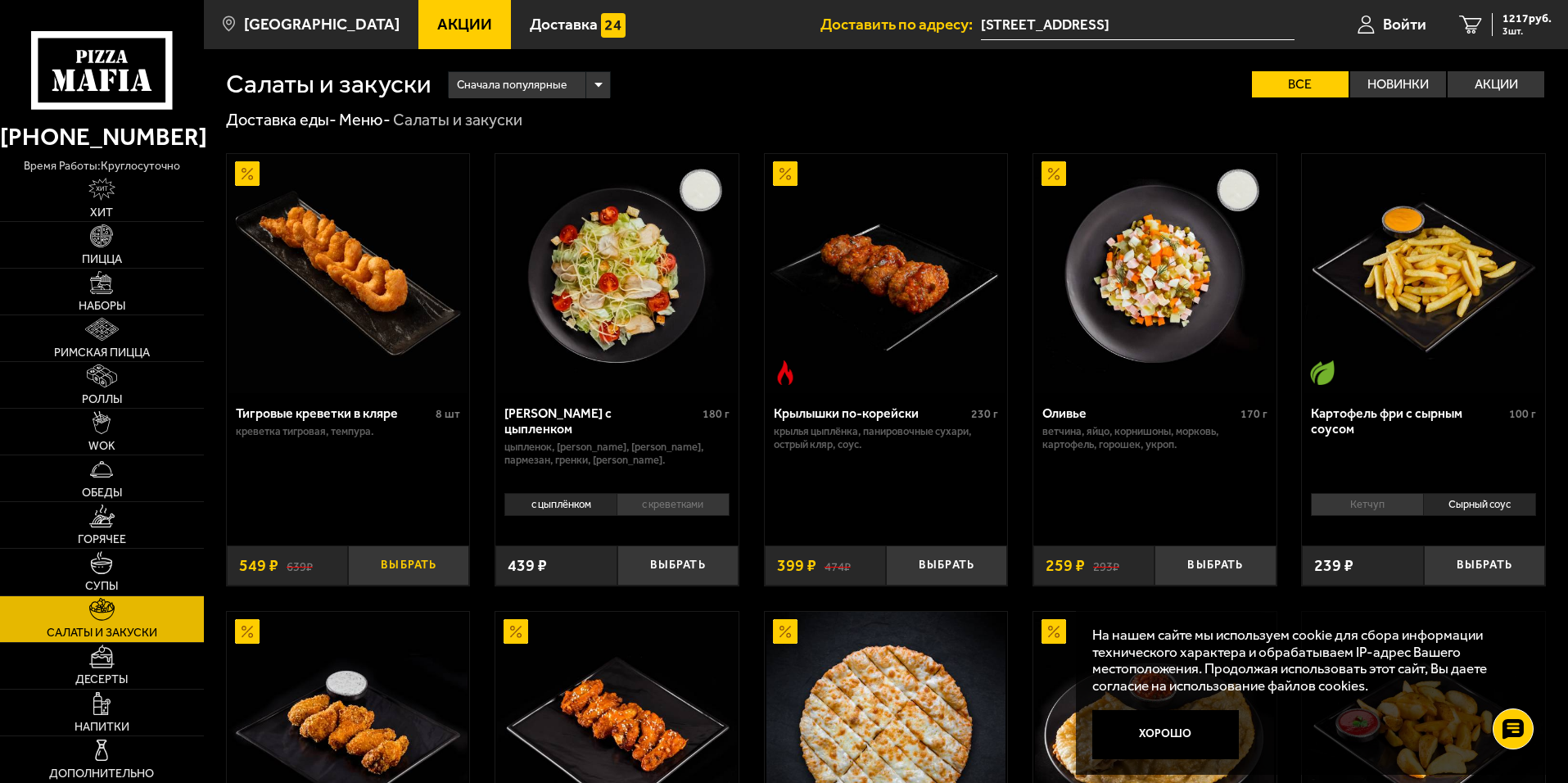
click at [443, 573] on button "Выбрать" at bounding box center [408, 565] width 121 height 40
click at [1504, 37] on link "4 1766 руб. 4 шт." at bounding box center [1504, 24] width 125 height 49
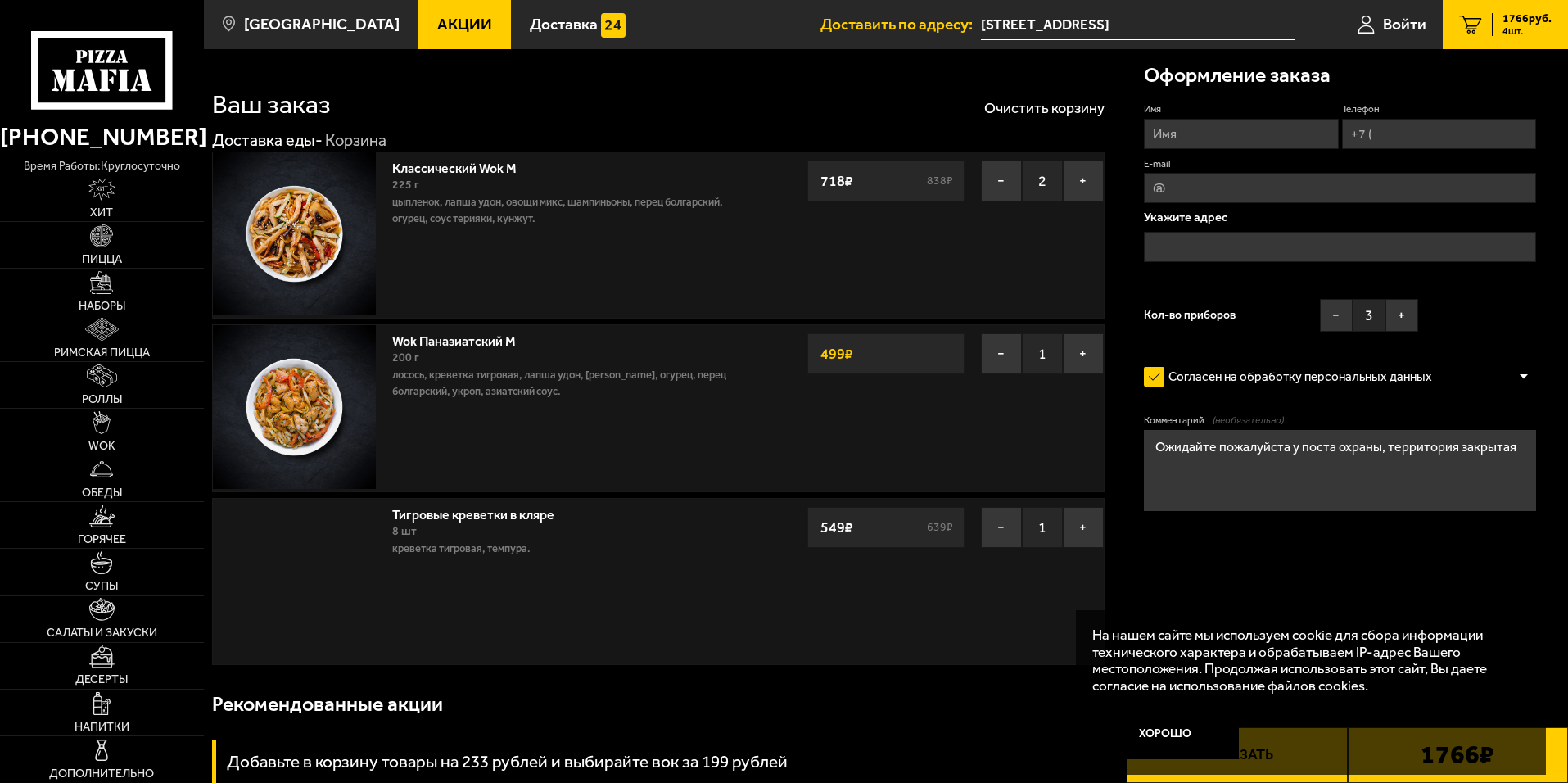
type input "[STREET_ADDRESS]"
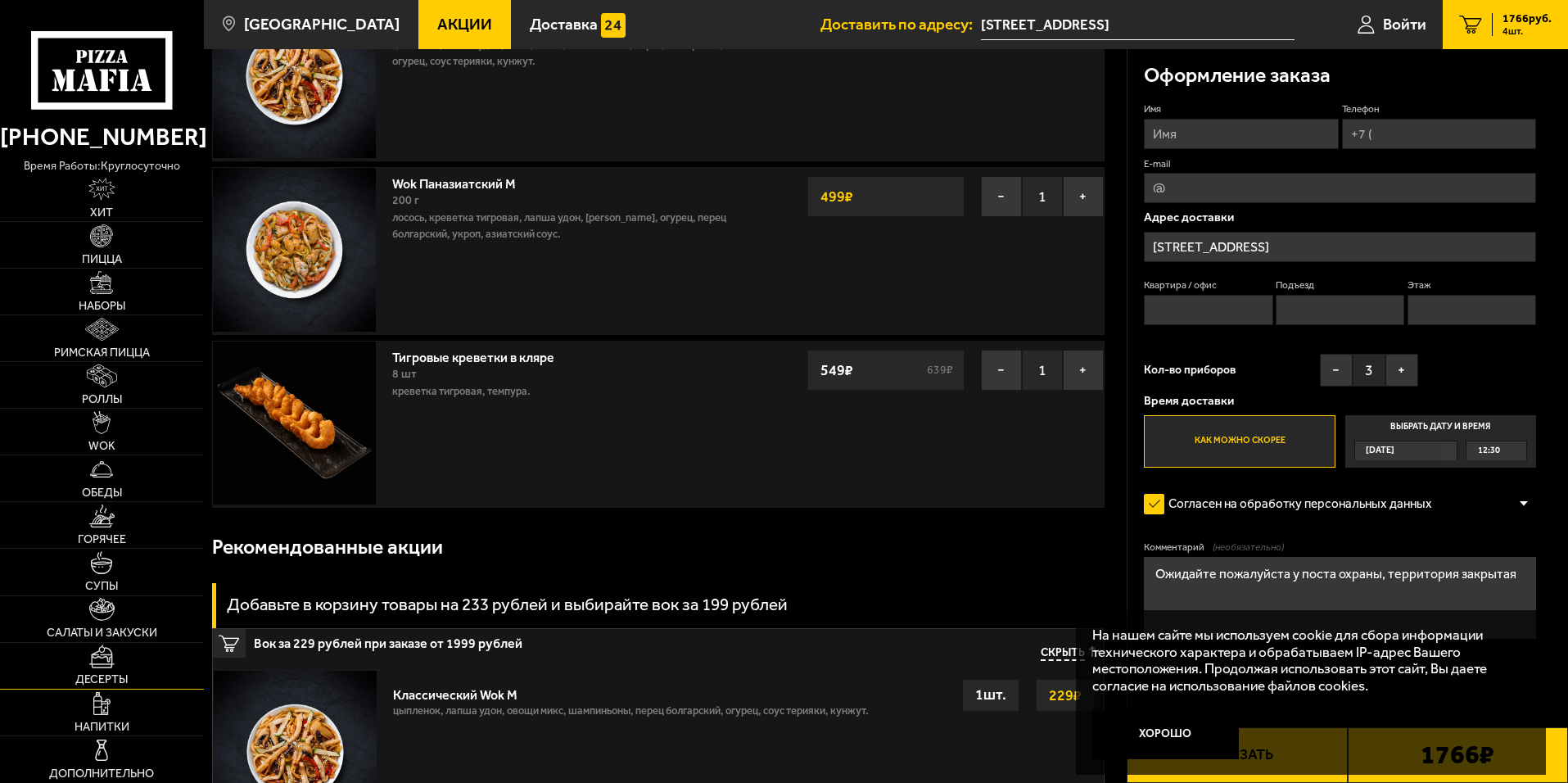
scroll to position [163, 0]
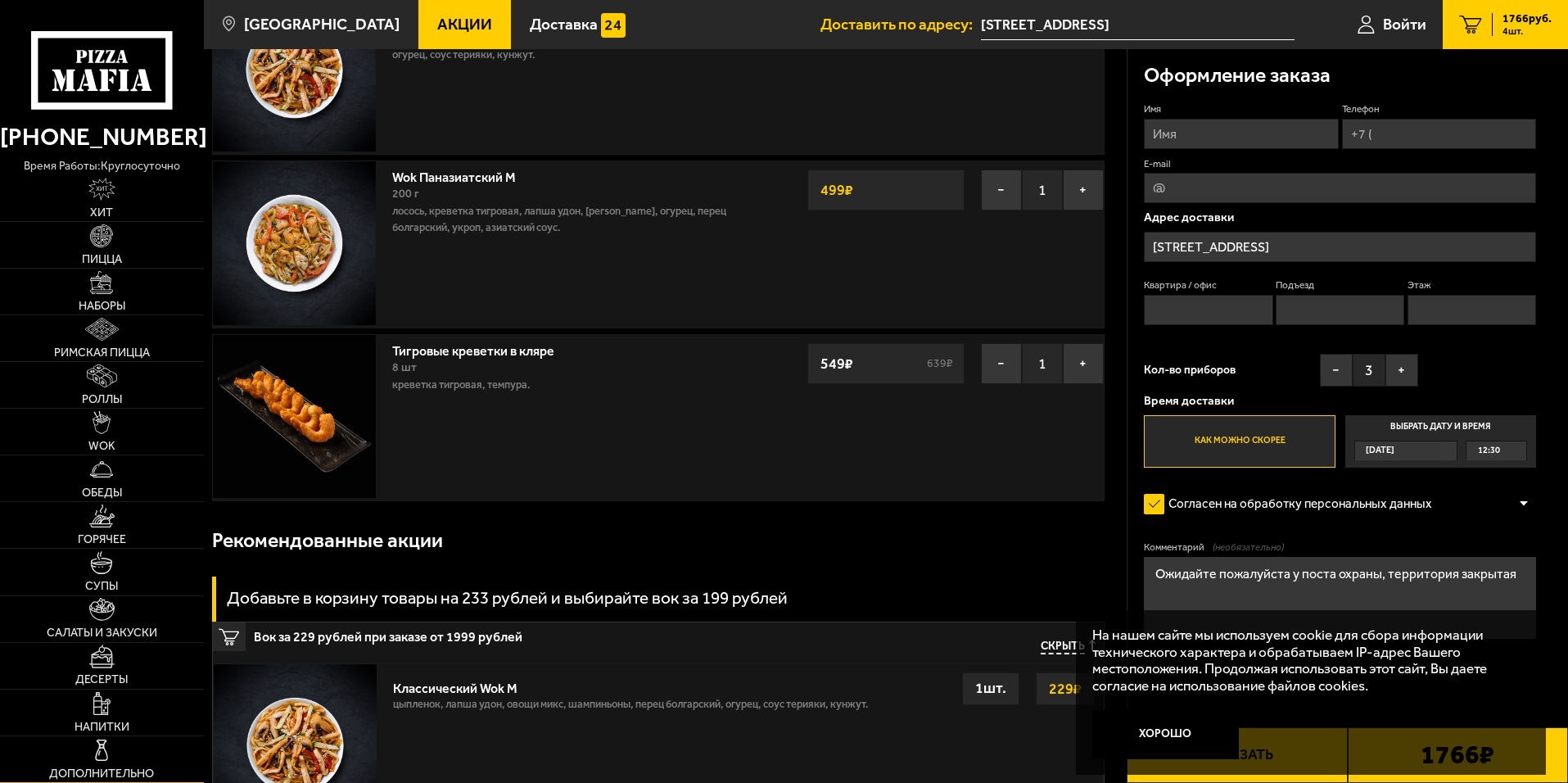
click at [96, 768] on span "Дополнительно" at bounding box center [101, 774] width 105 height 11
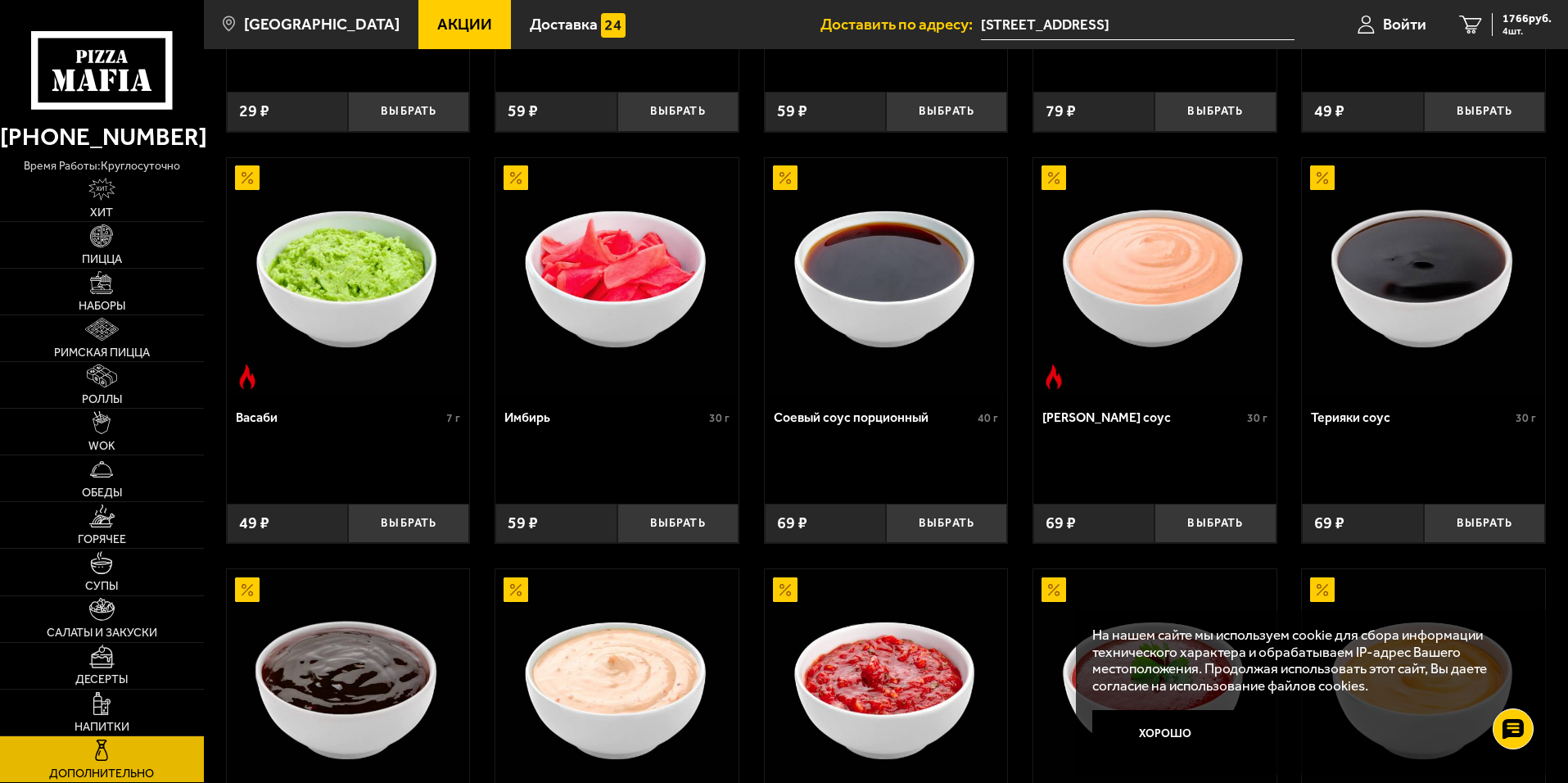
scroll to position [409, 0]
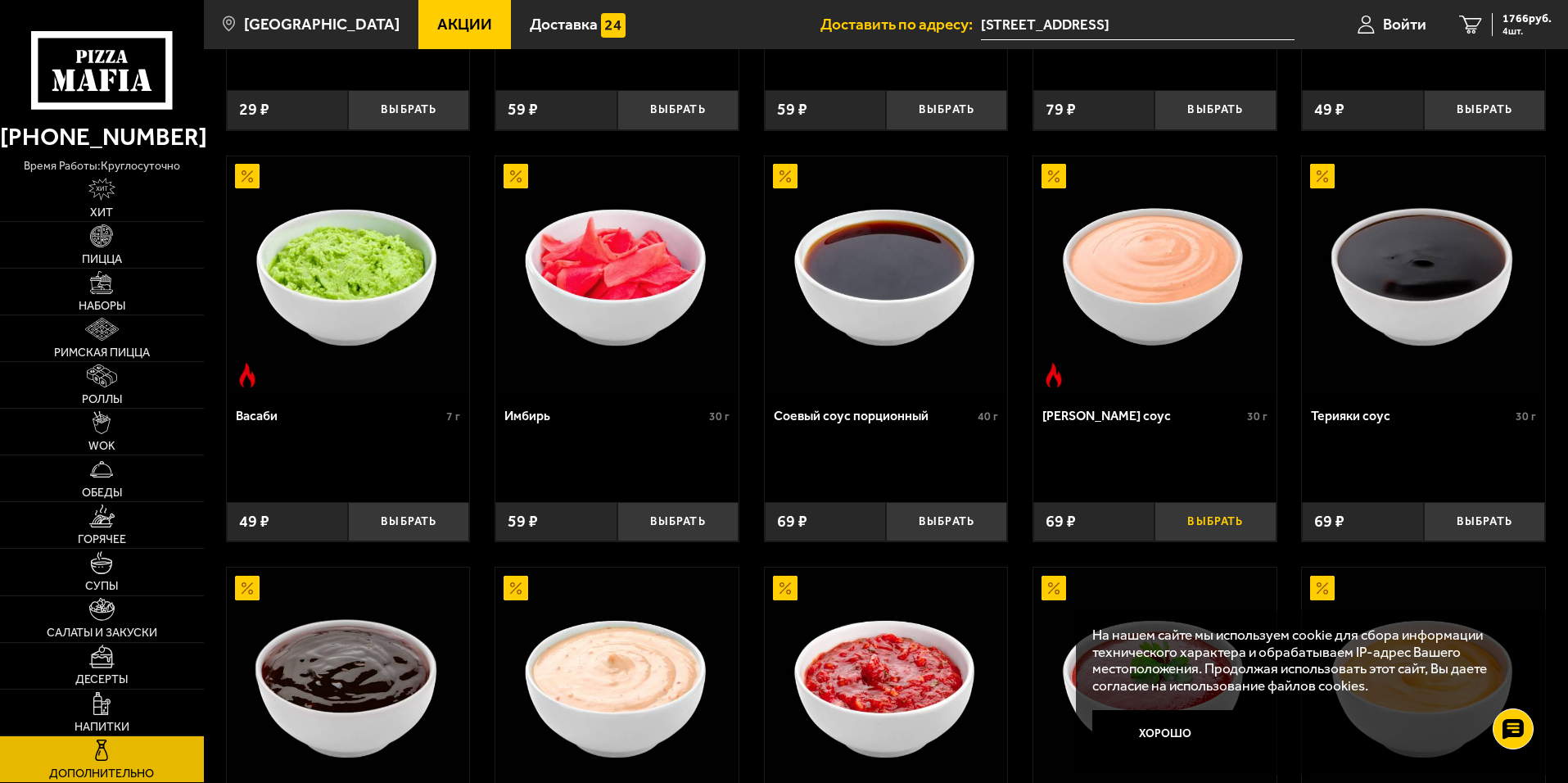
click at [1248, 523] on button "Выбрать" at bounding box center [1215, 522] width 121 height 40
click at [1530, 16] on span "1835 руб." at bounding box center [1527, 19] width 49 height 11
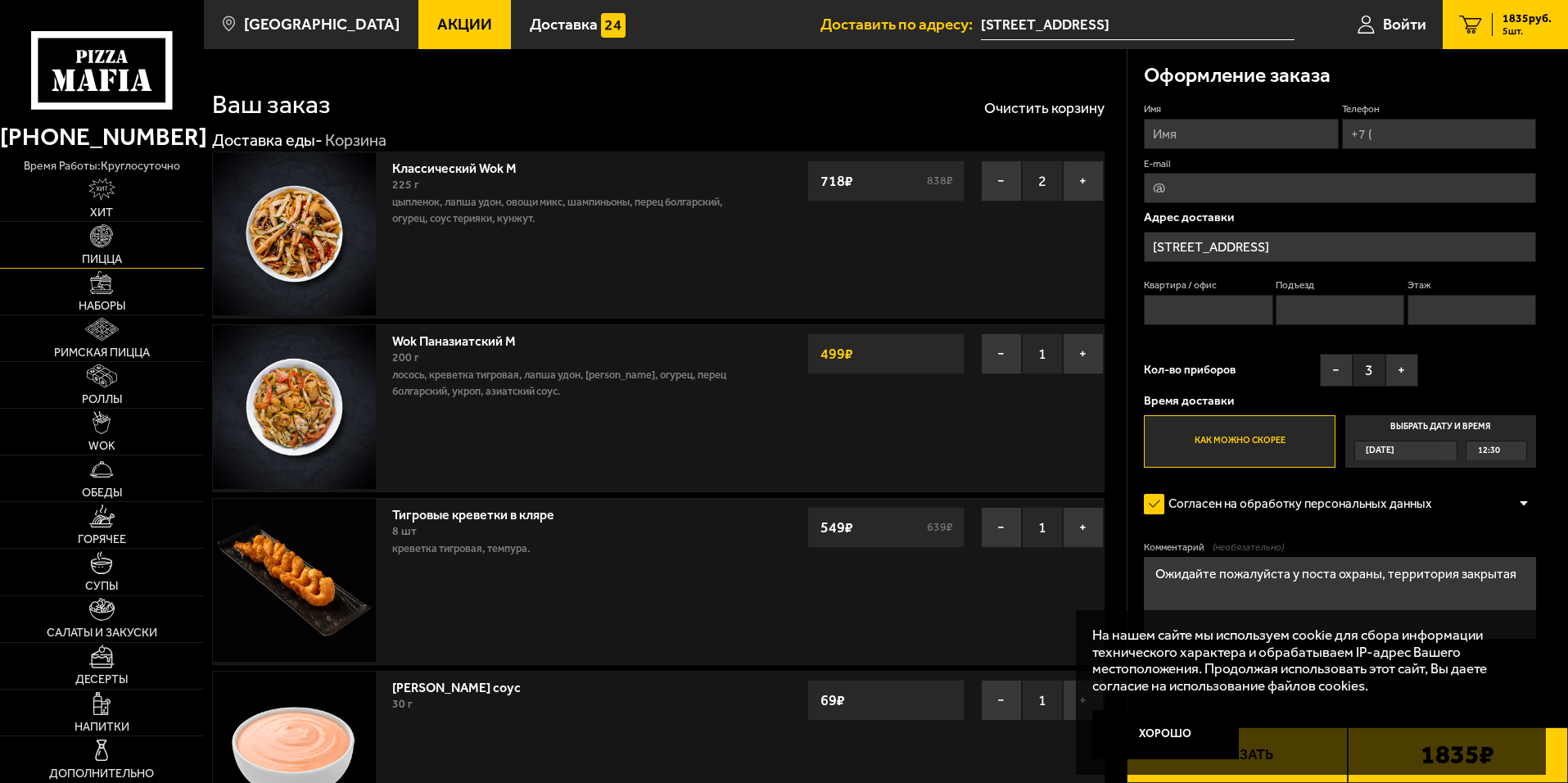
click at [112, 256] on span "Пицца" at bounding box center [101, 259] width 40 height 11
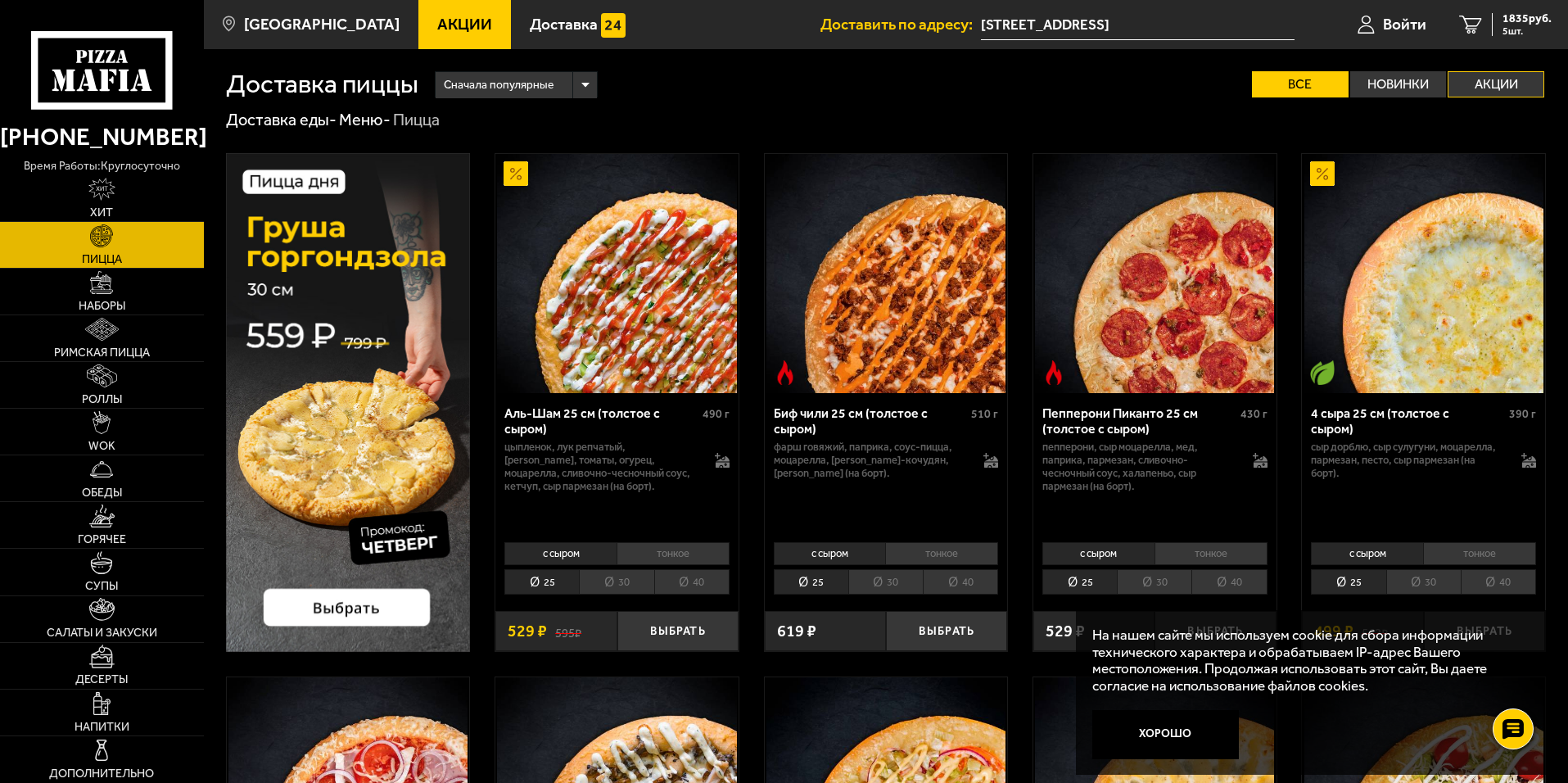
click at [1499, 84] on label "Акции" at bounding box center [1496, 84] width 97 height 26
click at [0, 0] on input "Акции" at bounding box center [0, 0] width 0 height 0
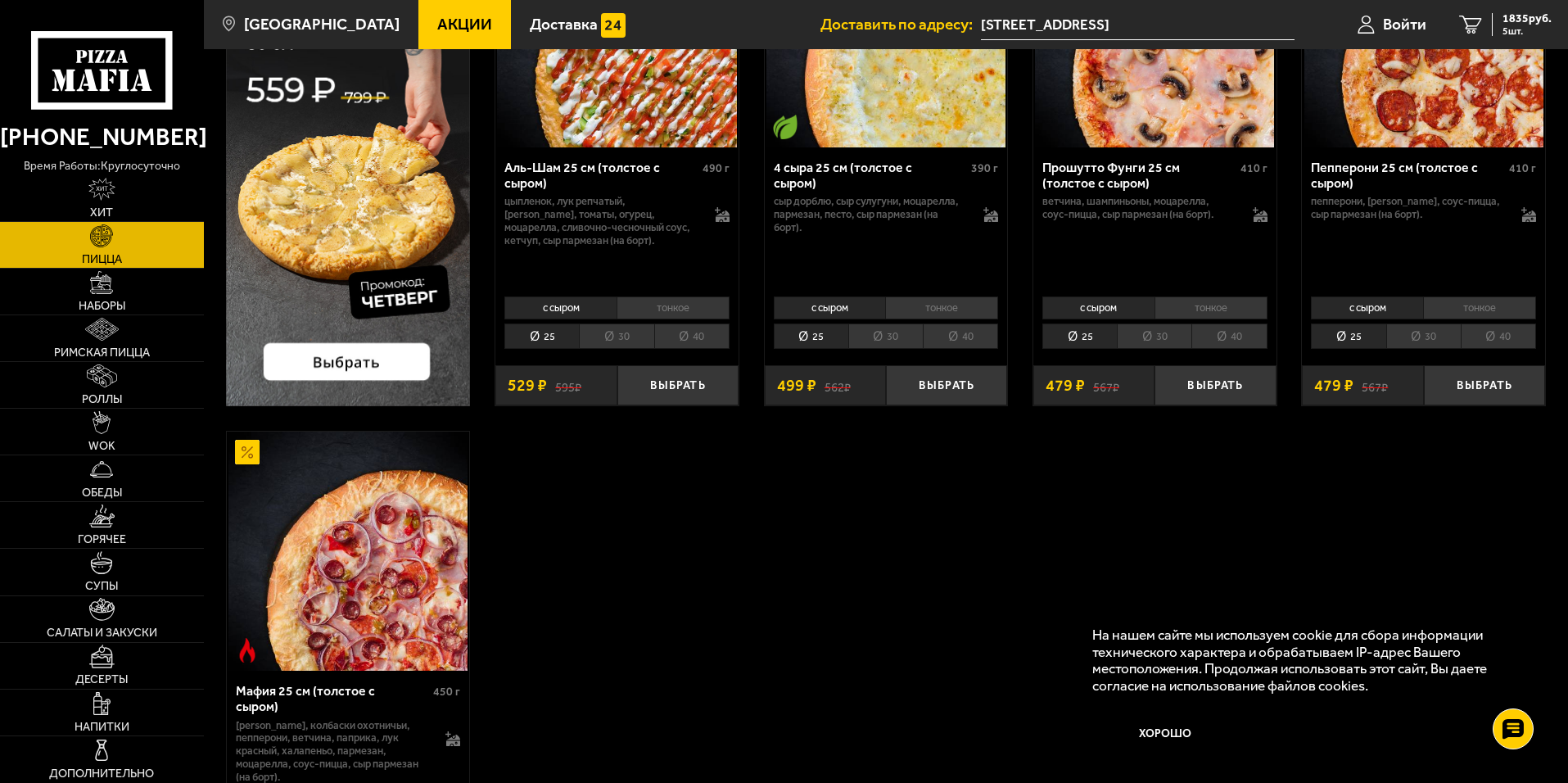
scroll to position [328, 0]
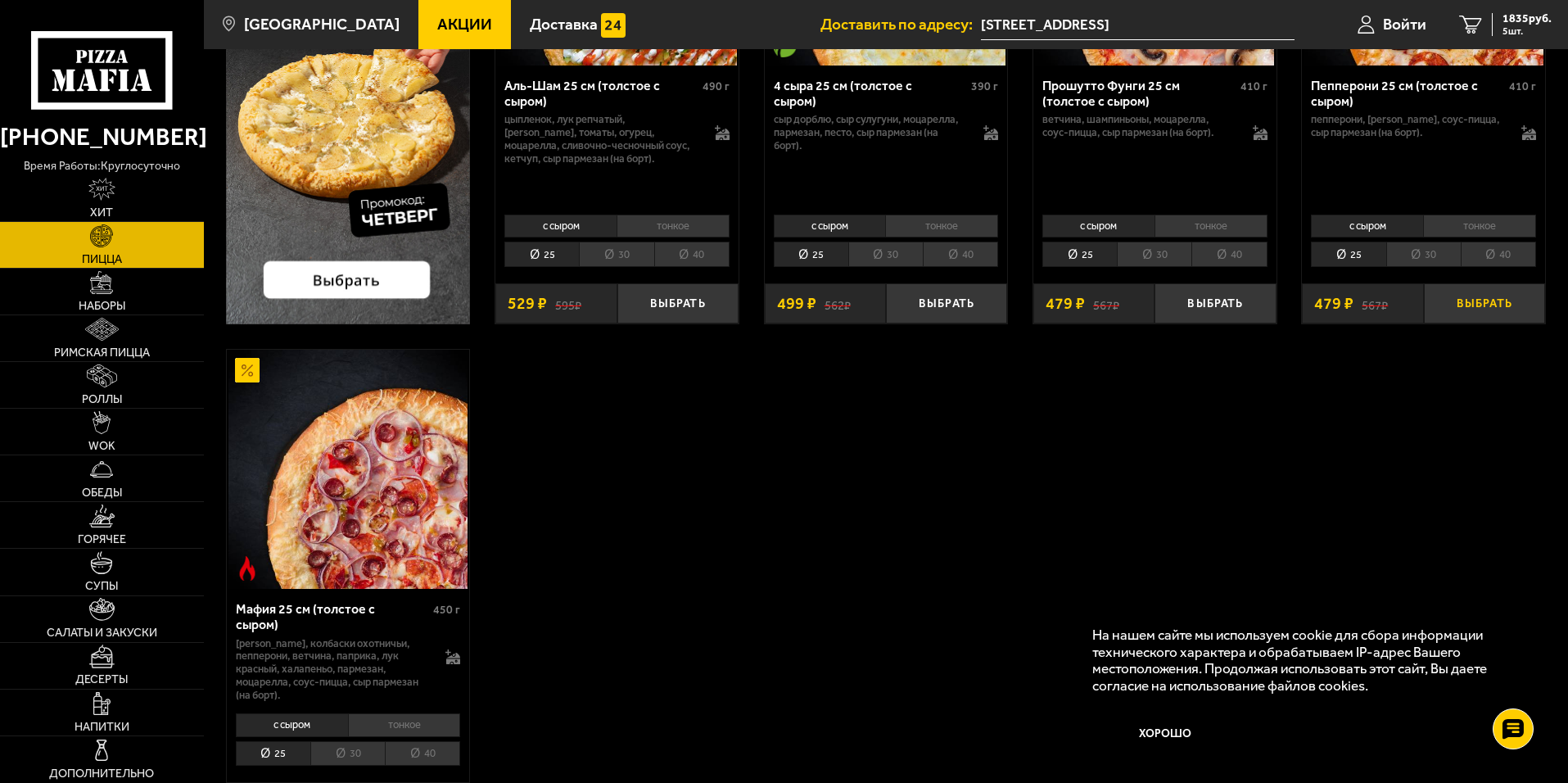
click at [1502, 310] on button "Выбрать" at bounding box center [1483, 303] width 121 height 40
click at [1518, 29] on span "6 шт." at bounding box center [1527, 31] width 49 height 9
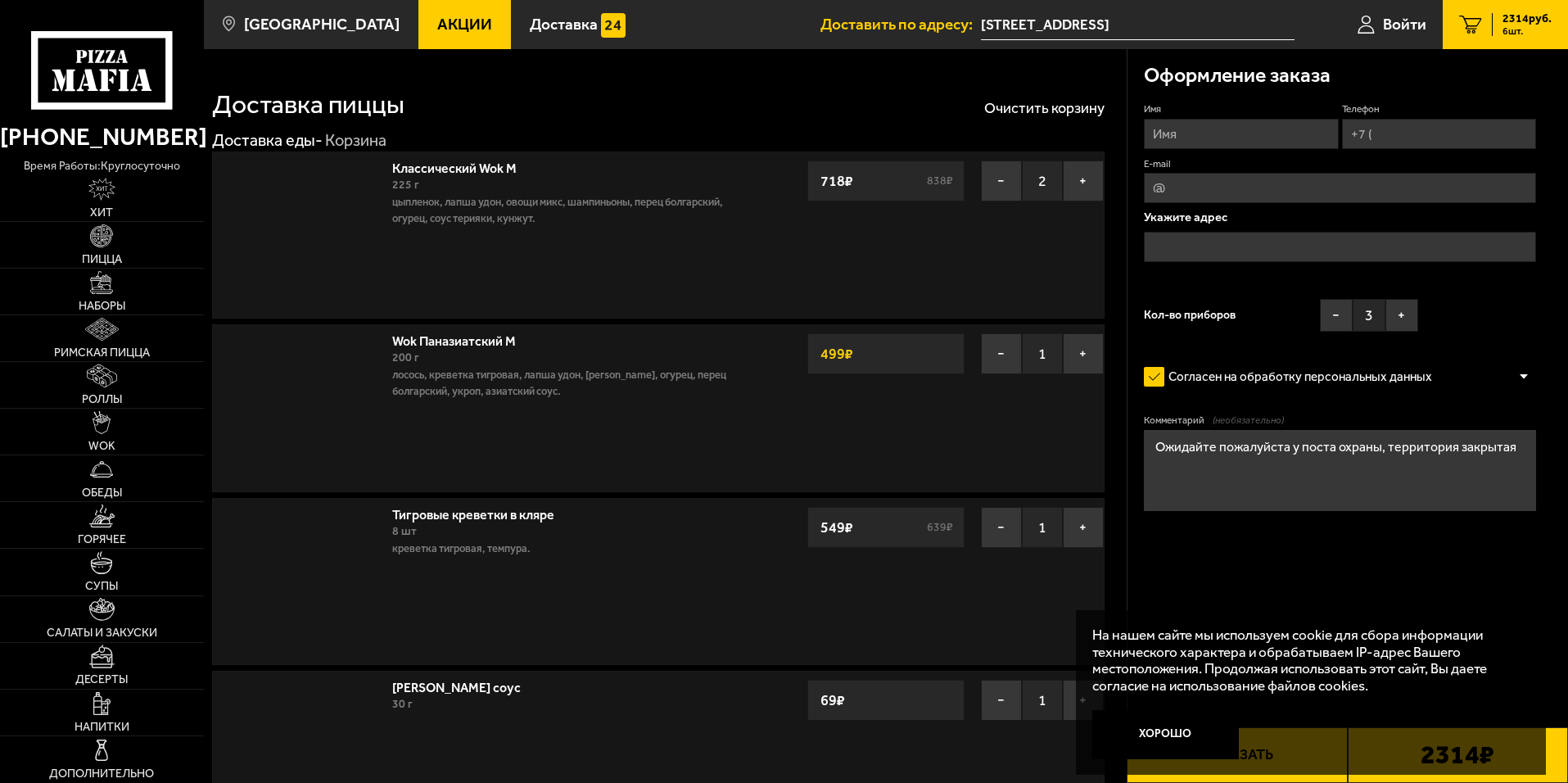
type input "[STREET_ADDRESS]"
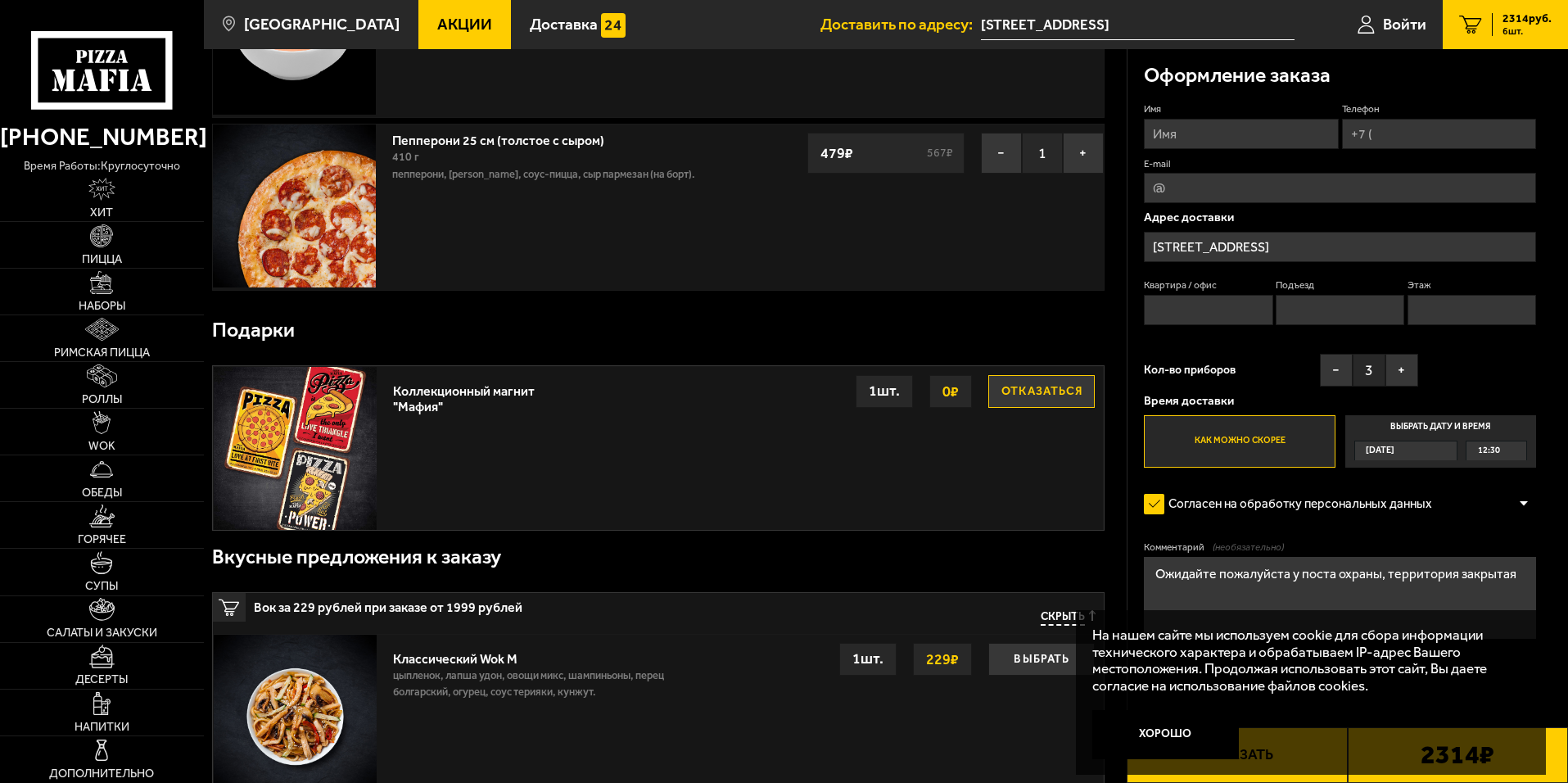
scroll to position [655, 0]
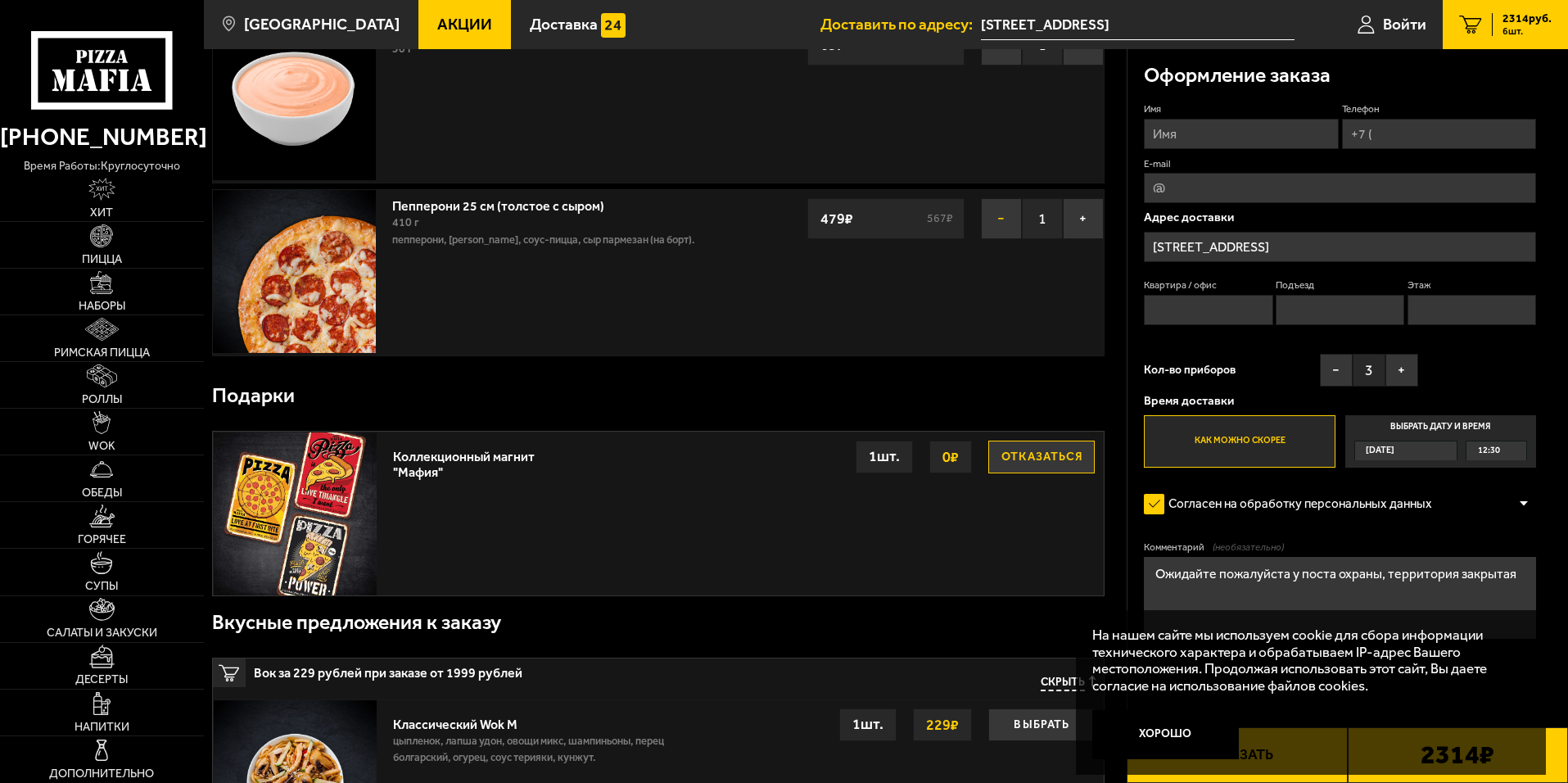
click at [982, 230] on button "−" at bounding box center [1002, 219] width 41 height 41
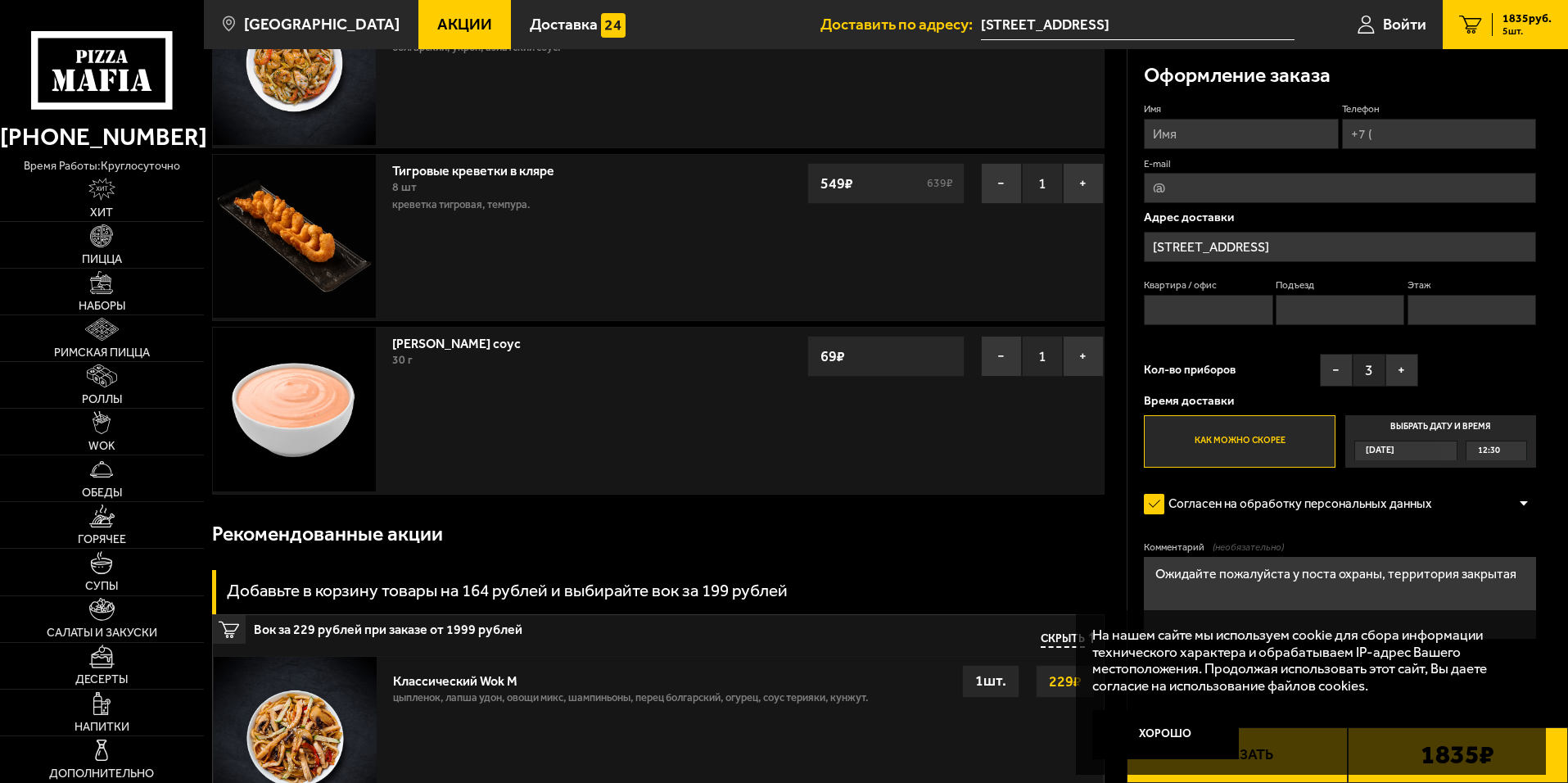
scroll to position [100, 0]
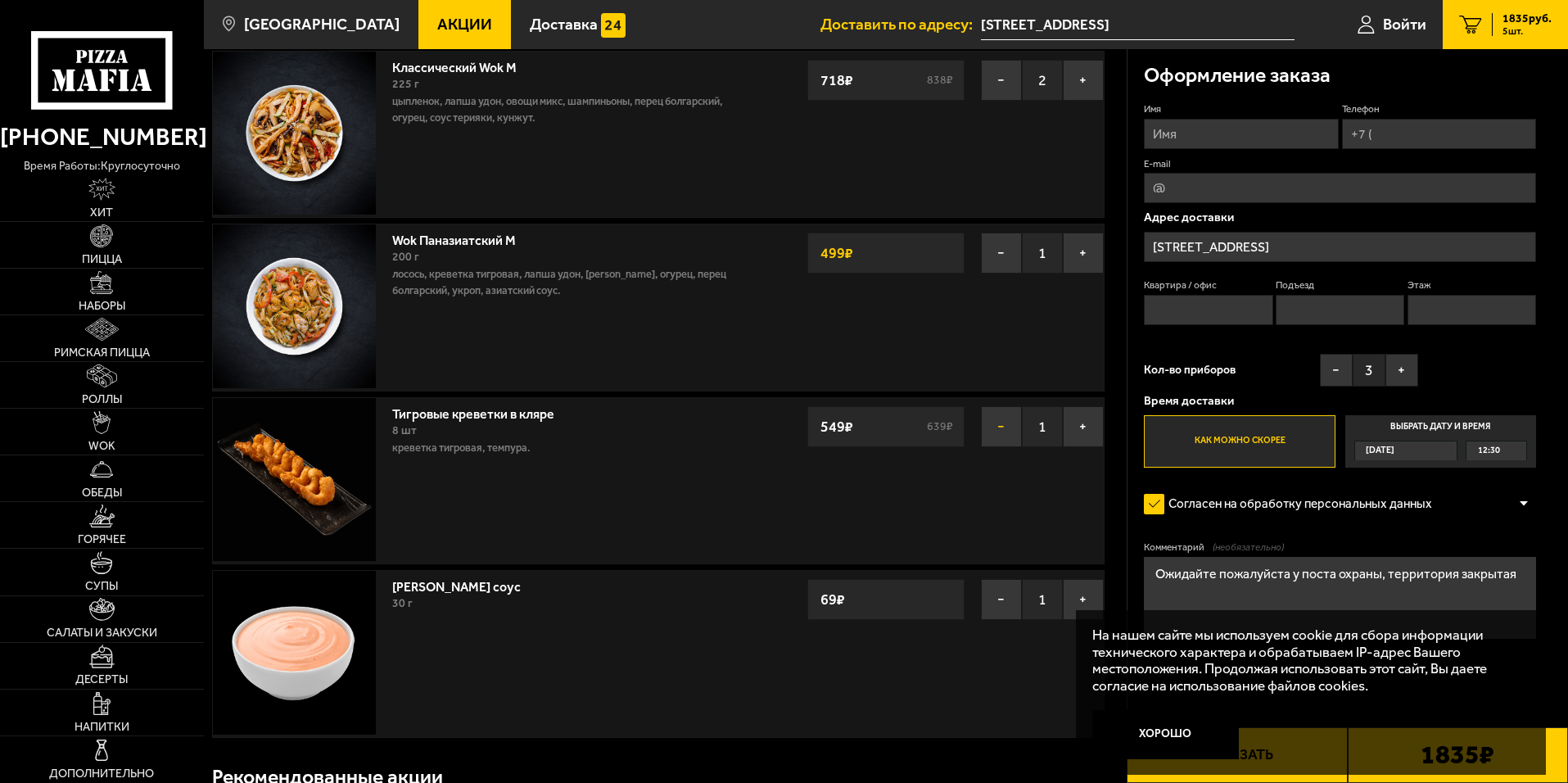
click at [1005, 422] on button "−" at bounding box center [1002, 427] width 41 height 41
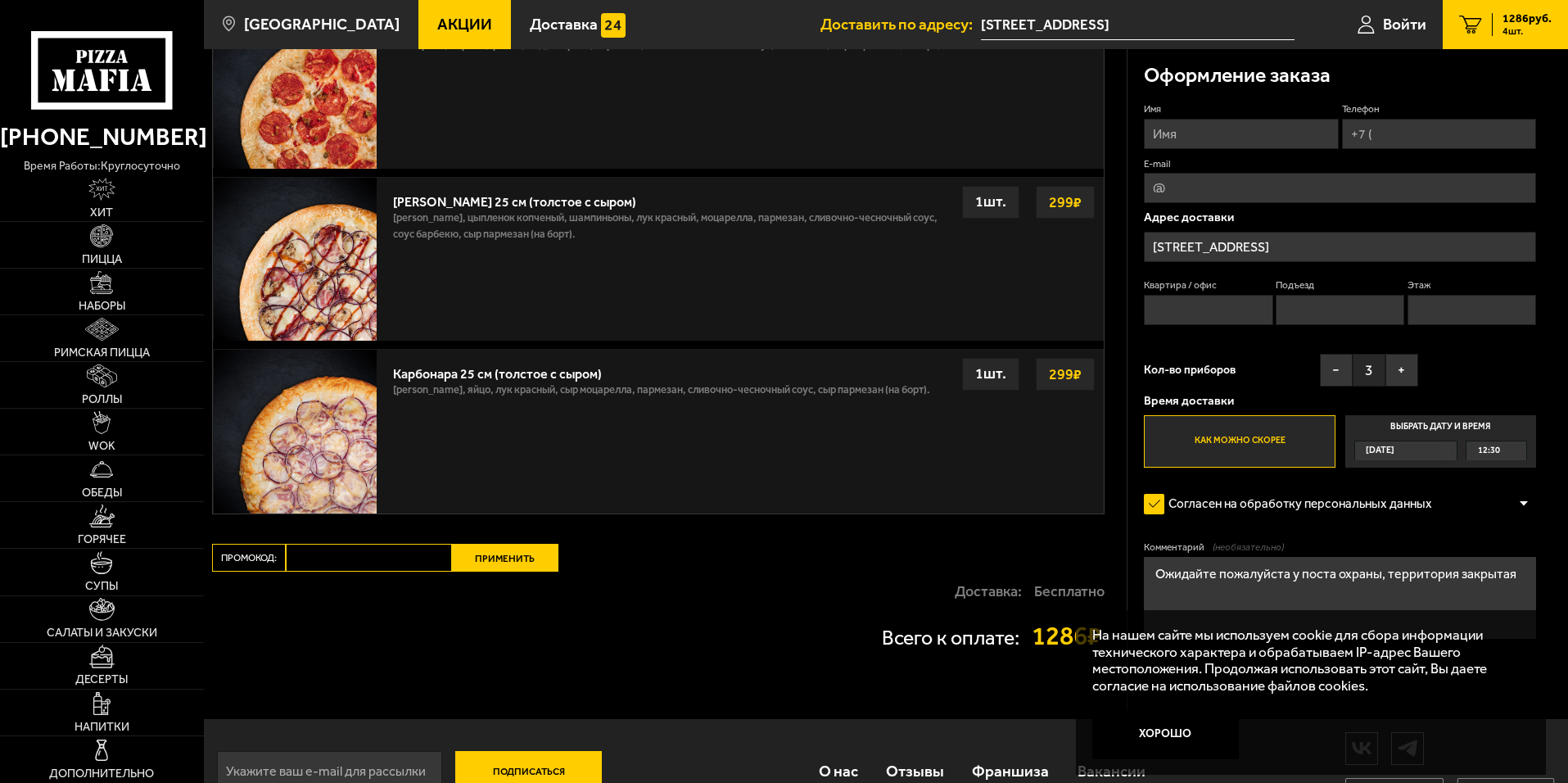
scroll to position [837, 0]
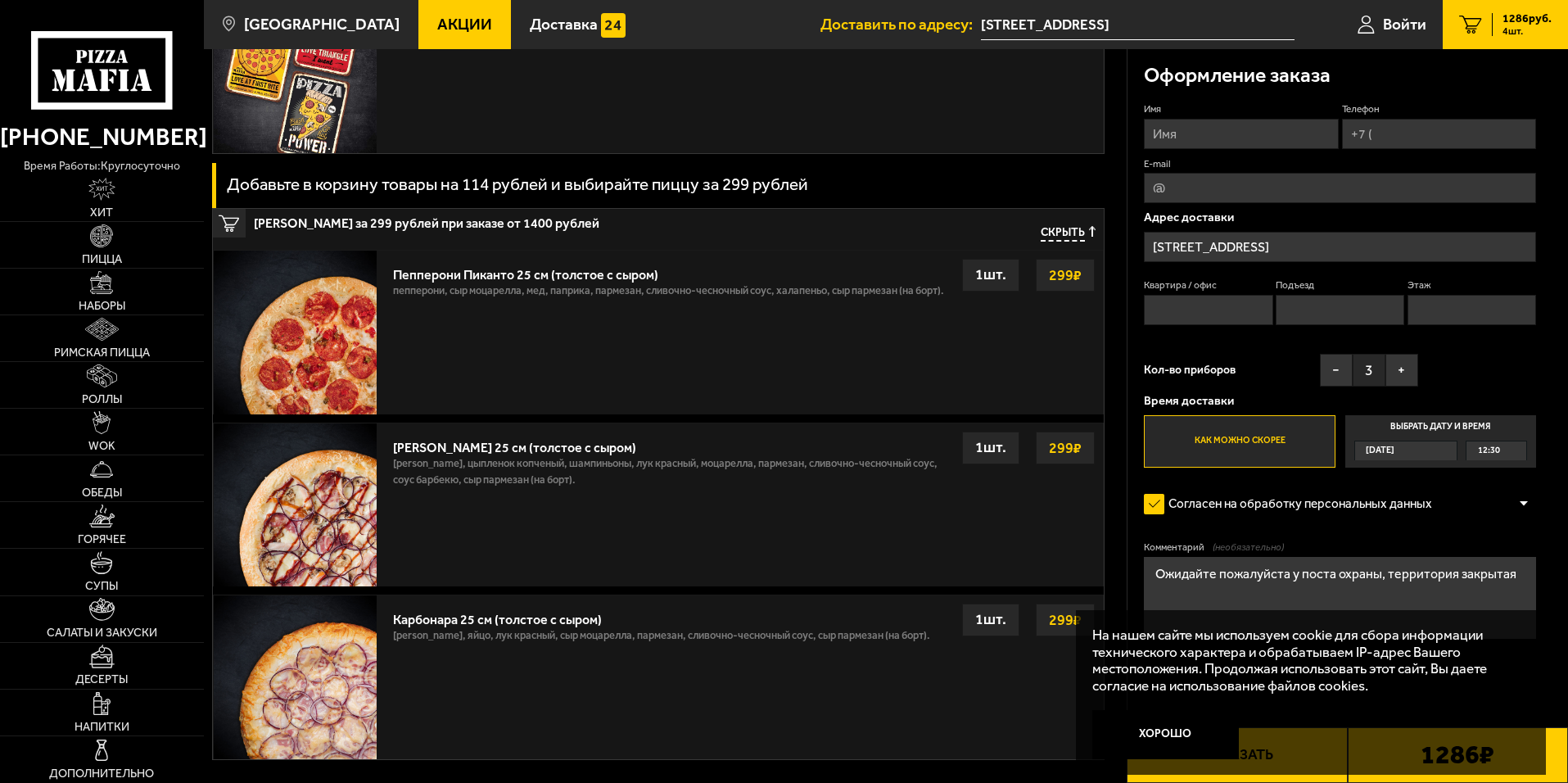
click at [1080, 275] on strong "299 ₽" at bounding box center [1066, 274] width 41 height 31
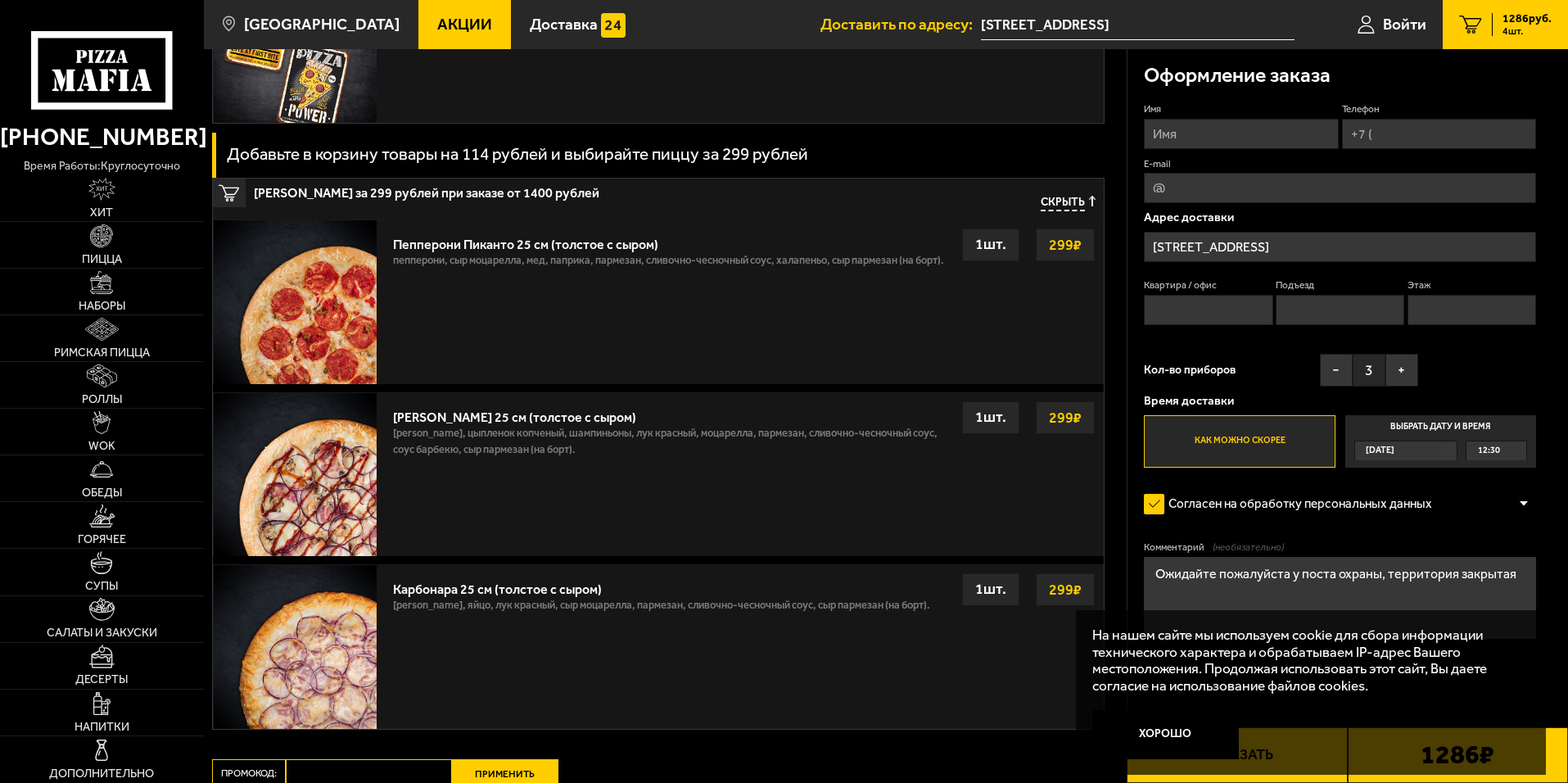
scroll to position [719, 0]
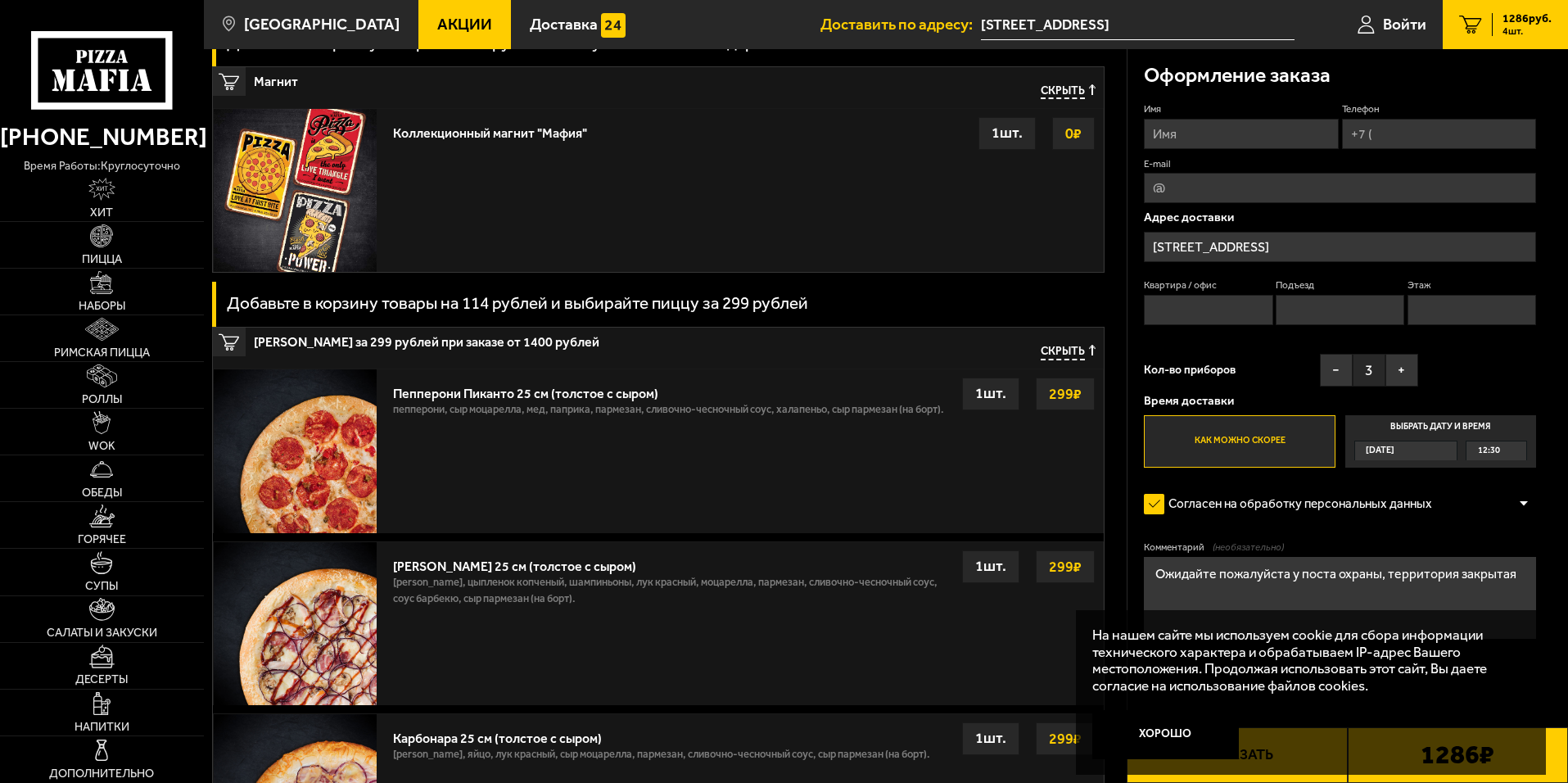
click at [502, 382] on div "Пепперони Пиканто 25 см (толстое с сыром)" at bounding box center [669, 389] width 551 height 23
click at [505, 393] on div "Пепперони Пиканто 25 см (толстое с сыром)" at bounding box center [669, 389] width 551 height 23
click at [506, 395] on div "Пепперони Пиканто 25 см (толстое с сыром)" at bounding box center [669, 389] width 551 height 23
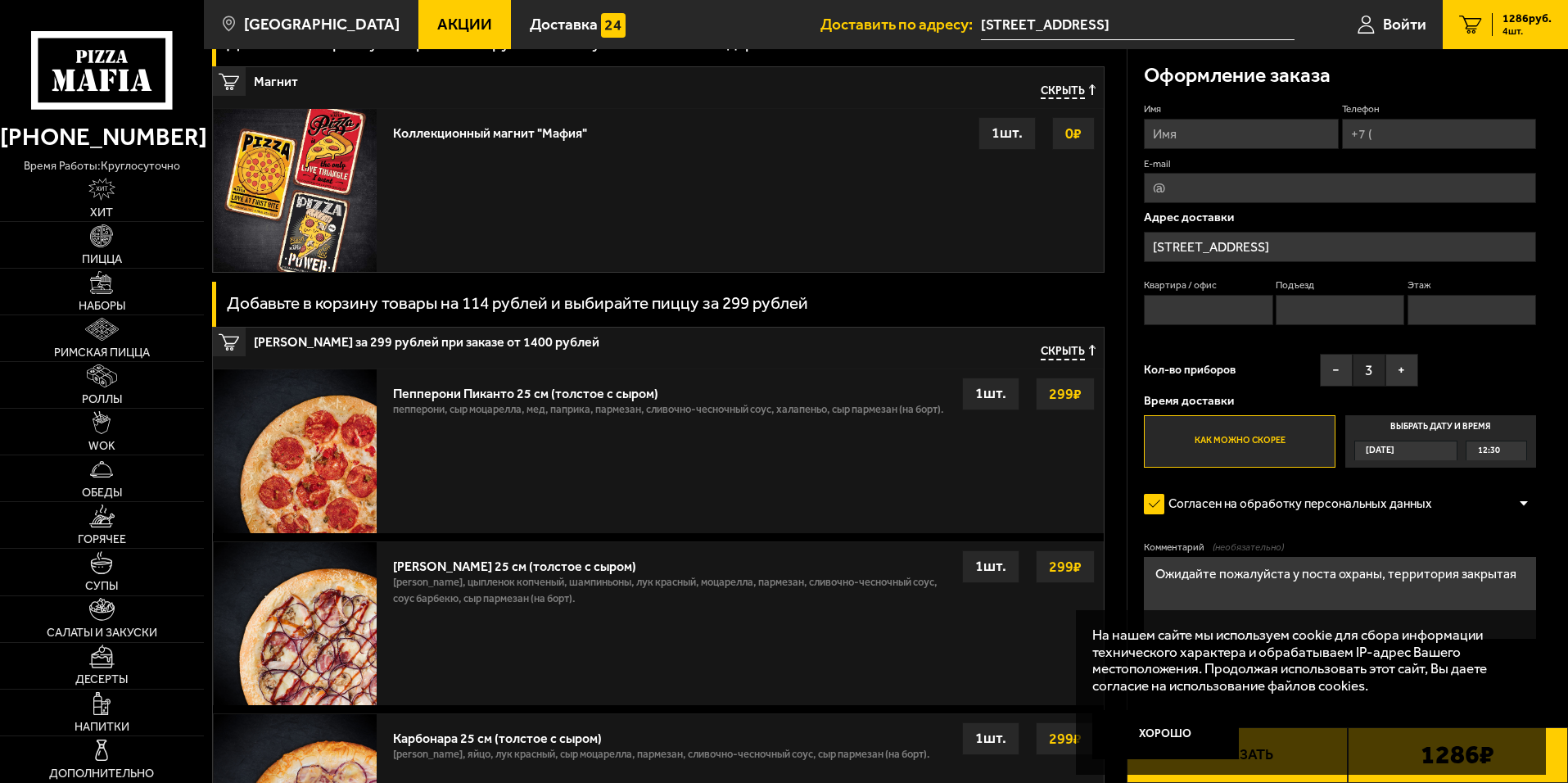
click at [506, 395] on div "Пепперони Пиканто 25 см (толстое с сыром)" at bounding box center [669, 389] width 551 height 23
click at [998, 393] on div "1 шт." at bounding box center [991, 393] width 57 height 33
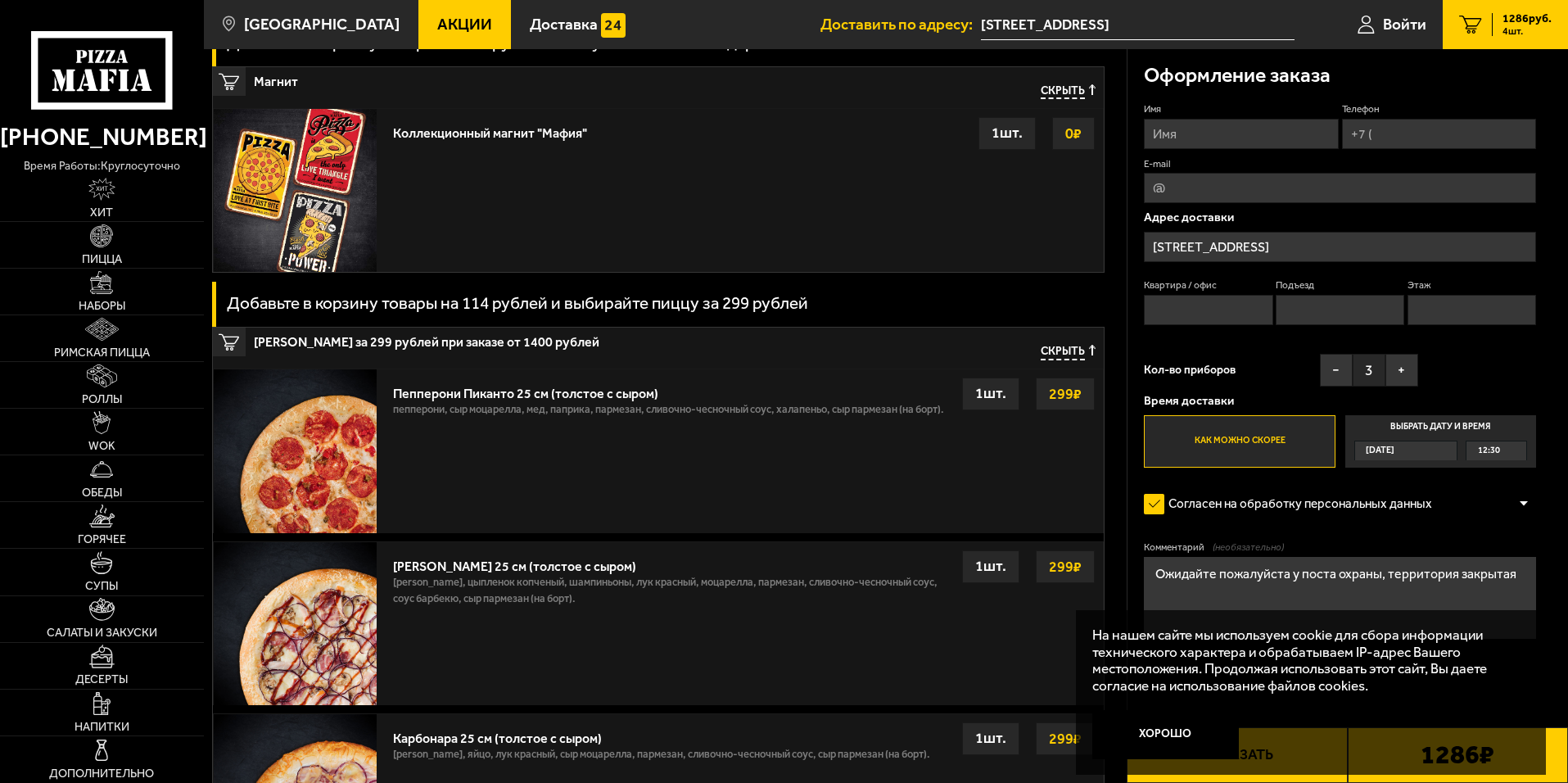
click at [1072, 392] on strong "299 ₽" at bounding box center [1066, 393] width 41 height 31
click at [96, 246] on img at bounding box center [101, 236] width 23 height 23
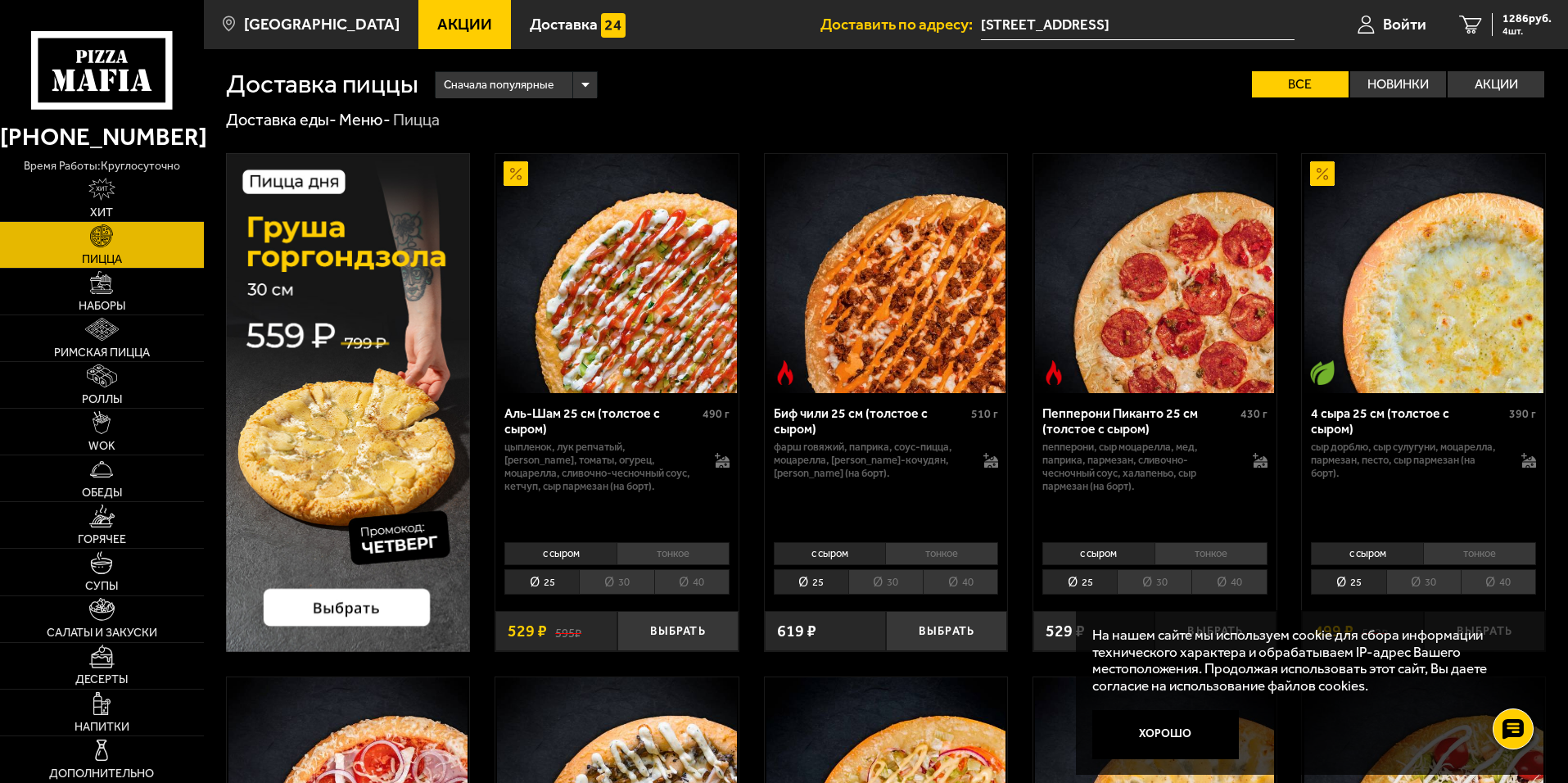
scroll to position [82, 0]
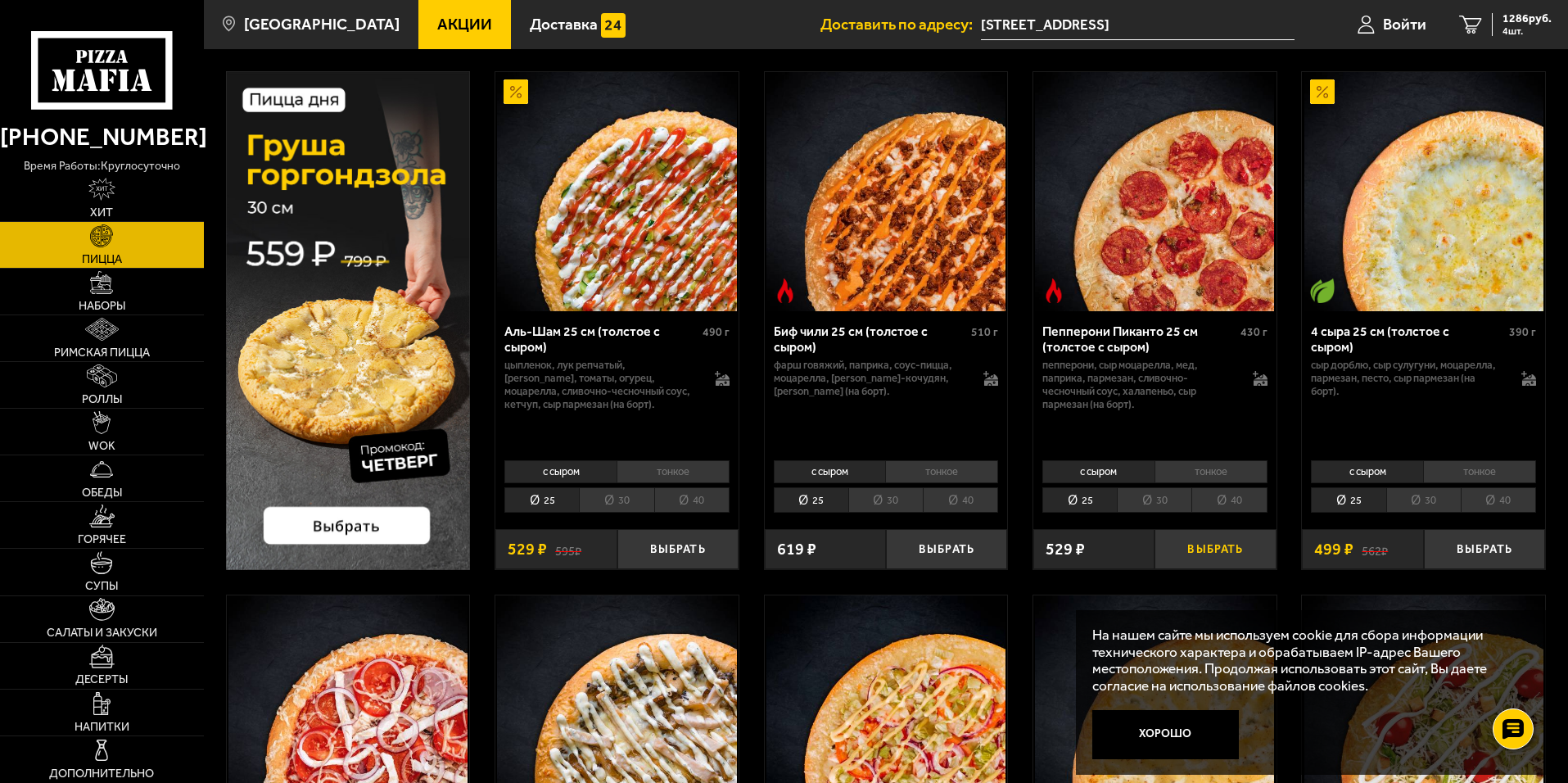
click at [1235, 544] on button "Выбрать" at bounding box center [1215, 548] width 121 height 40
click at [1523, 24] on span "1815 руб." at bounding box center [1527, 19] width 49 height 11
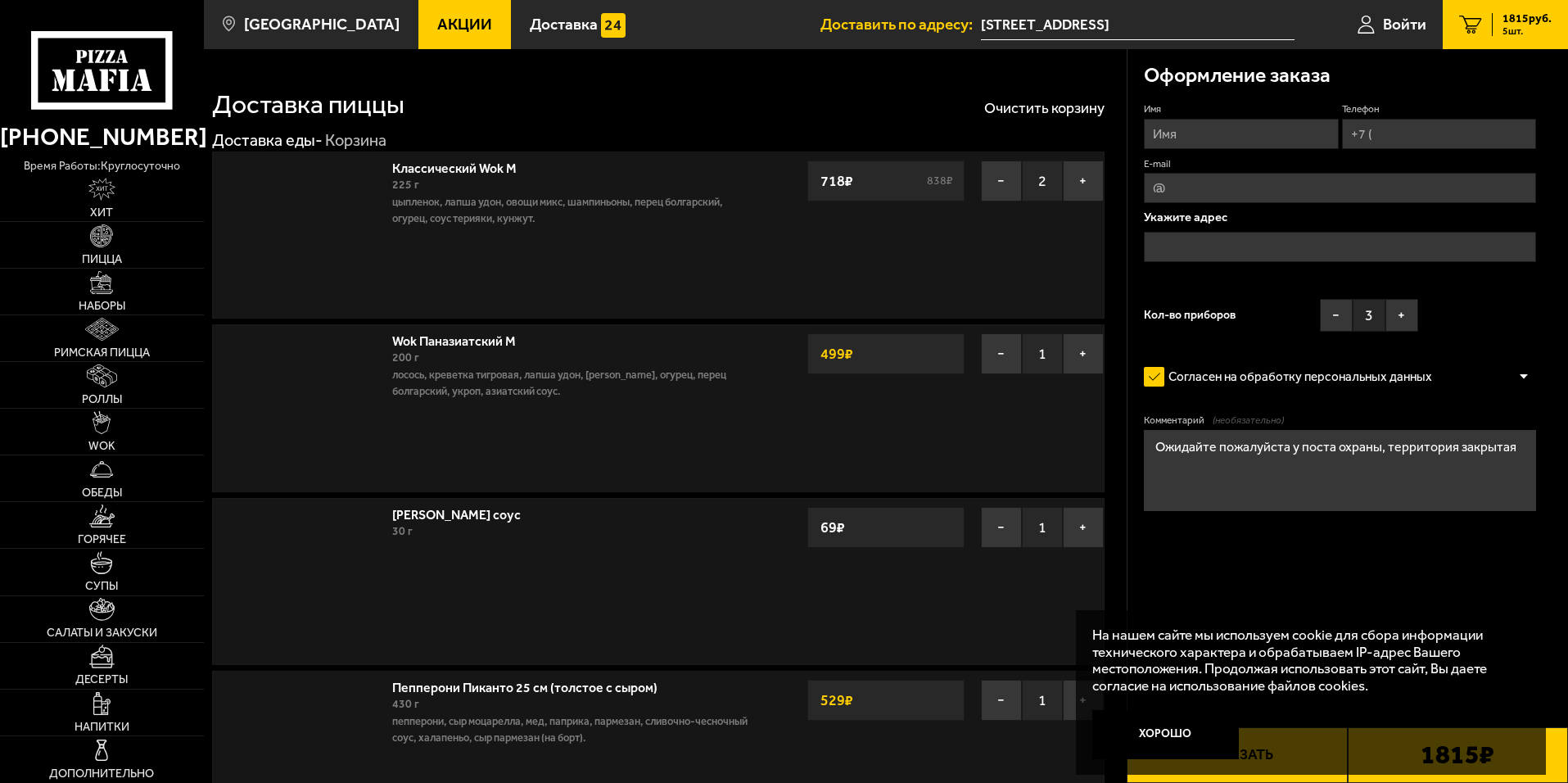
type input "[STREET_ADDRESS]"
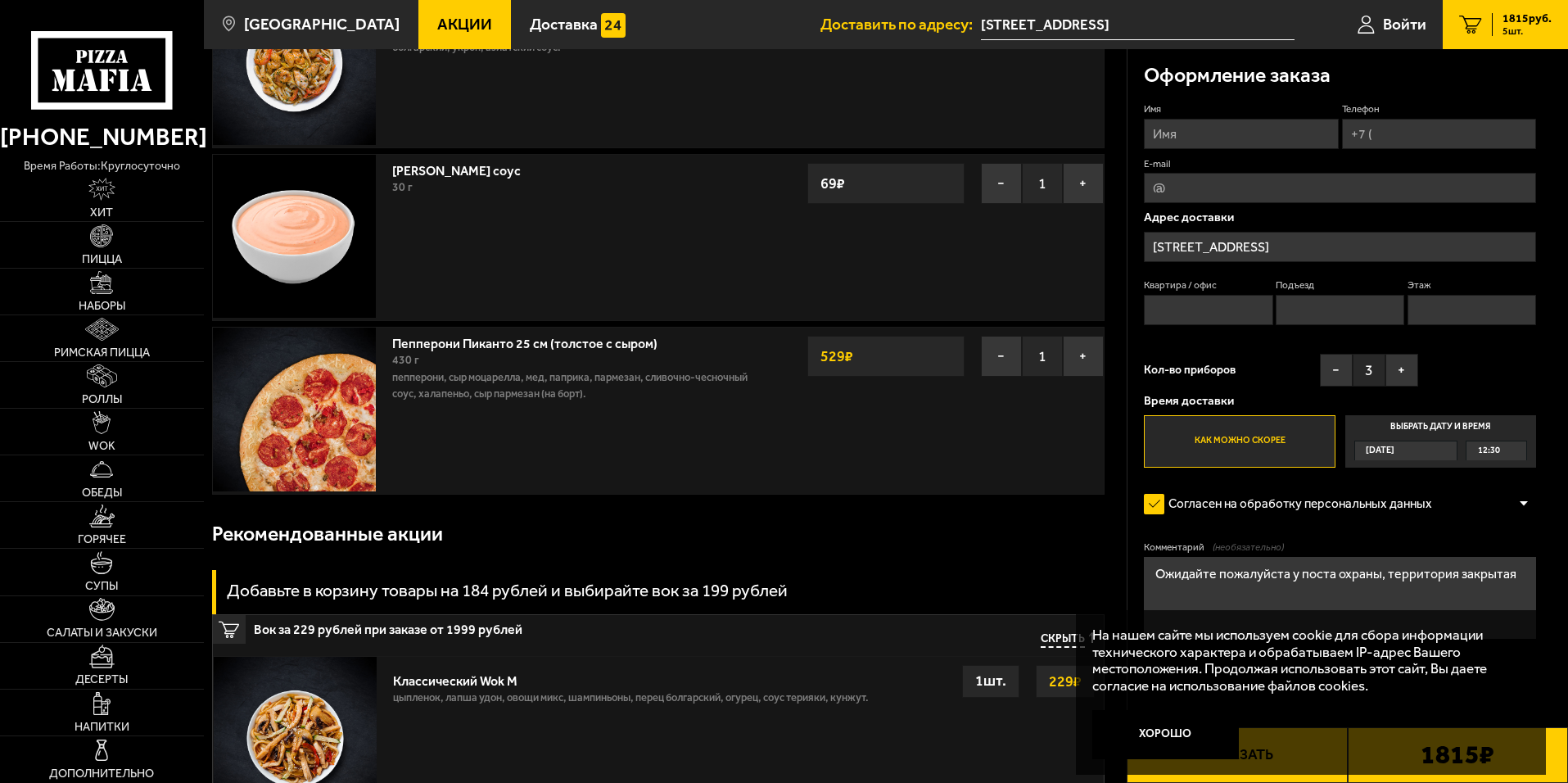
scroll to position [328, 0]
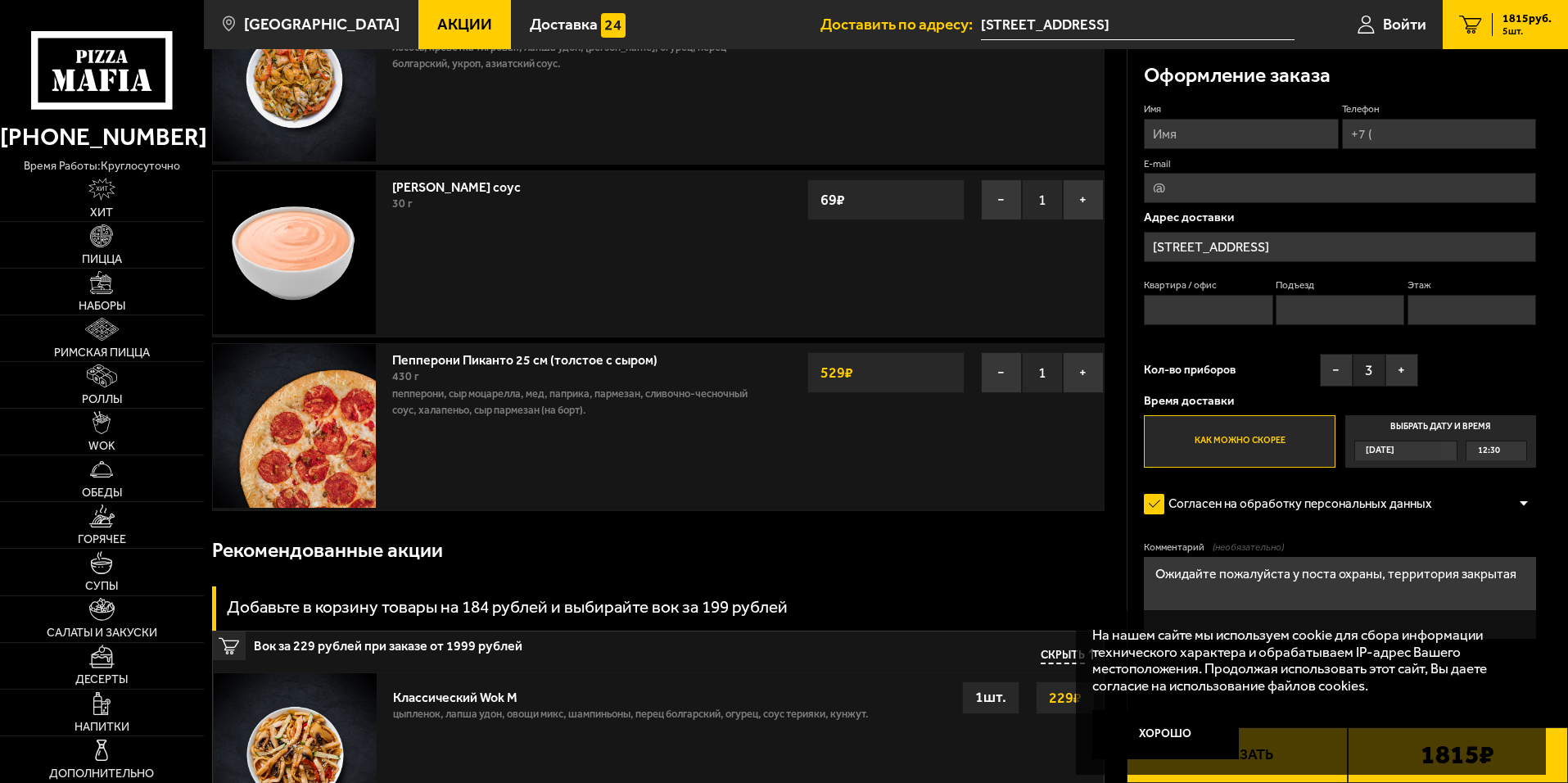
drag, startPoint x: 884, startPoint y: 364, endPoint x: 854, endPoint y: 364, distance: 30.0
click at [882, 364] on div "529 ₽" at bounding box center [886, 373] width 158 height 41
drag, startPoint x: 853, startPoint y: 365, endPoint x: 693, endPoint y: 387, distance: 161.5
click at [693, 387] on div "Пепперони Пиканто 25 см (толстое с сыром) 430 г пепперони, сыр Моцарелла, мед, …" at bounding box center [658, 426] width 892 height 167
click at [96, 489] on span "Обеды" at bounding box center [101, 493] width 40 height 11
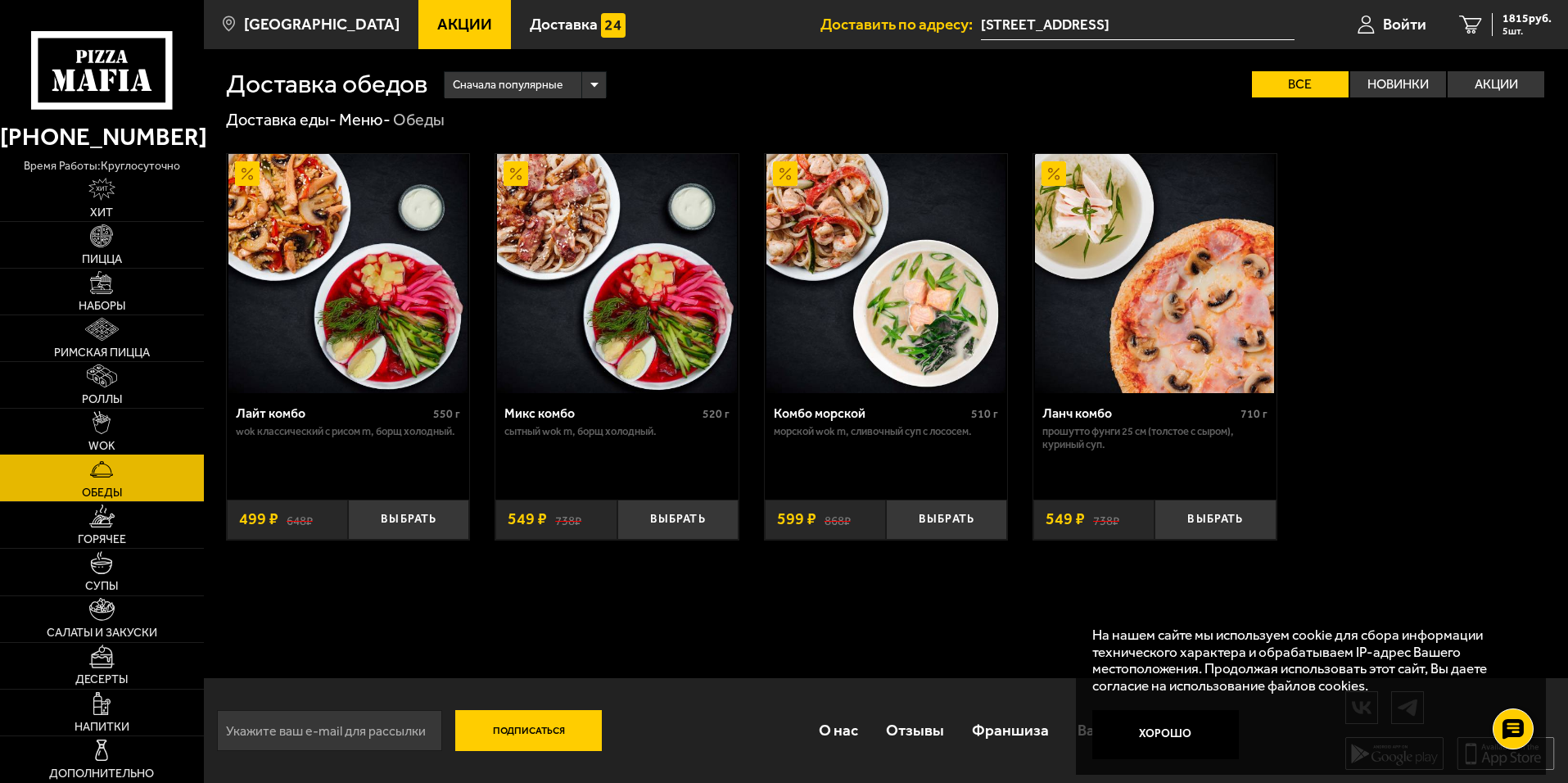
click at [96, 429] on img at bounding box center [101, 422] width 18 height 23
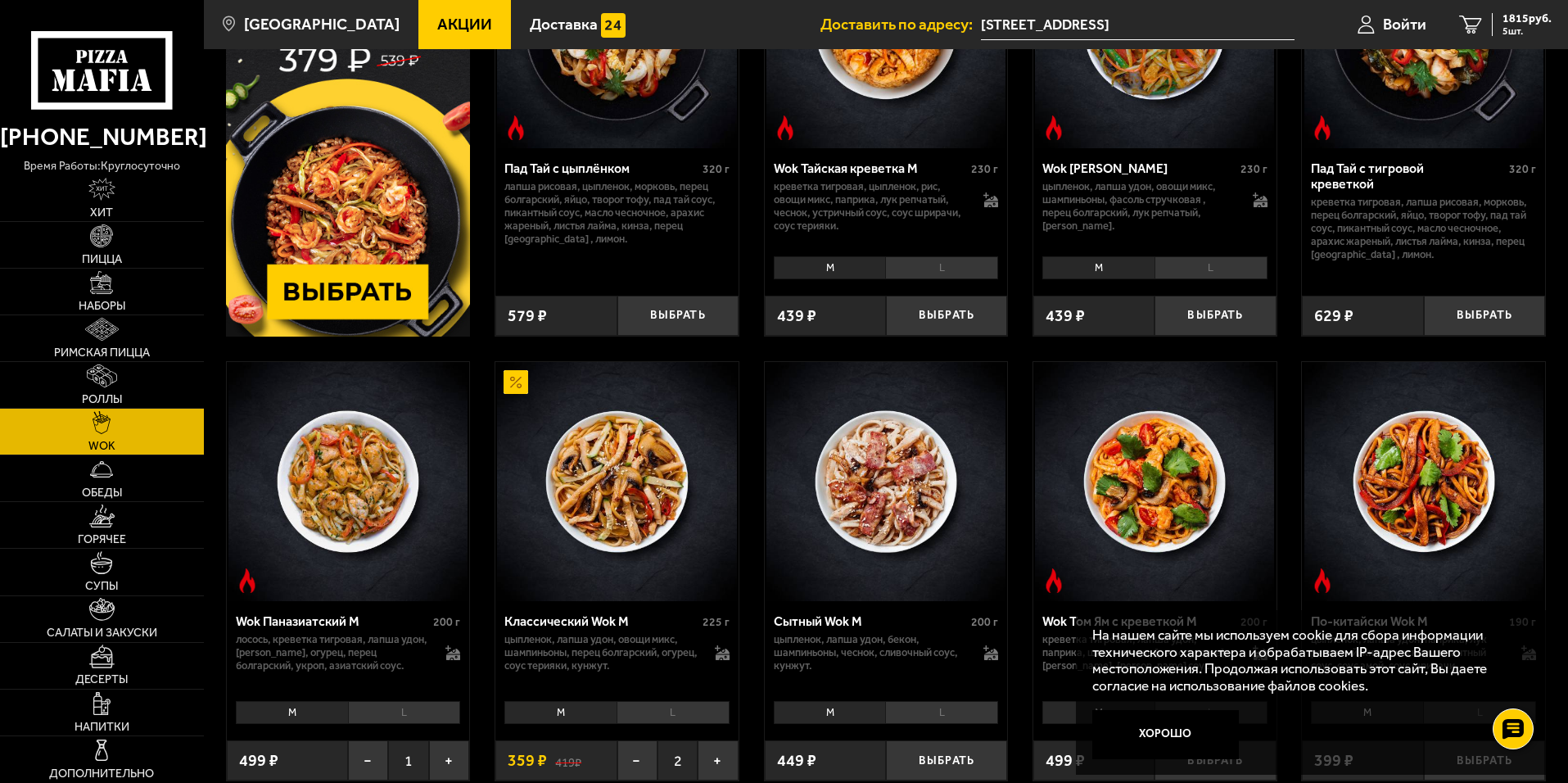
scroll to position [246, 0]
click at [127, 582] on link "Супы" at bounding box center [101, 571] width 204 height 46
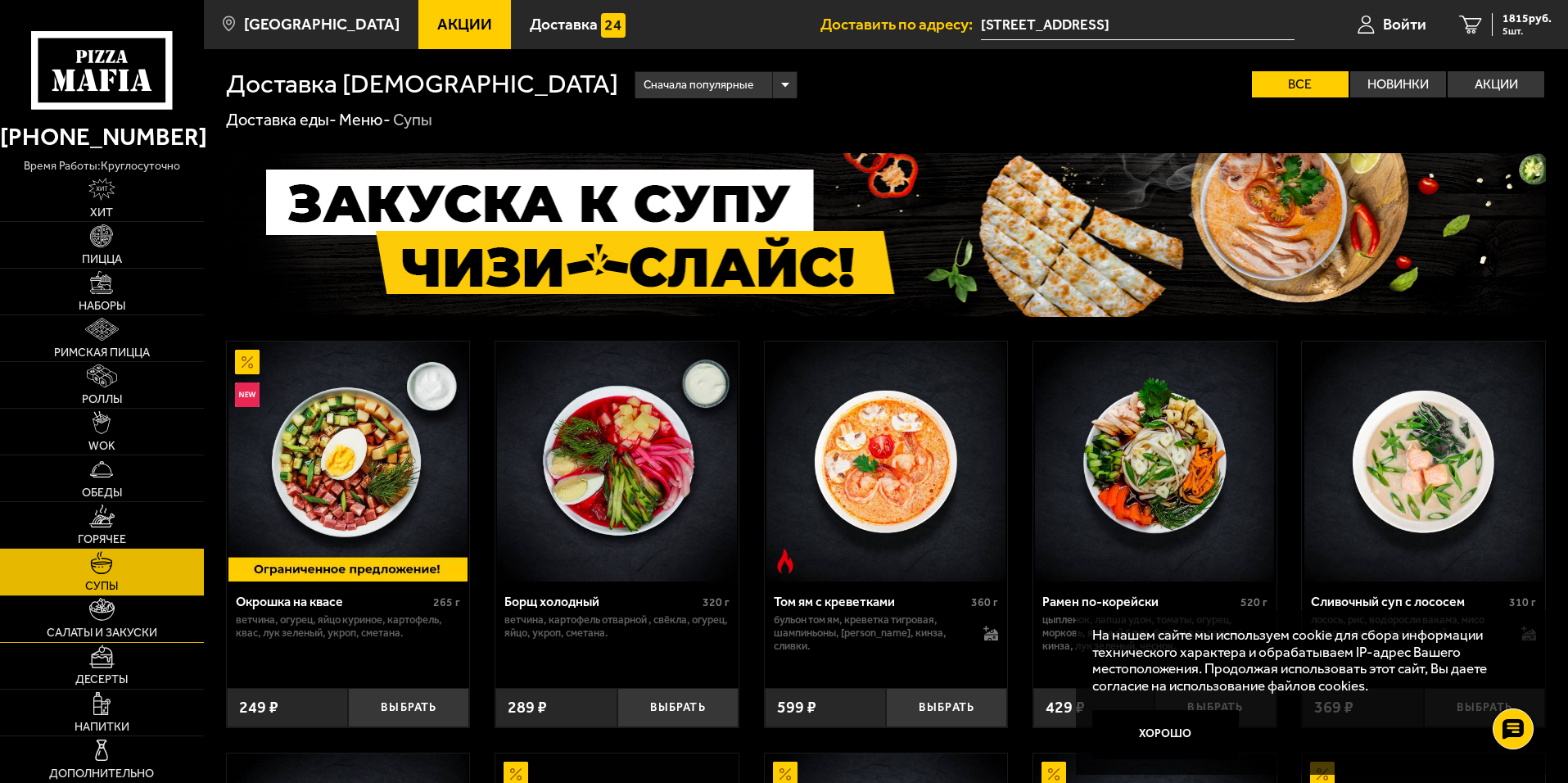
click at [117, 627] on span "Салаты и закуски" at bounding box center [102, 633] width 111 height 11
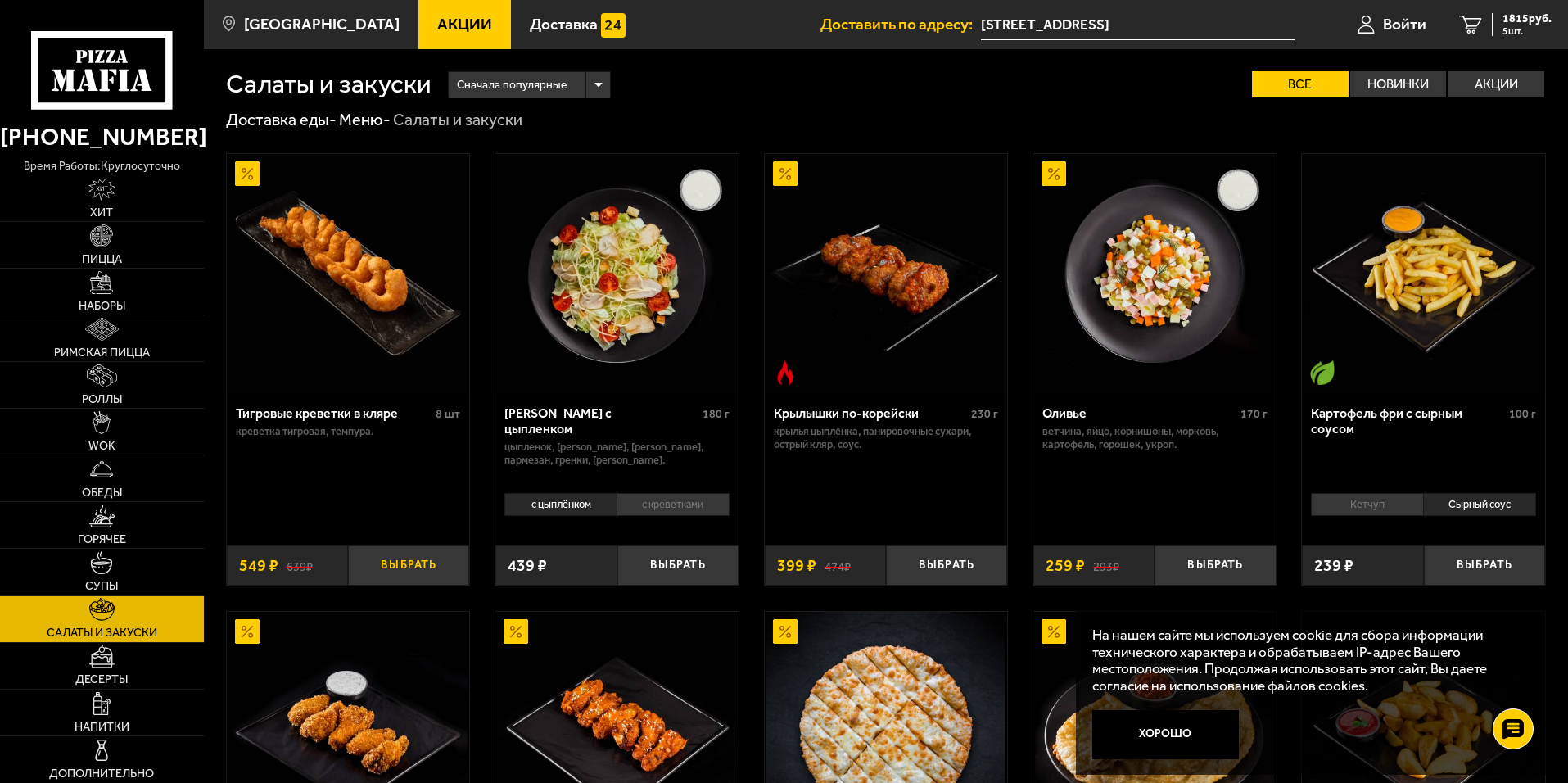
click at [417, 563] on button "Выбрать" at bounding box center [408, 565] width 121 height 40
click at [93, 201] on img at bounding box center [102, 189] width 28 height 23
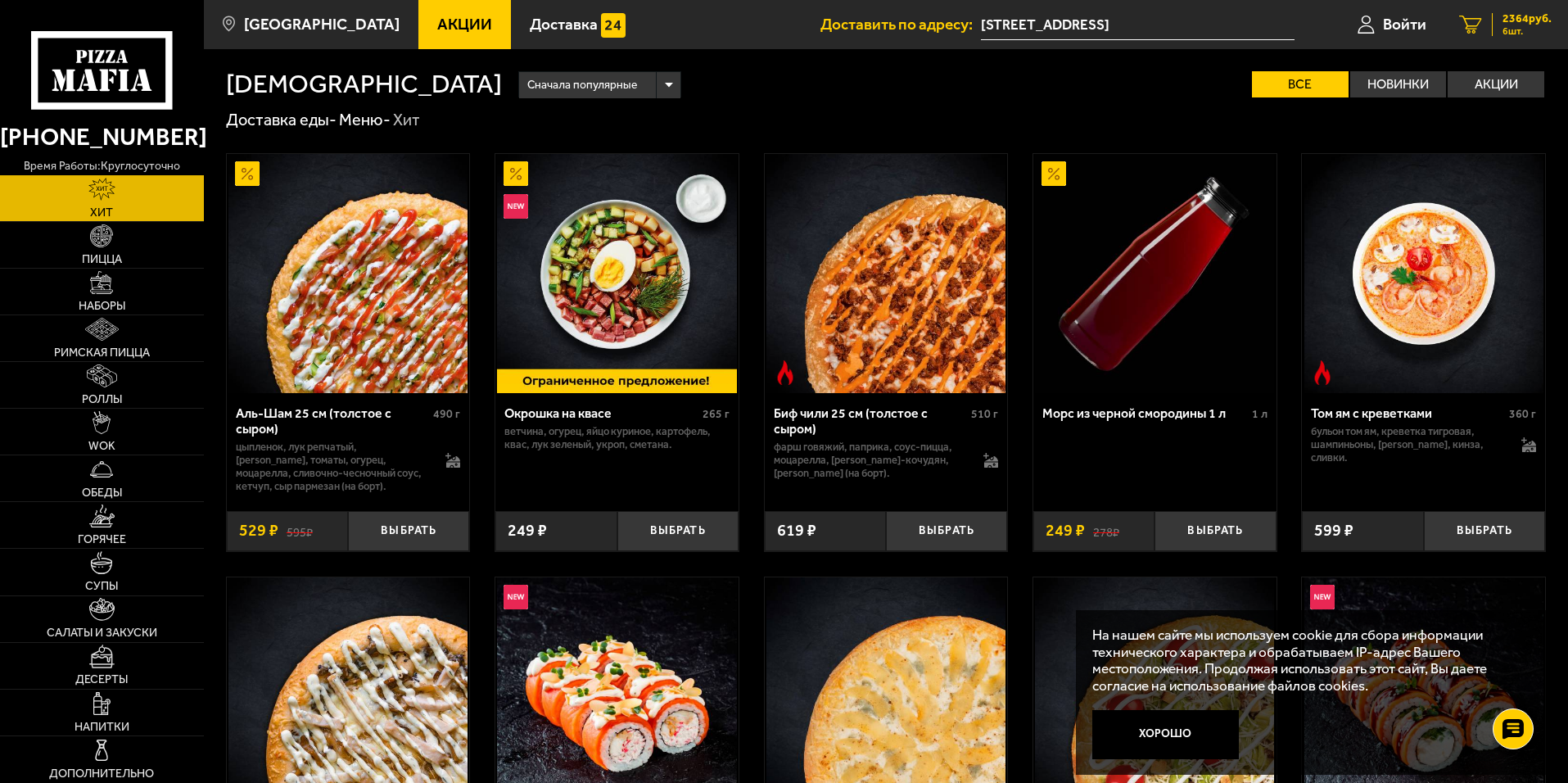
click at [1527, 23] on span "2364 руб." at bounding box center [1527, 19] width 49 height 11
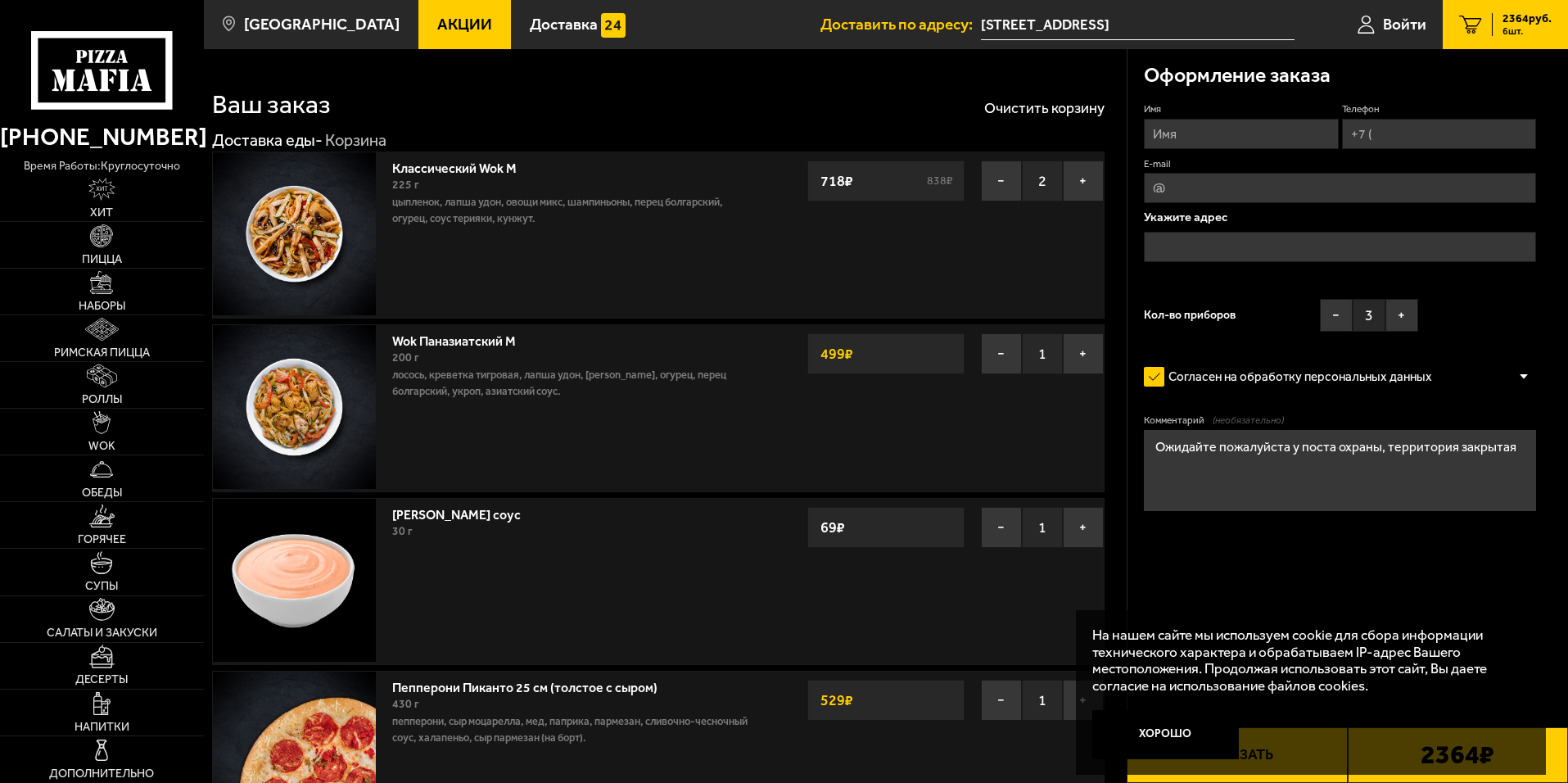
type input "[STREET_ADDRESS]"
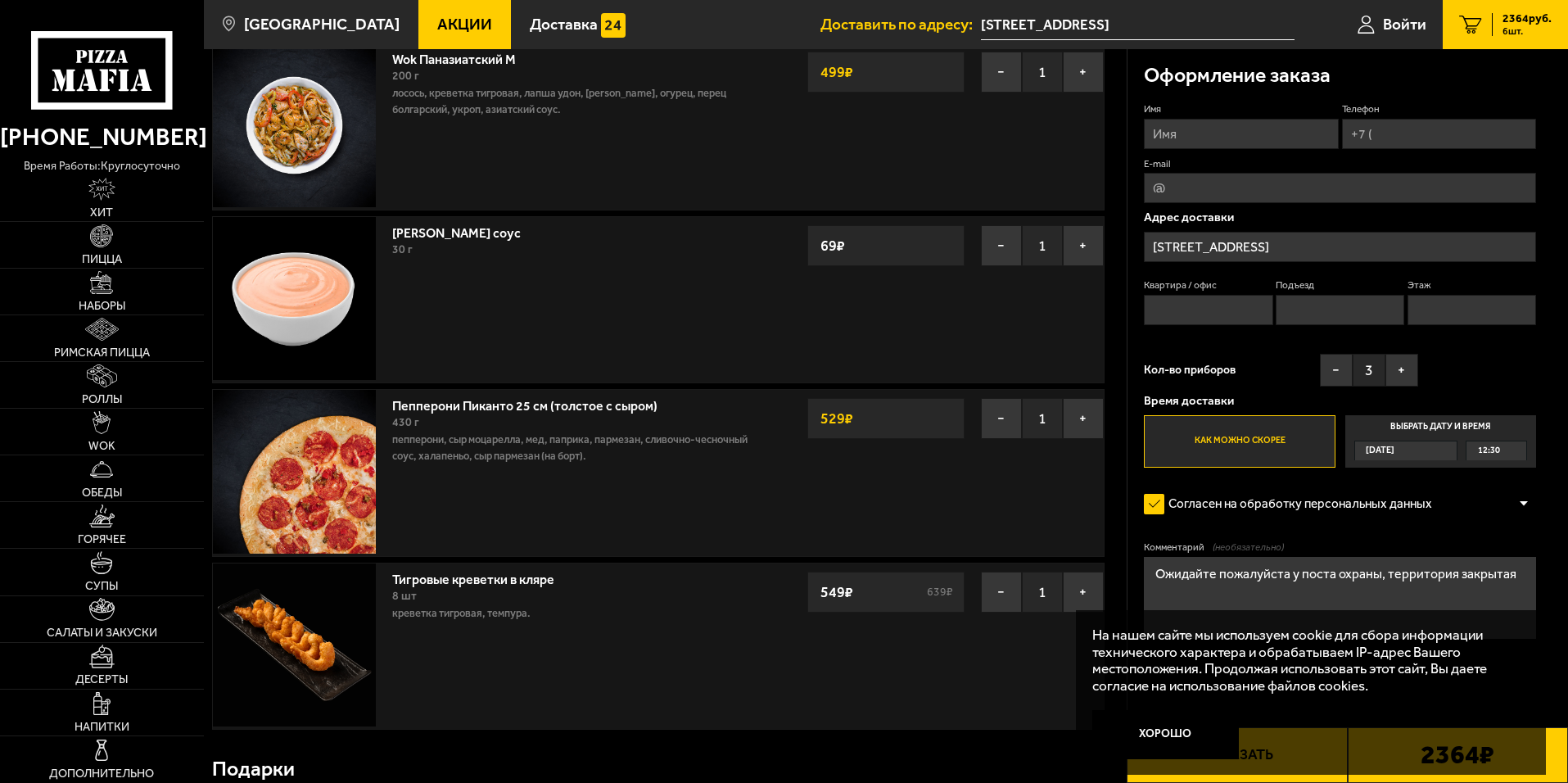
scroll to position [277, 0]
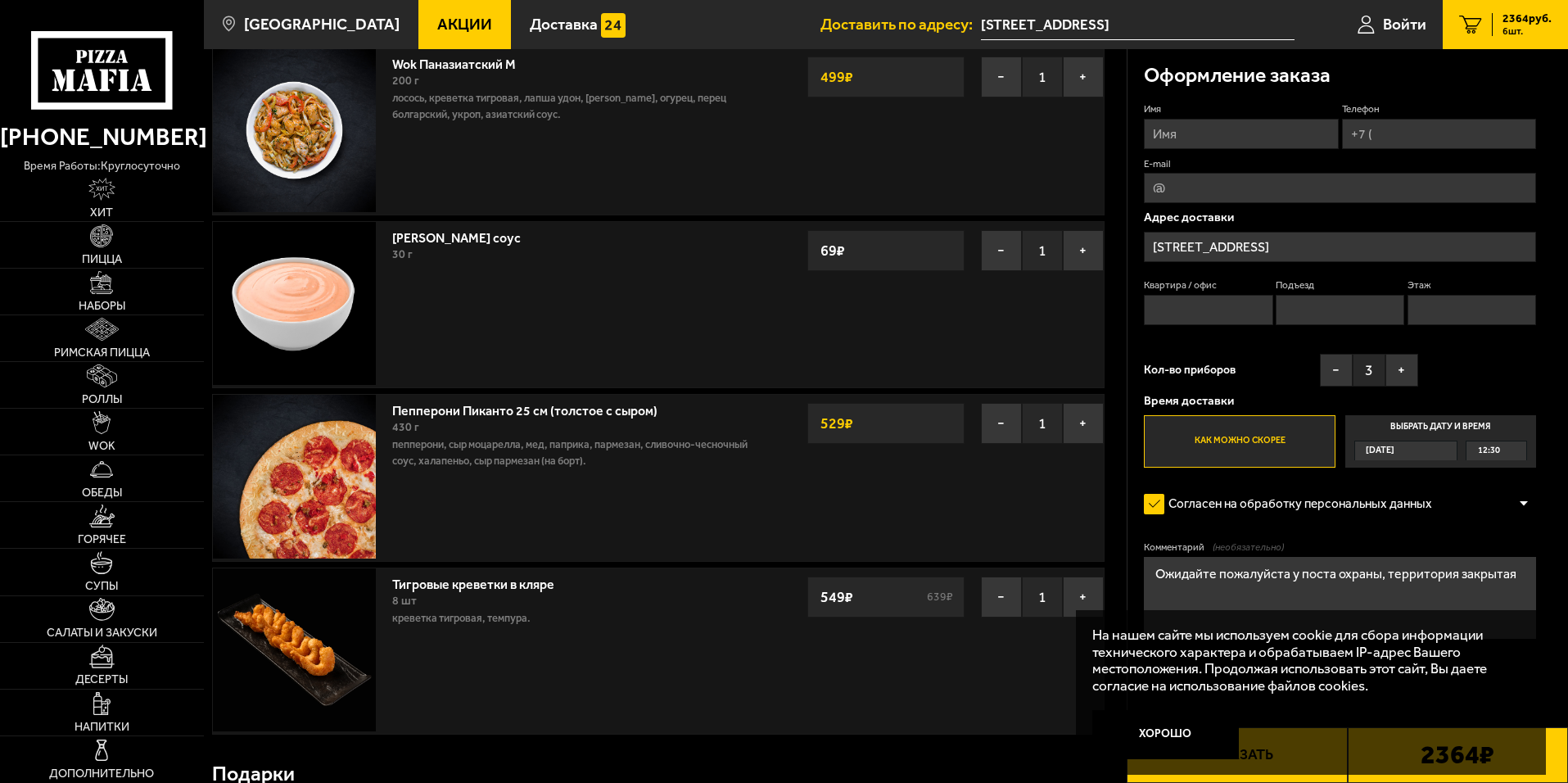
drag, startPoint x: 853, startPoint y: 430, endPoint x: 793, endPoint y: 429, distance: 60.0
click at [793, 429] on div "Пепперони Пиканто 25 см (толстое с сыром) 430 г пепперони, сыр Моцарелла, мед, …" at bounding box center [658, 477] width 892 height 167
click at [995, 422] on button "−" at bounding box center [1002, 423] width 41 height 41
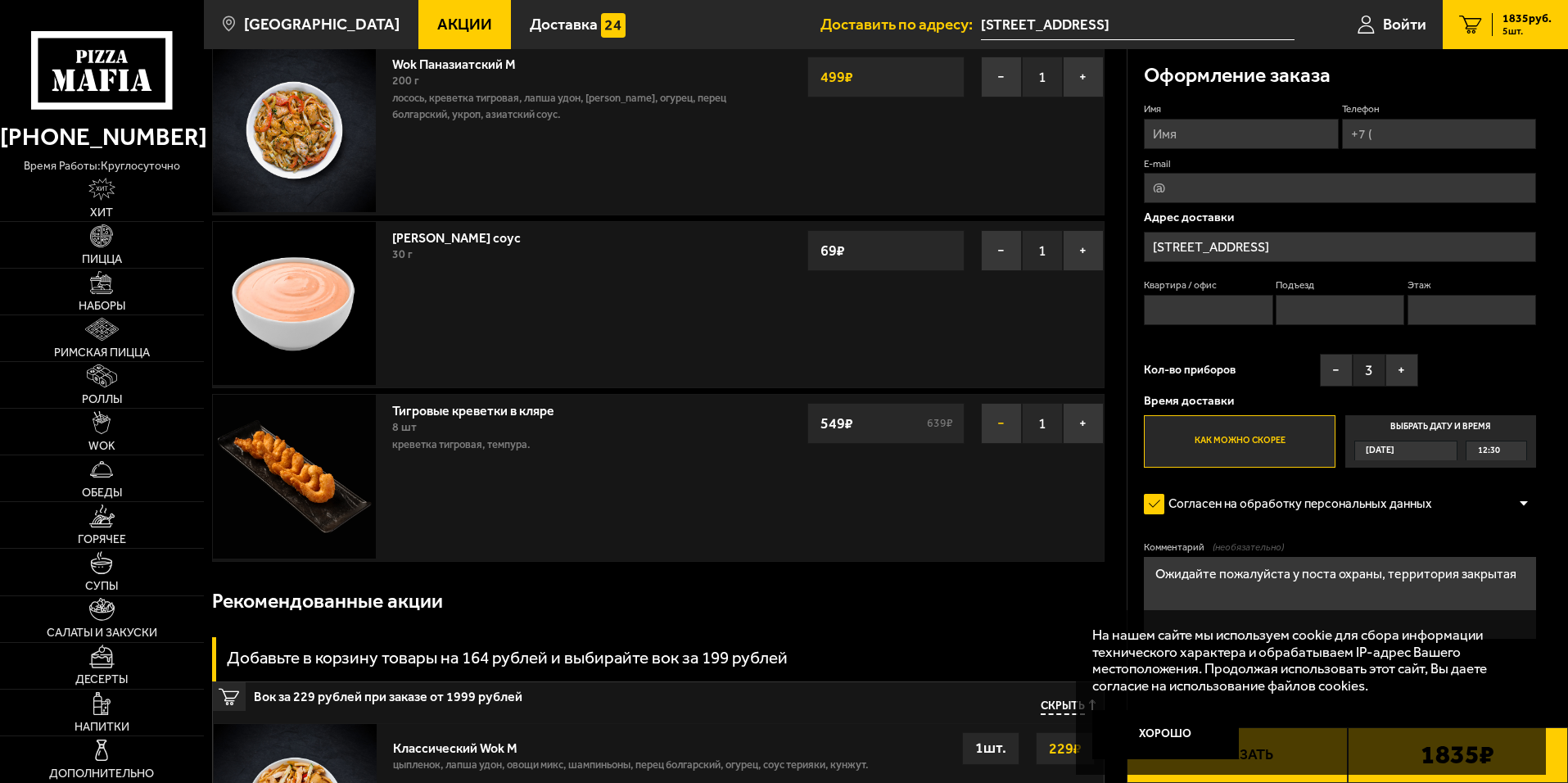
click at [1001, 427] on button "−" at bounding box center [1002, 423] width 41 height 41
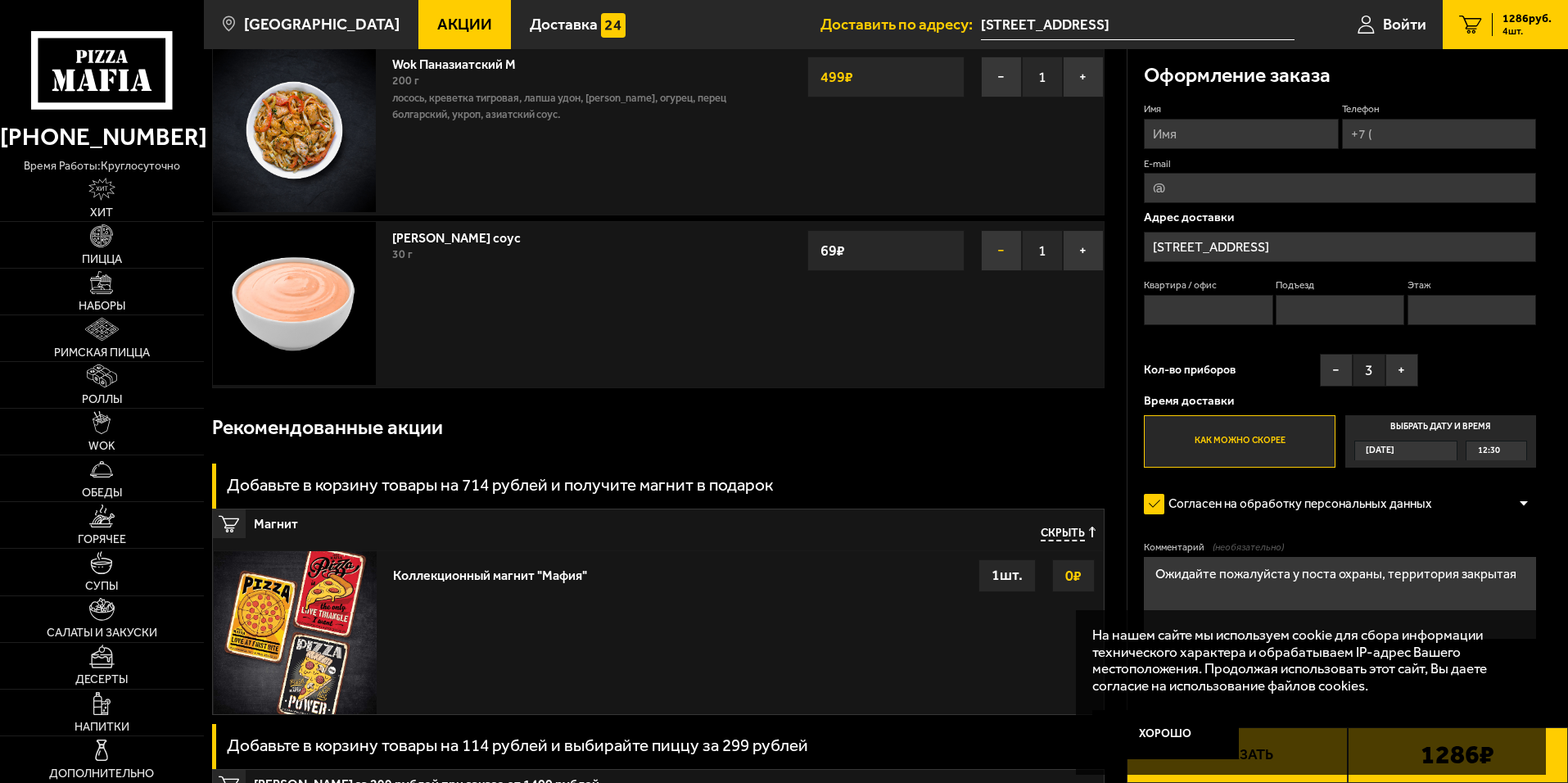
click at [1007, 259] on button "−" at bounding box center [1002, 251] width 41 height 41
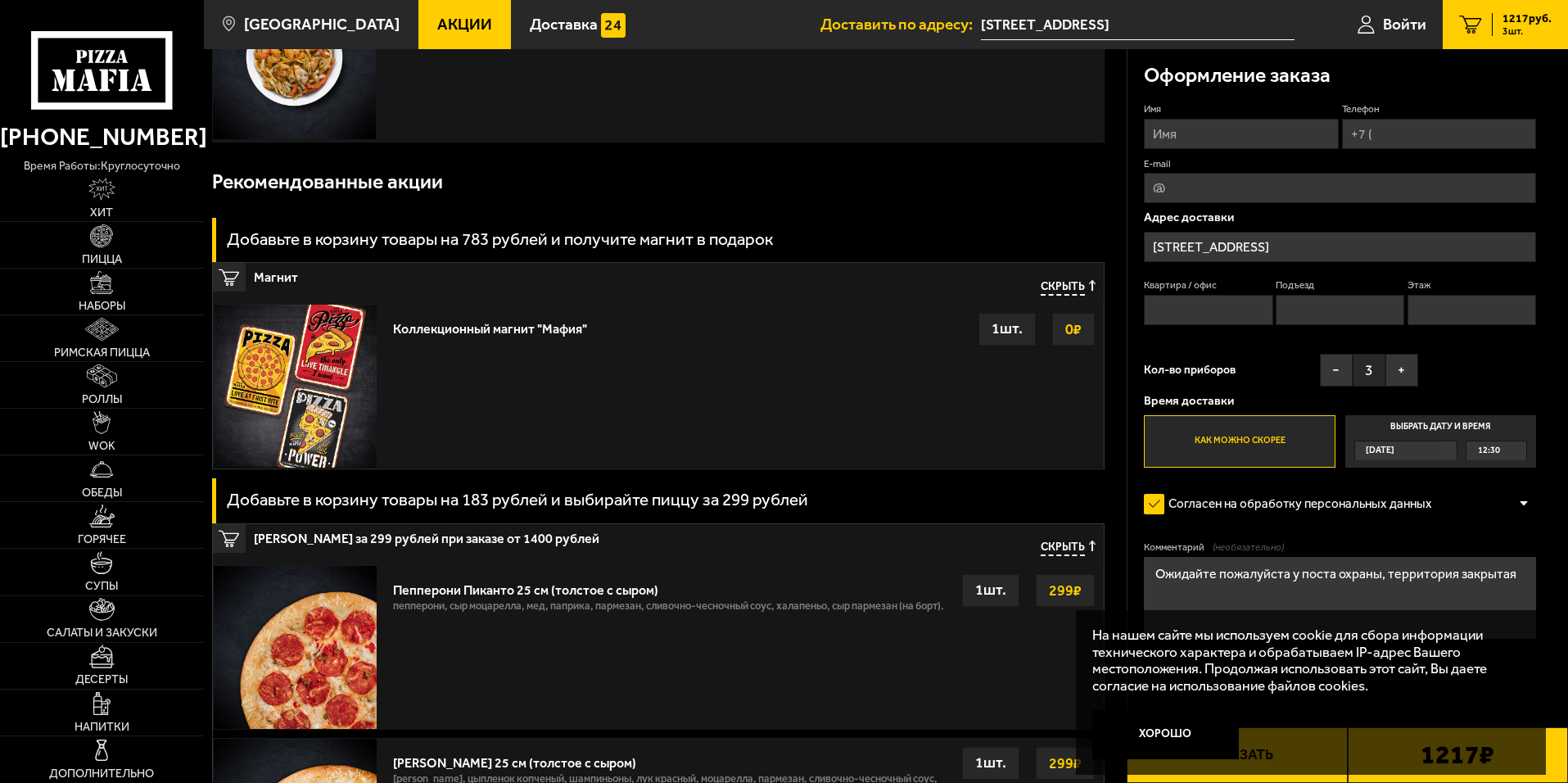
scroll to position [605, 0]
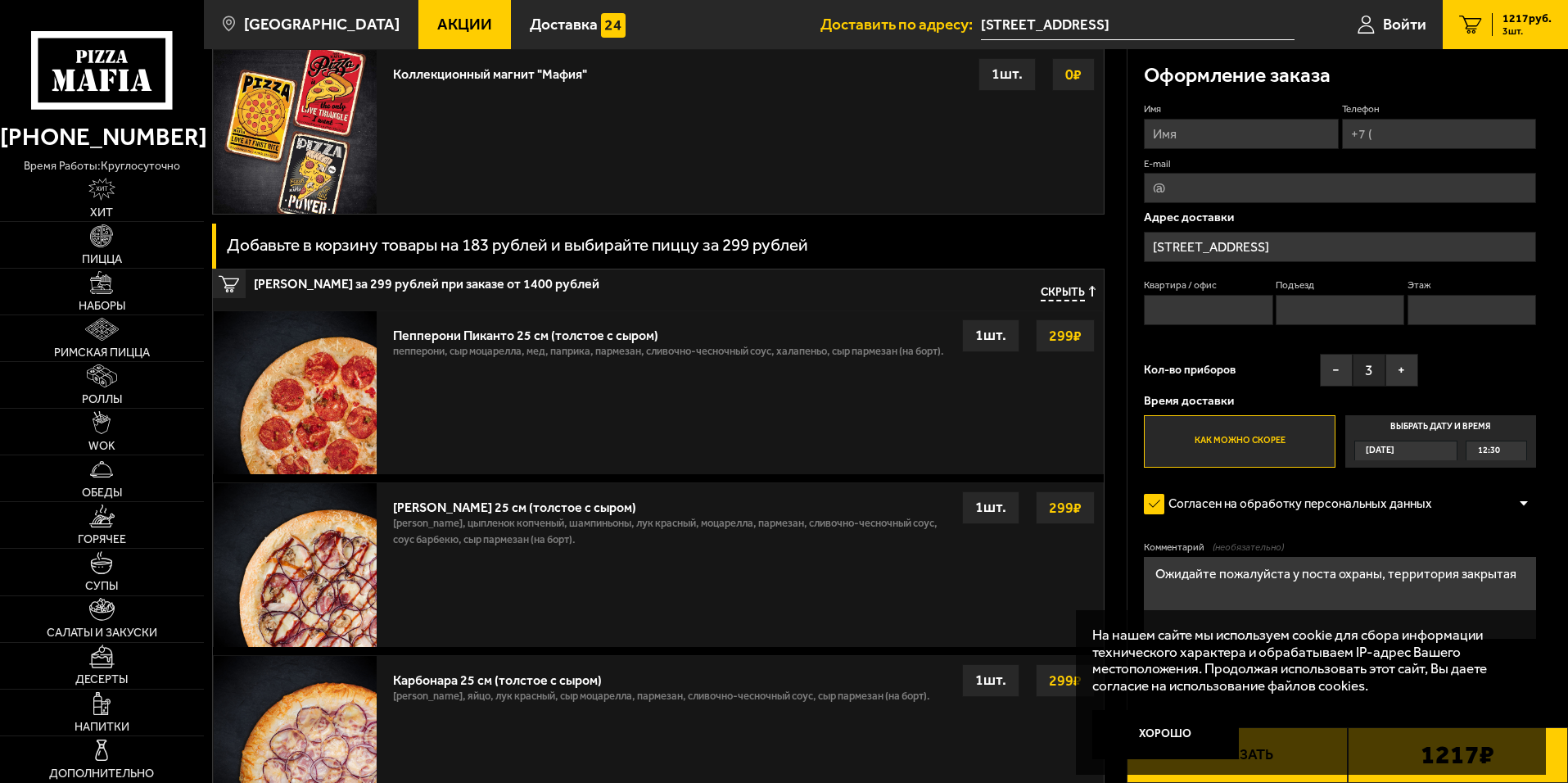
click at [1058, 348] on strong "299 ₽" at bounding box center [1066, 335] width 41 height 31
click at [1061, 335] on strong "299 ₽" at bounding box center [1066, 335] width 41 height 31
click at [993, 328] on div "1 шт." at bounding box center [991, 335] width 57 height 33
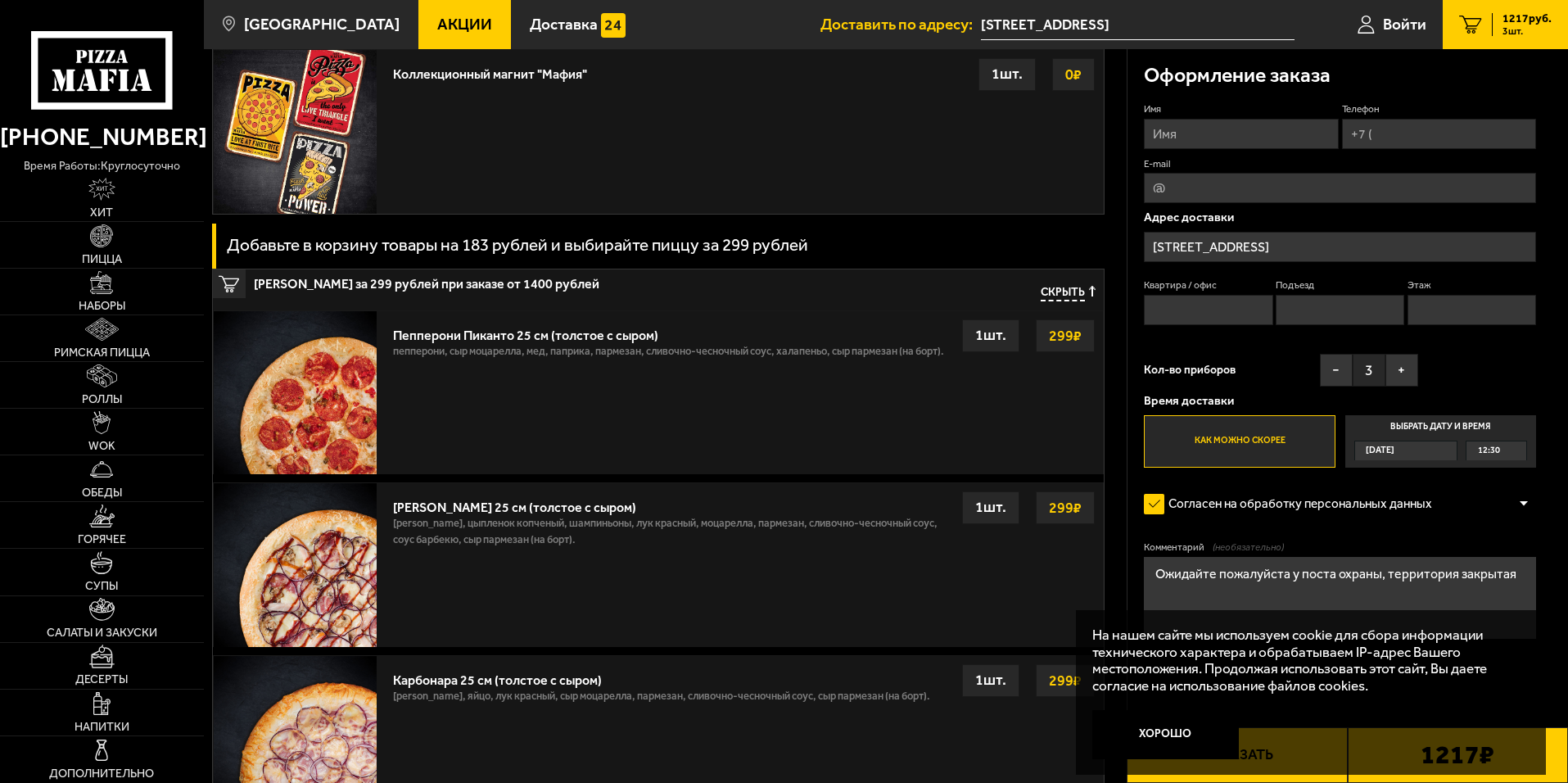
click at [1039, 338] on div "299 ₽" at bounding box center [1065, 335] width 59 height 33
drag, startPoint x: 127, startPoint y: 681, endPoint x: 122, endPoint y: 693, distance: 13.0
click at [125, 683] on span "Десерты" at bounding box center [101, 680] width 53 height 11
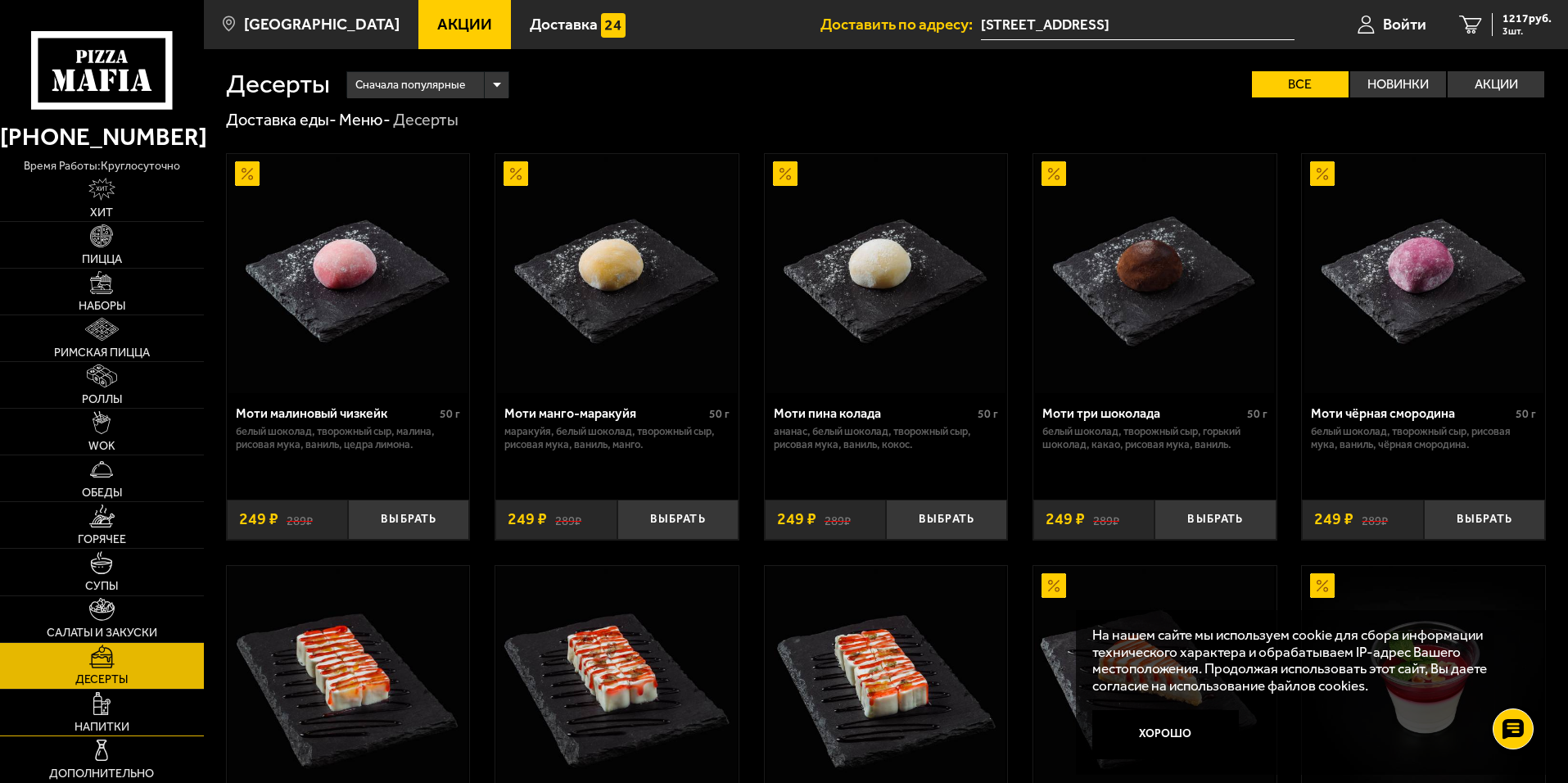
click at [117, 708] on link "Напитки" at bounding box center [101, 712] width 204 height 46
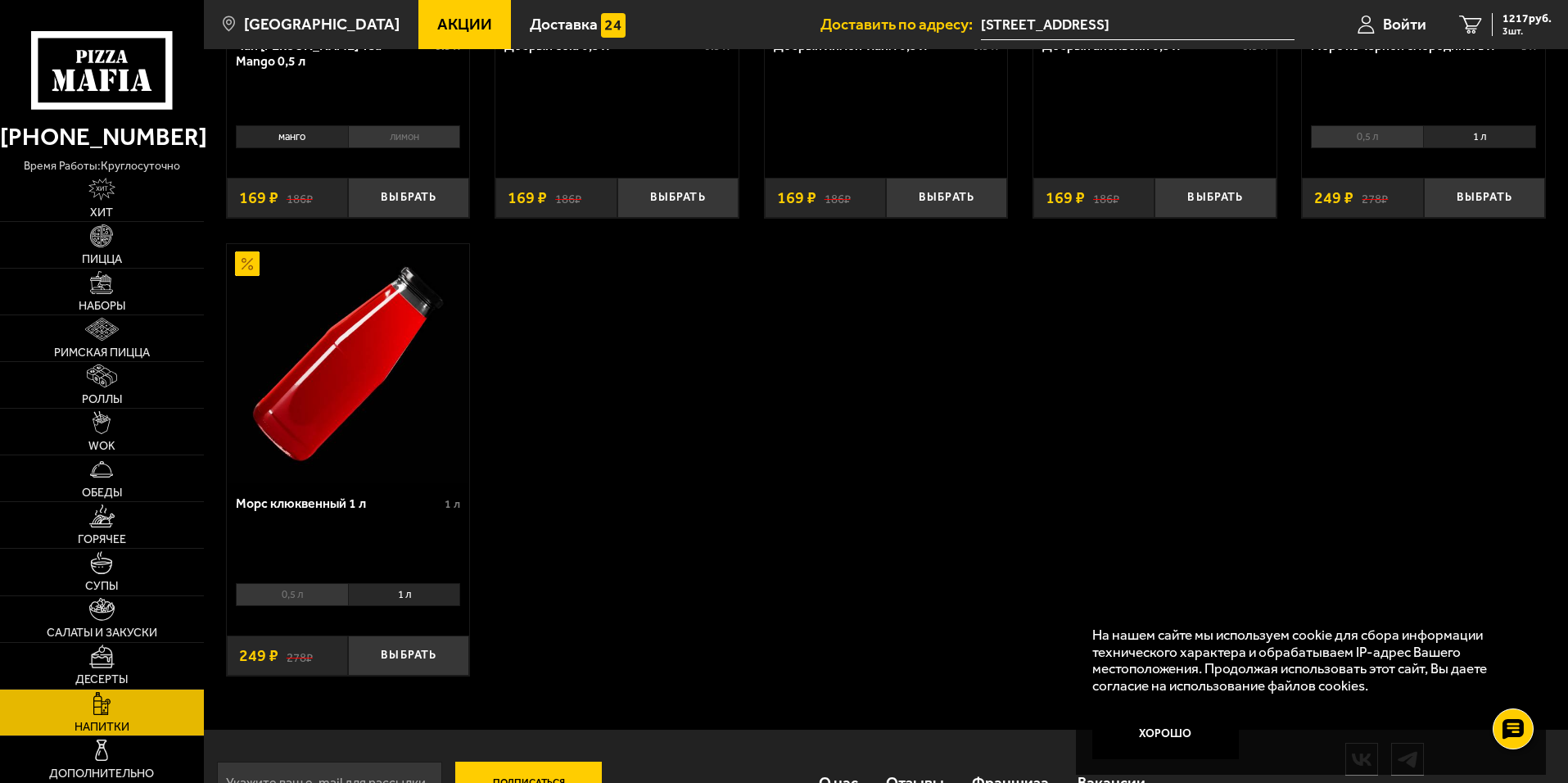
scroll to position [328, 0]
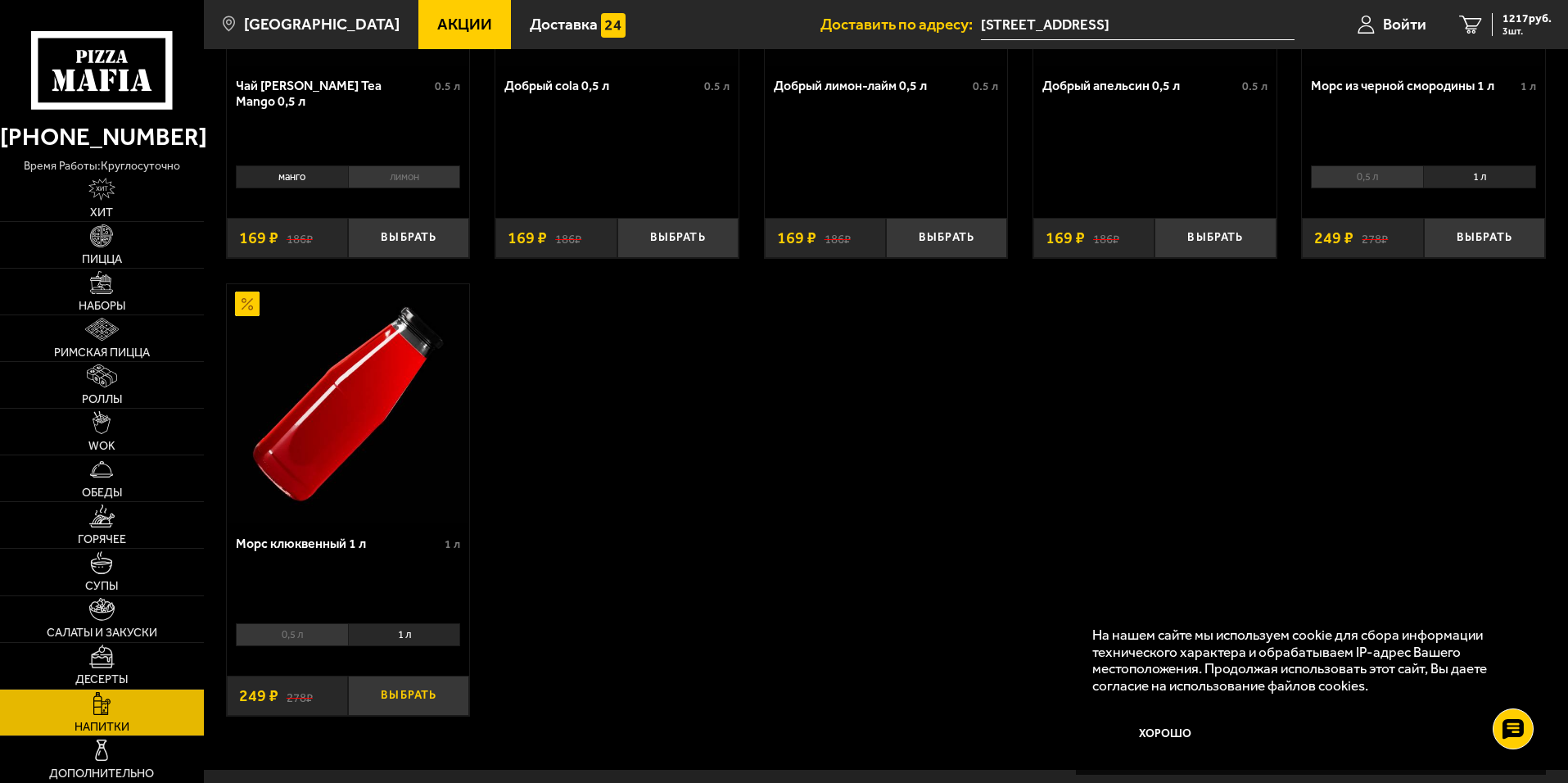
click at [425, 695] on button "Выбрать" at bounding box center [408, 695] width 121 height 40
click at [1522, 27] on span "4 шт." at bounding box center [1527, 31] width 49 height 9
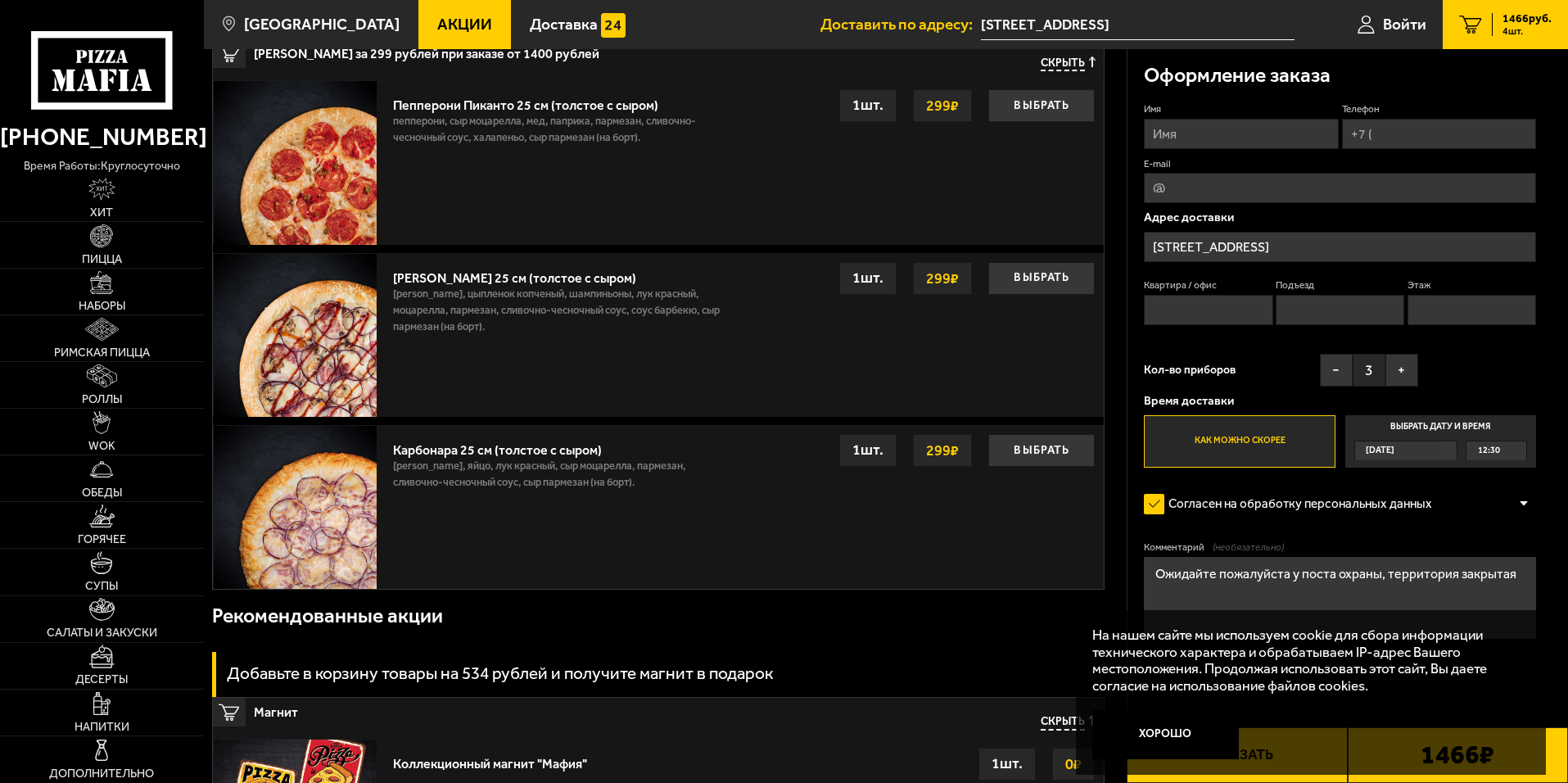
scroll to position [655, 0]
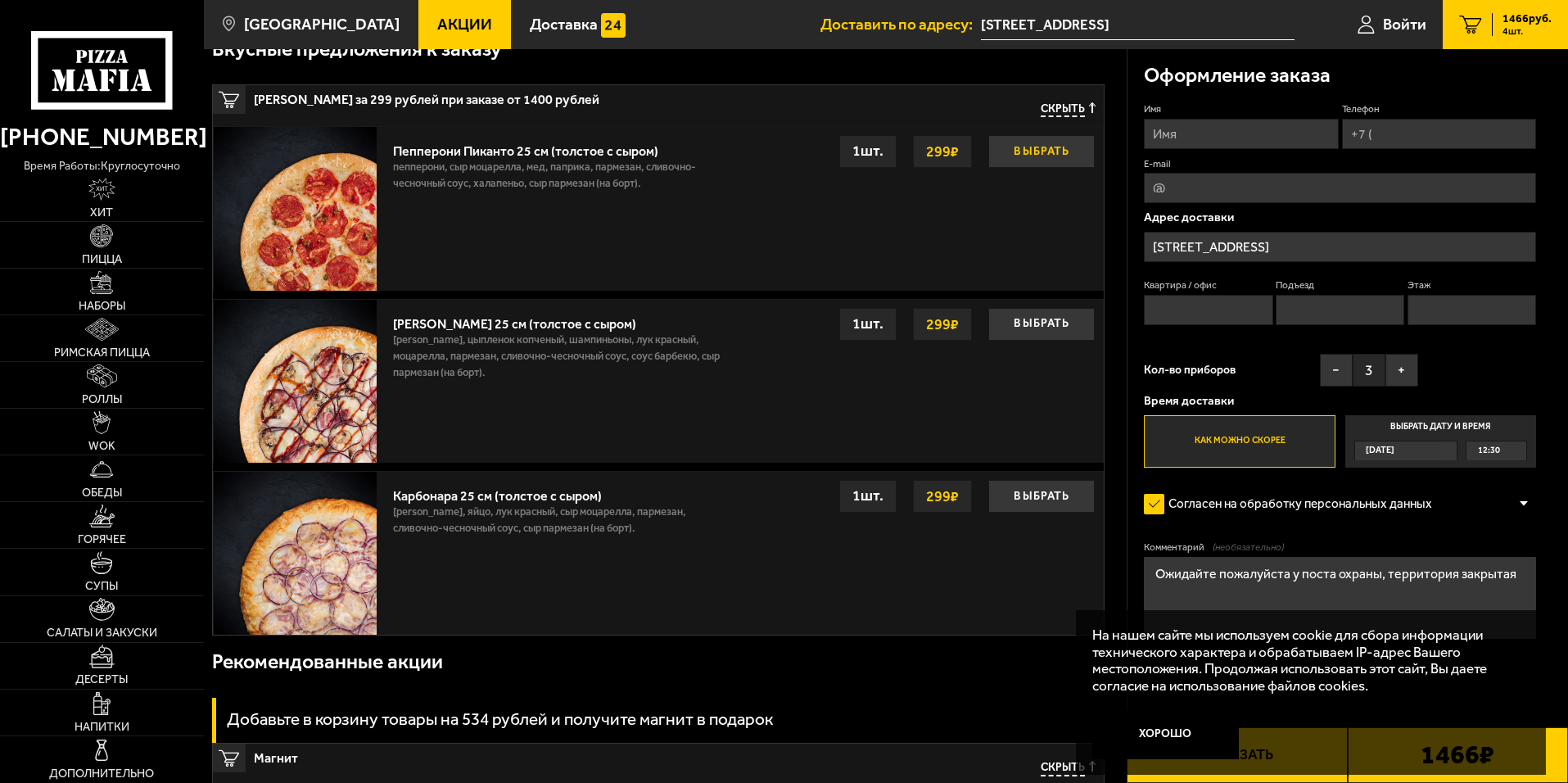
click at [1048, 150] on button "Выбрать" at bounding box center [1041, 151] width 106 height 33
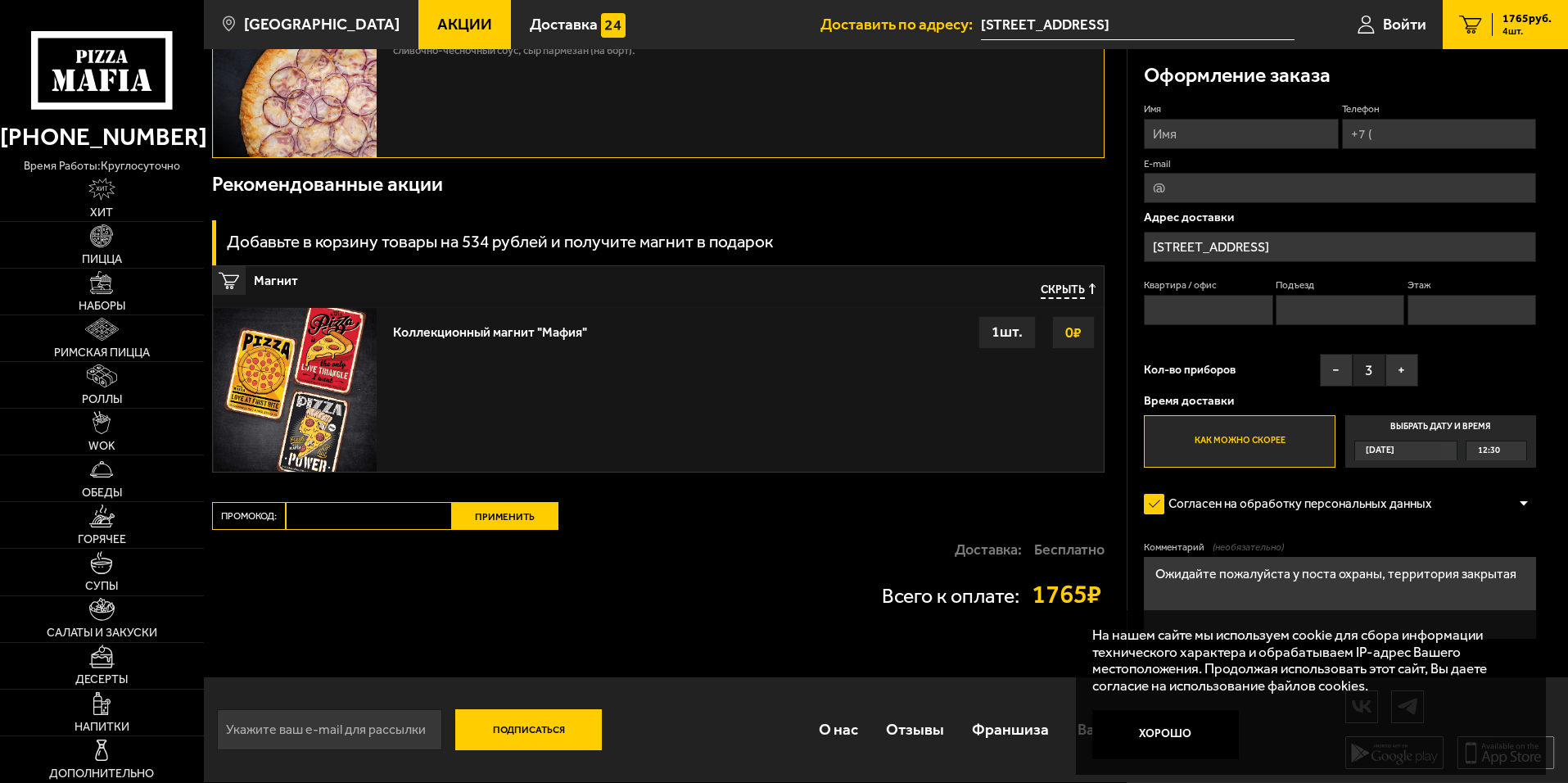
scroll to position [1144, 0]
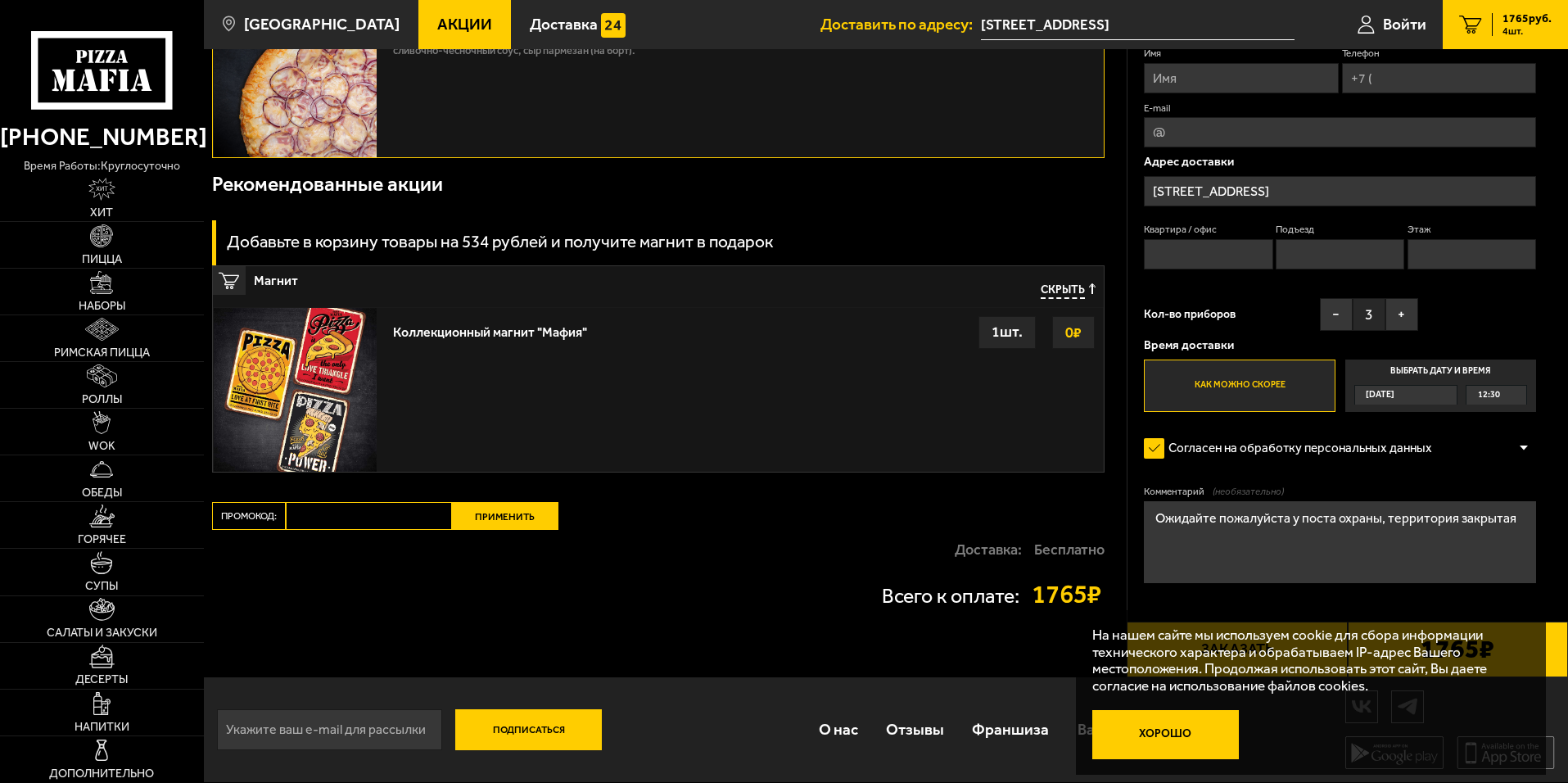
click at [1165, 738] on button "Хорошо" at bounding box center [1165, 734] width 147 height 49
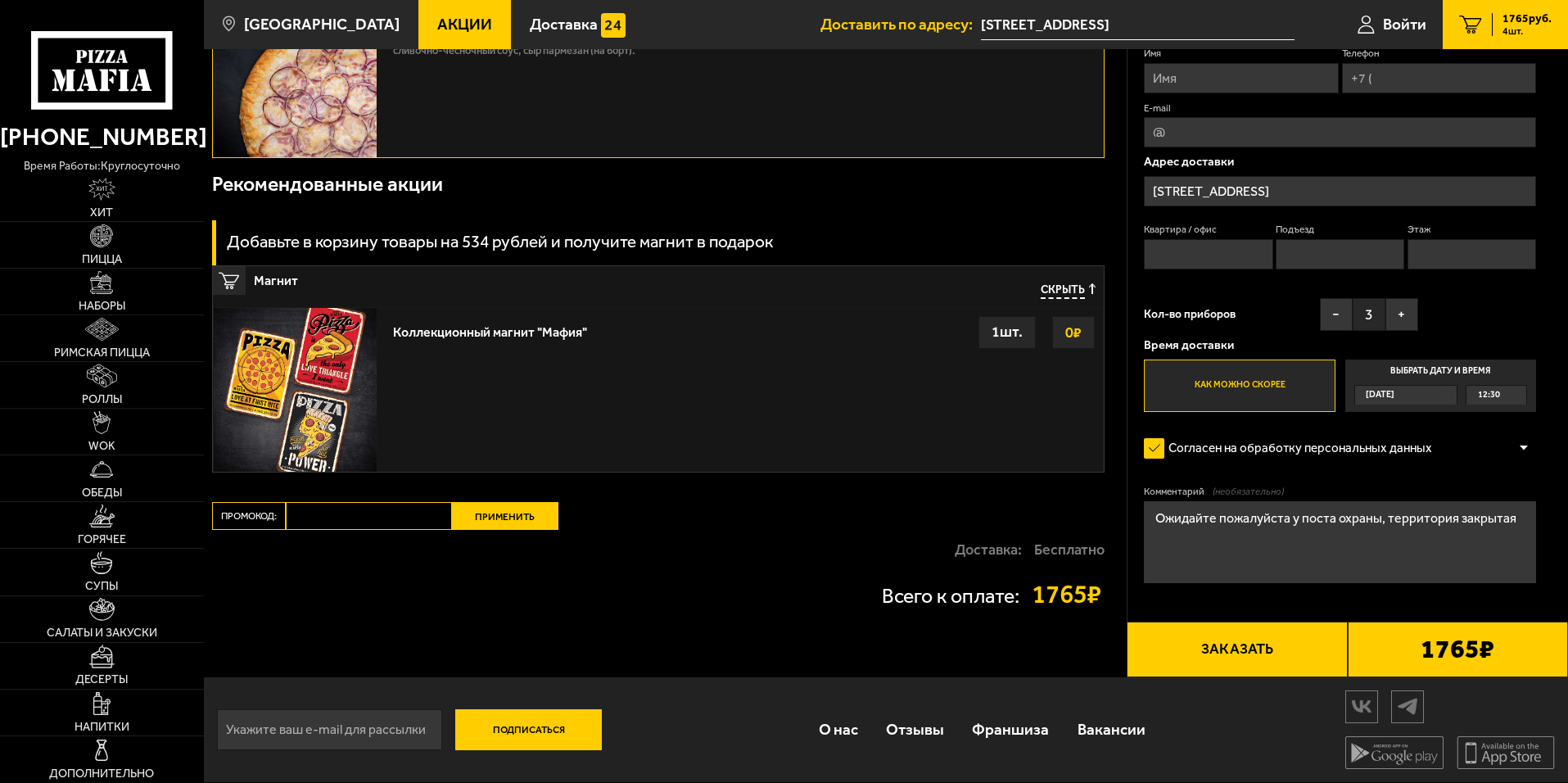
click at [1301, 653] on button "Заказать" at bounding box center [1237, 649] width 221 height 55
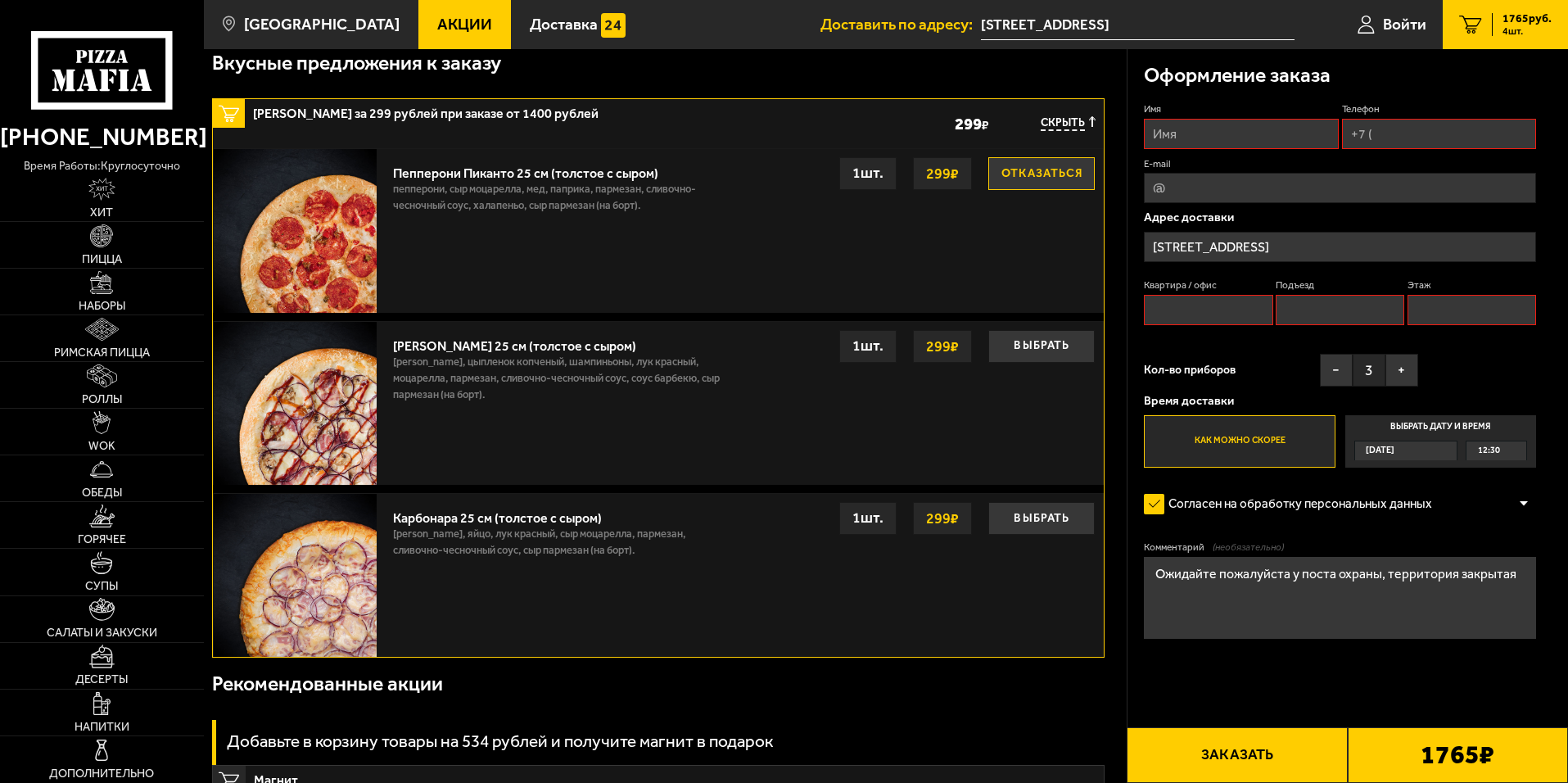
scroll to position [139, 0]
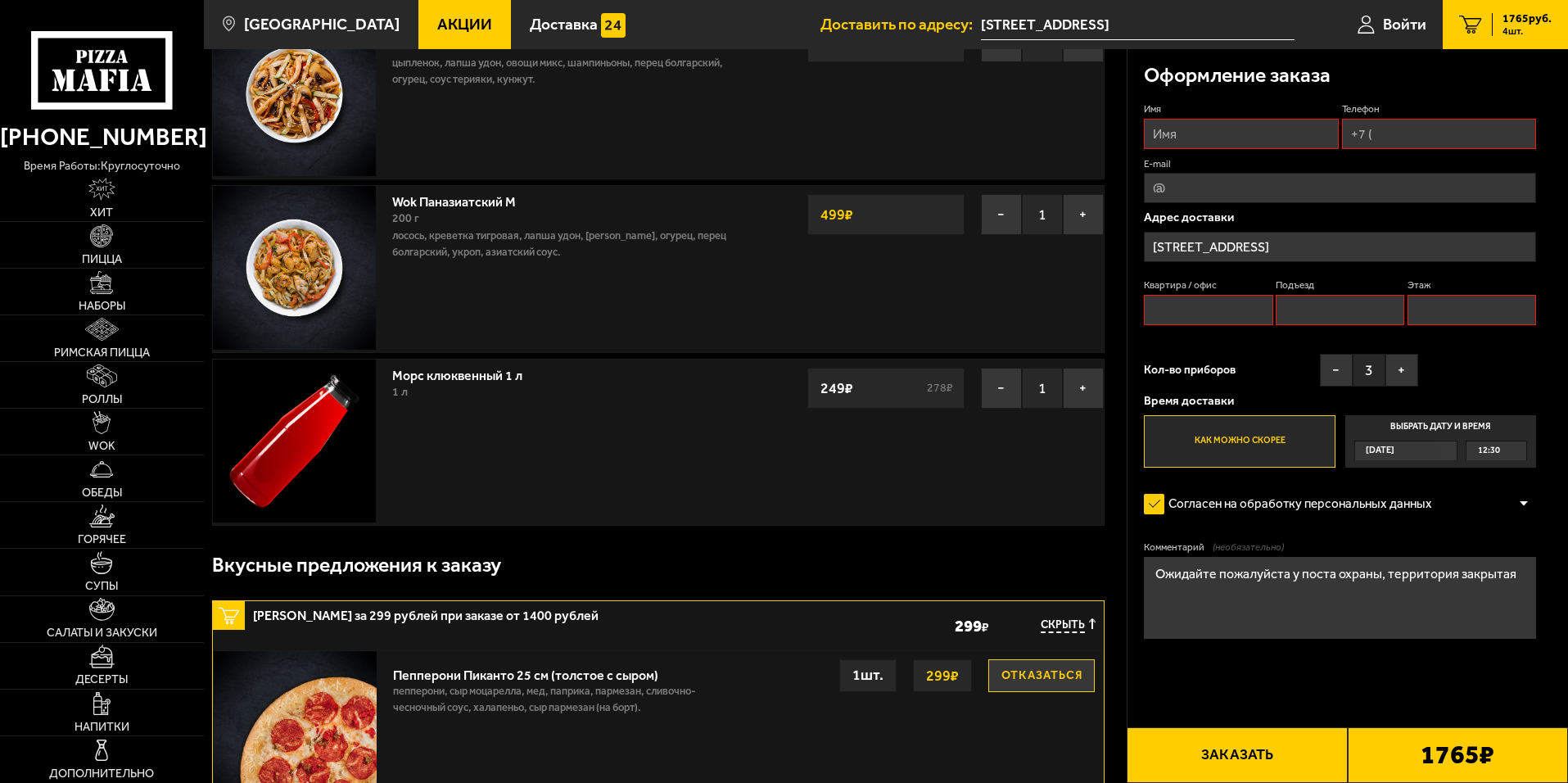
click at [1245, 136] on input "Имя" at bounding box center [1240, 133] width 194 height 30
type input "[PERSON_NAME]"
click at [1396, 137] on input "Телефон" at bounding box center [1438, 133] width 194 height 30
type input "[PHONE_NUMBER]"
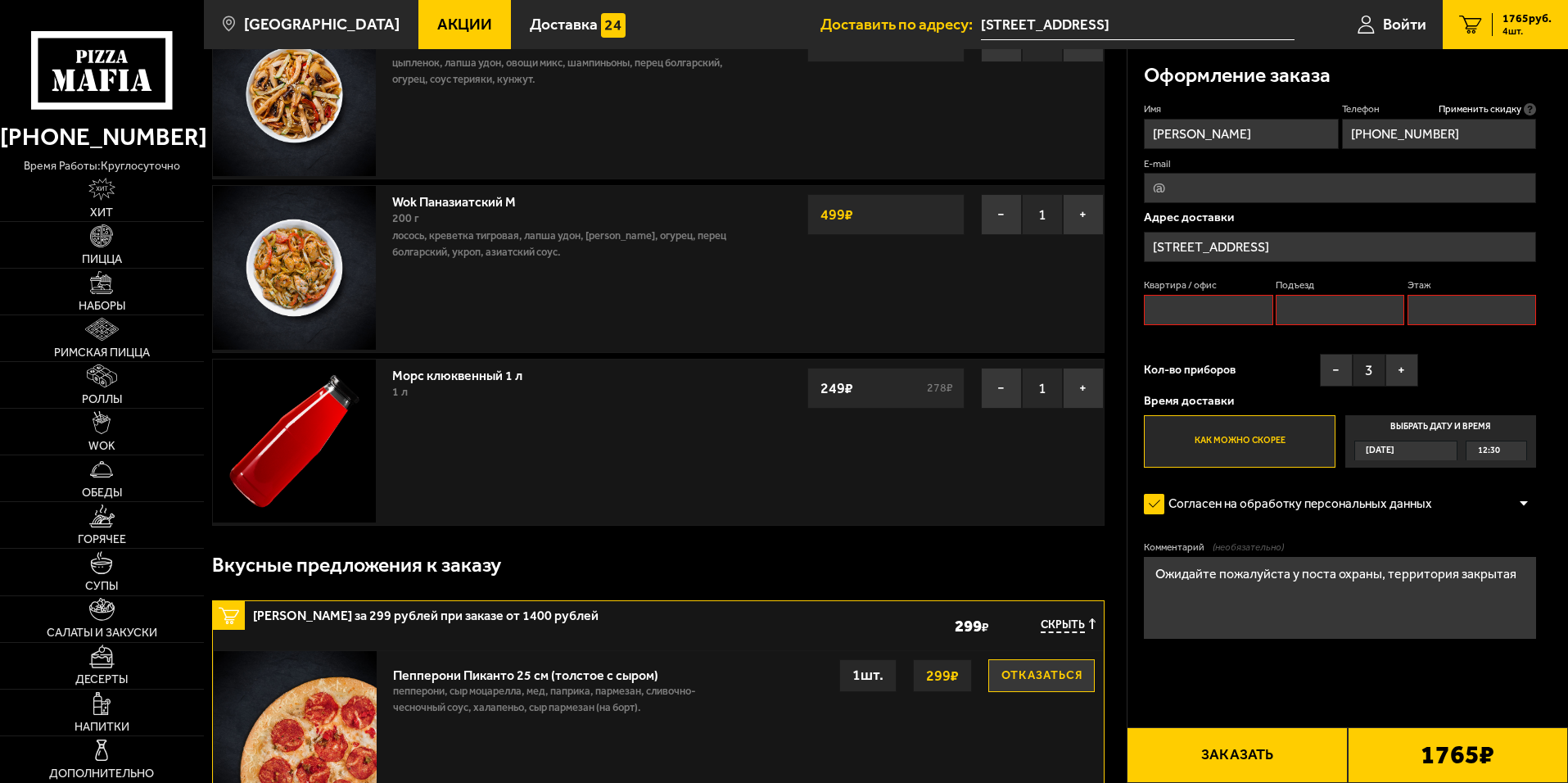
click at [1219, 311] on input "Квартира / офис" at bounding box center [1207, 310] width 129 height 30
type input "1"
click at [1336, 310] on input "Подъезд" at bounding box center [1340, 310] width 129 height 30
type input "1"
click at [1467, 317] on input "Этаж" at bounding box center [1471, 310] width 129 height 30
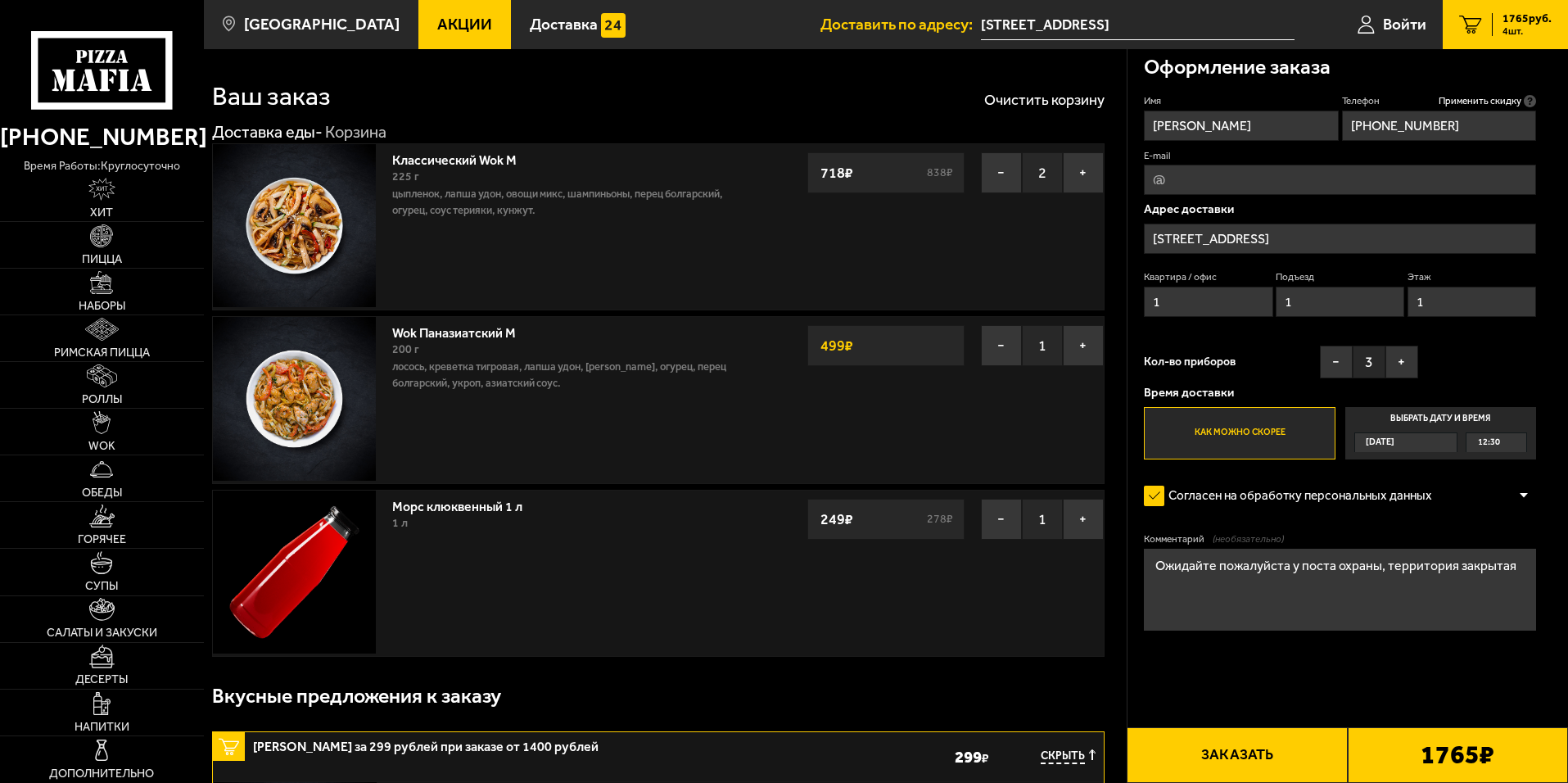
scroll to position [0, 0]
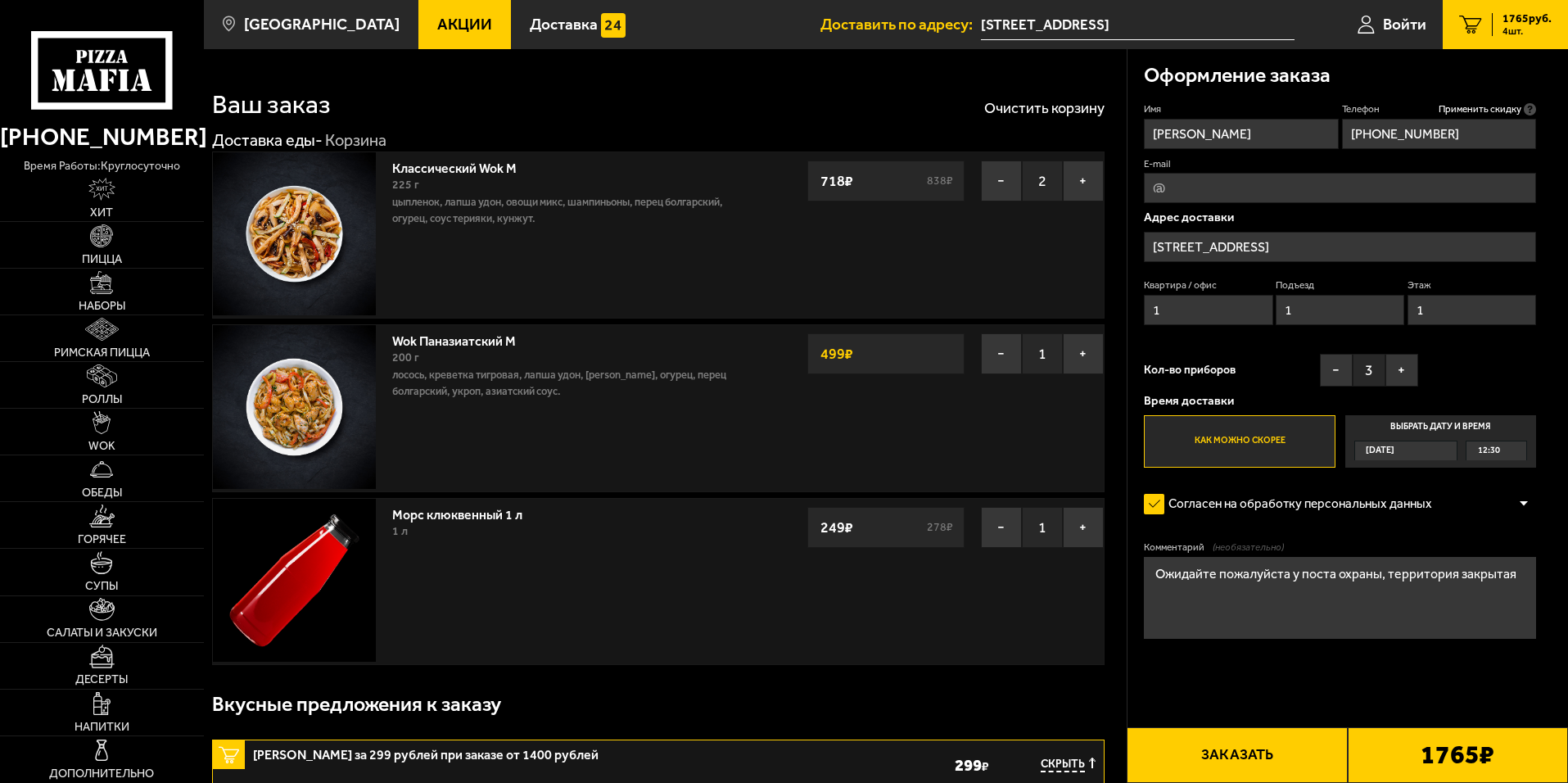
type input "1"
click at [1269, 766] on button "Заказать" at bounding box center [1237, 754] width 221 height 55
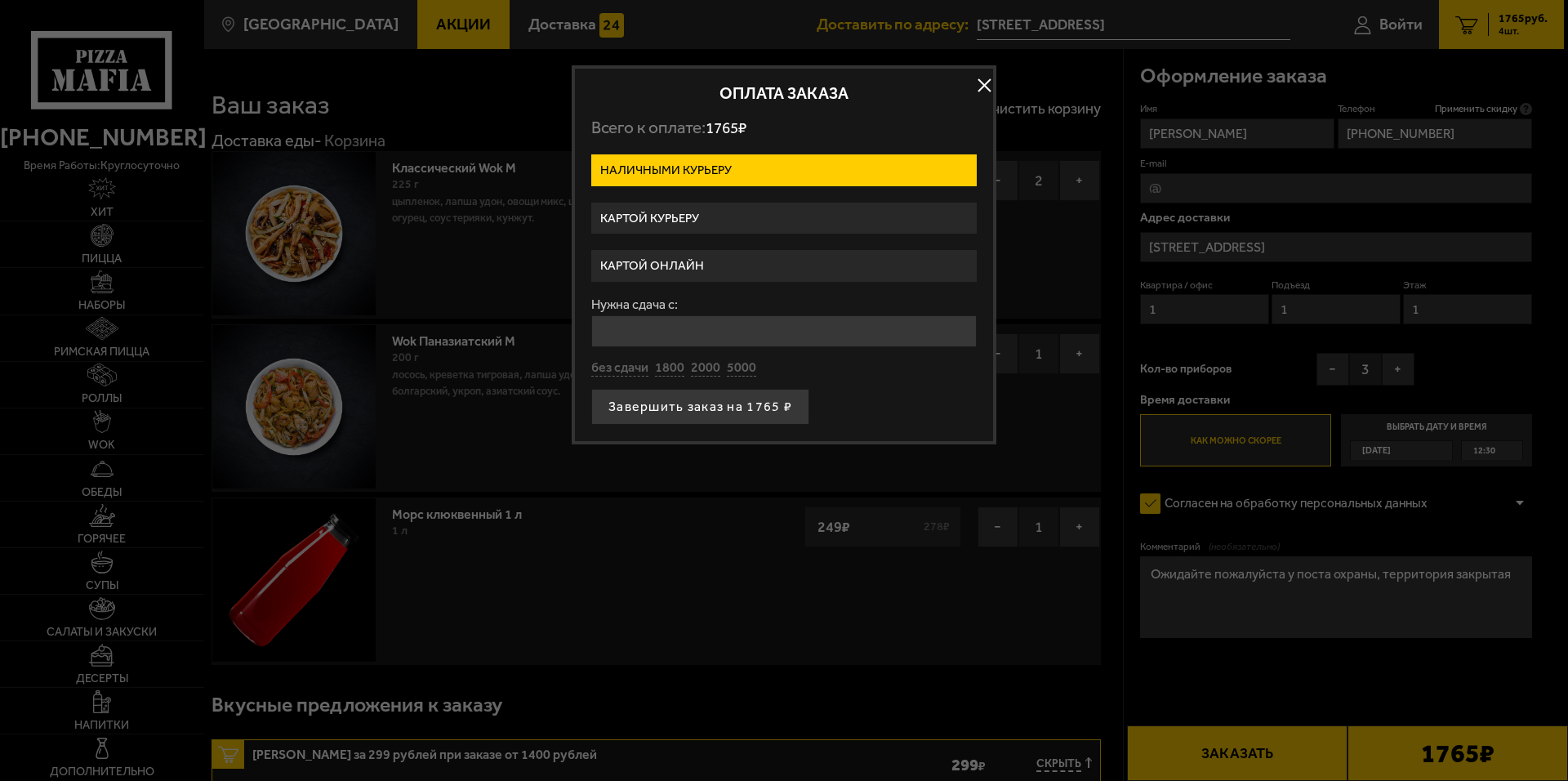
click at [694, 212] on label "Картой курьеру" at bounding box center [784, 218] width 386 height 32
click at [0, 0] on input "Картой курьеру" at bounding box center [0, 0] width 0 height 0
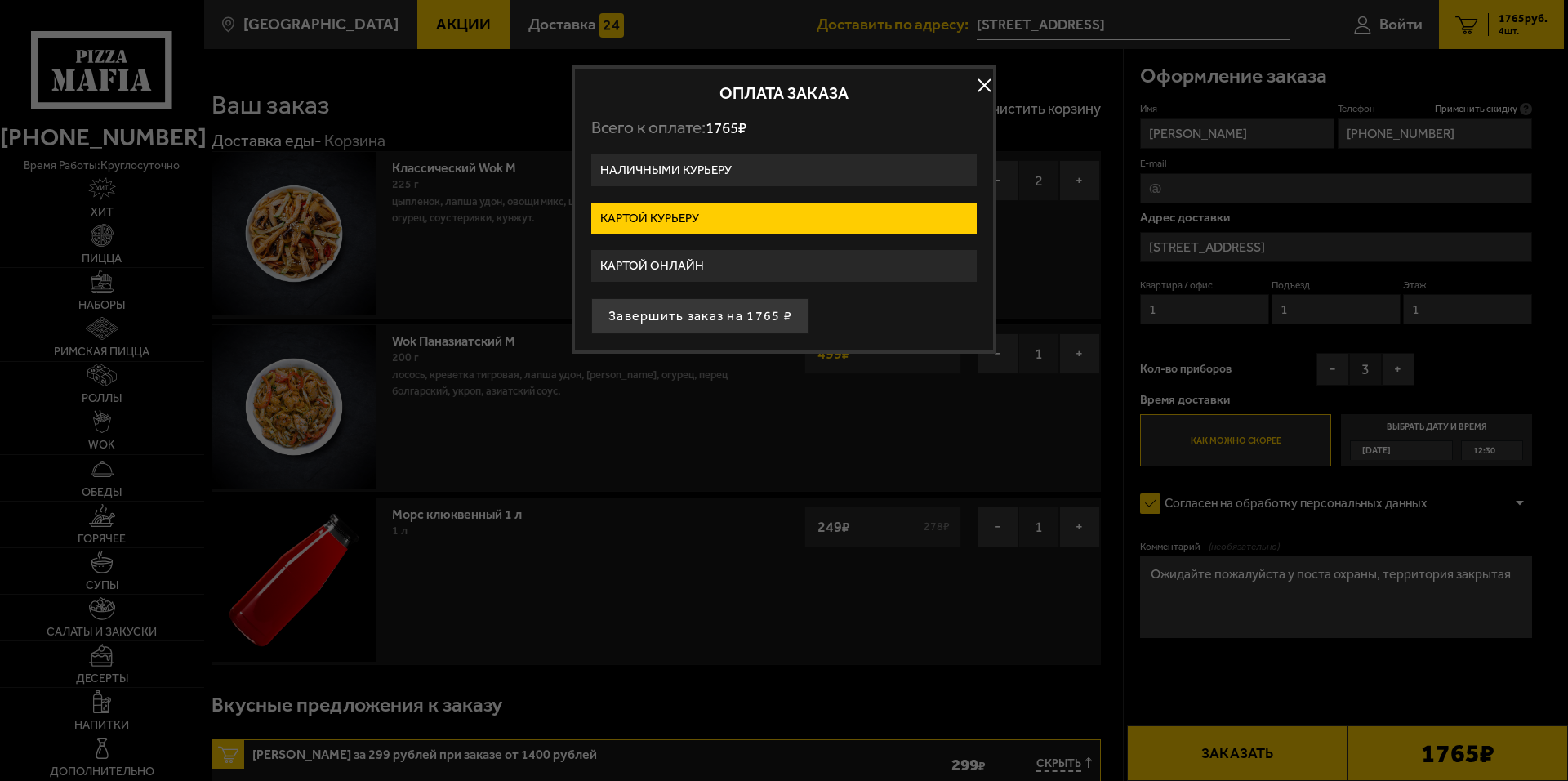
click at [688, 271] on label "Картой онлайн" at bounding box center [784, 266] width 386 height 32
click at [0, 0] on input "Картой онлайн" at bounding box center [0, 0] width 0 height 0
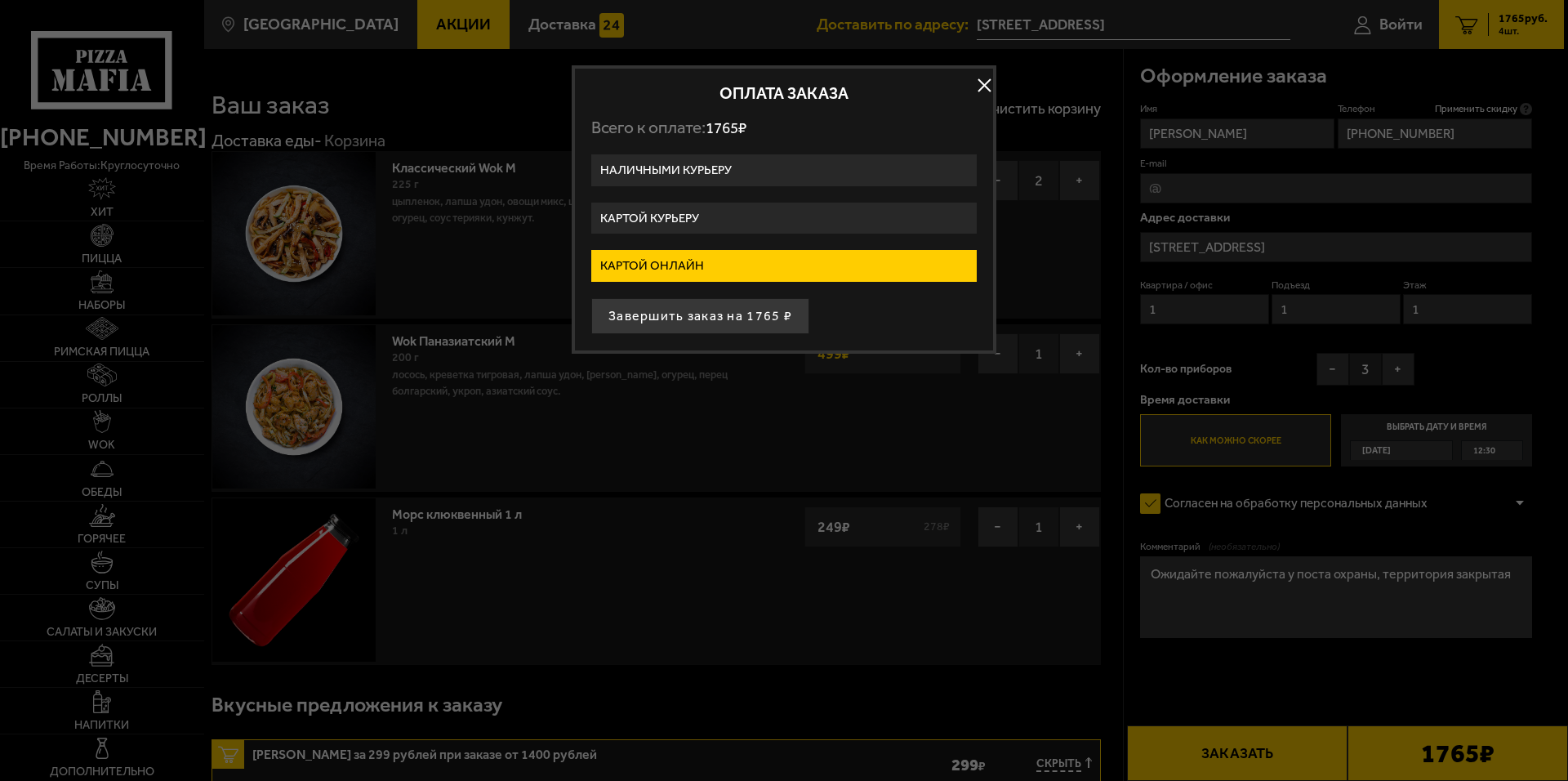
click at [689, 215] on label "Картой курьеру" at bounding box center [784, 218] width 386 height 32
click at [0, 0] on input "Картой курьеру" at bounding box center [0, 0] width 0 height 0
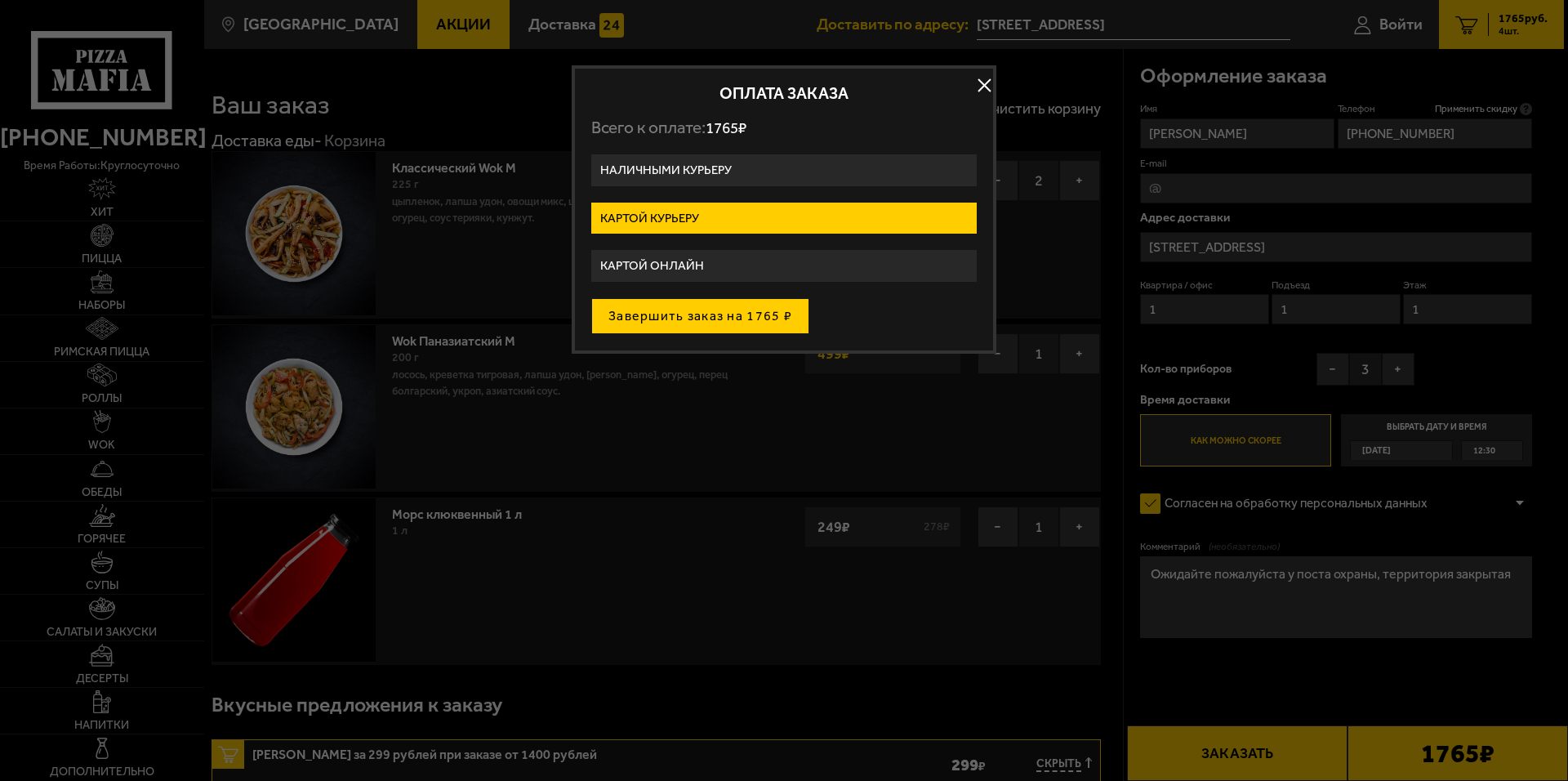
click at [723, 316] on button "Завершить заказ на 1765 ₽" at bounding box center [700, 316] width 218 height 36
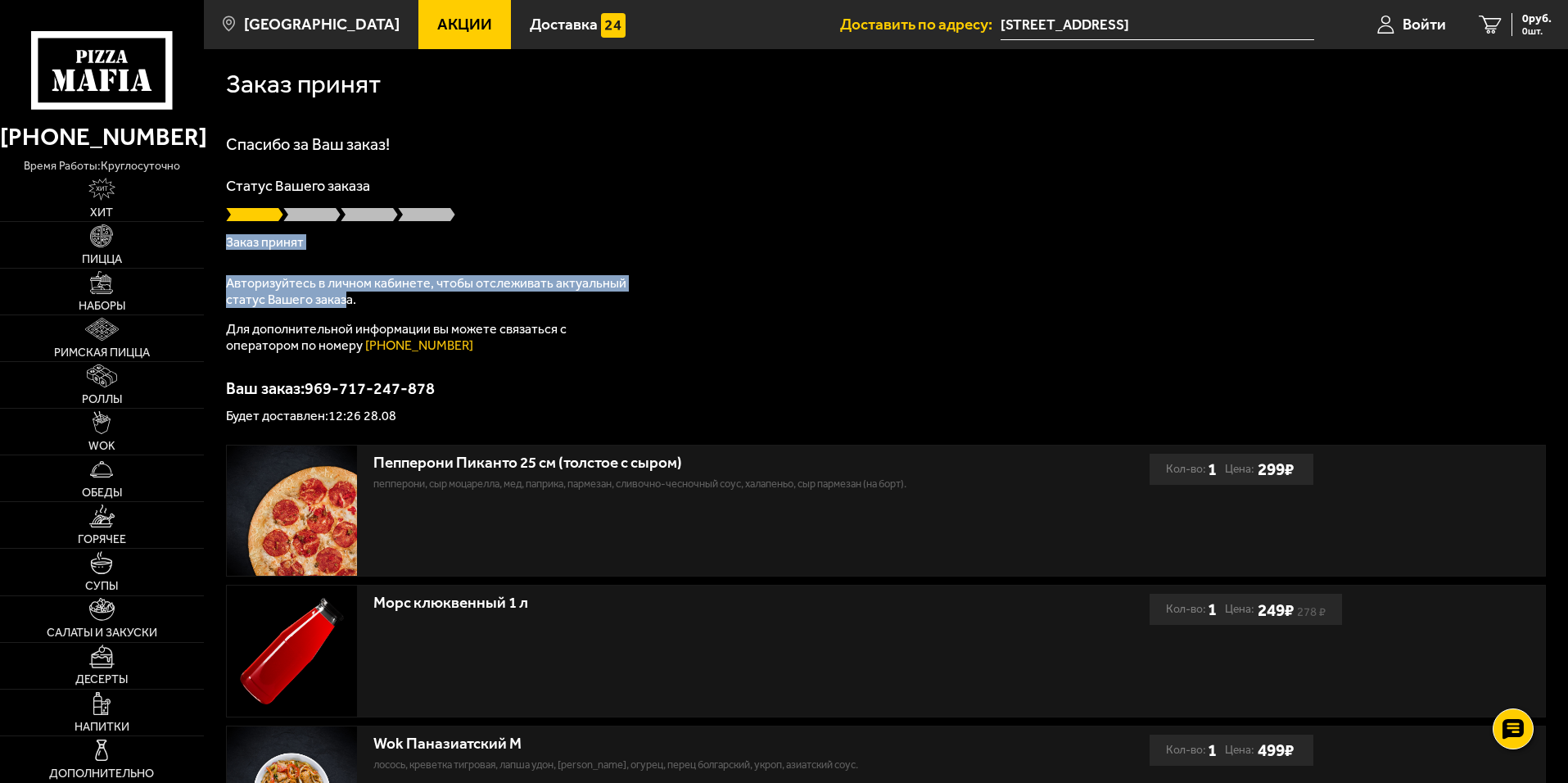
drag, startPoint x: 304, startPoint y: 207, endPoint x: 345, endPoint y: 294, distance: 96.2
click at [345, 294] on div "Спасибо за Ваш заказ! Статус Вашего заказа Заказ принят Авторизуйтесь в личном …" at bounding box center [886, 279] width 1320 height 286
